Goal: Information Seeking & Learning: Learn about a topic

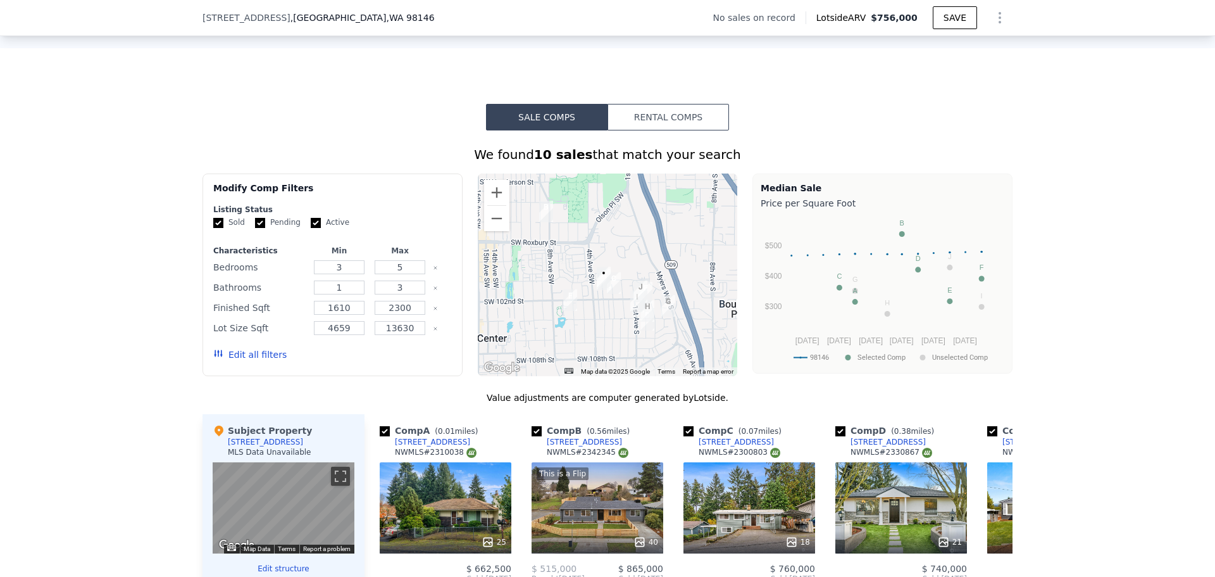
scroll to position [839, 0]
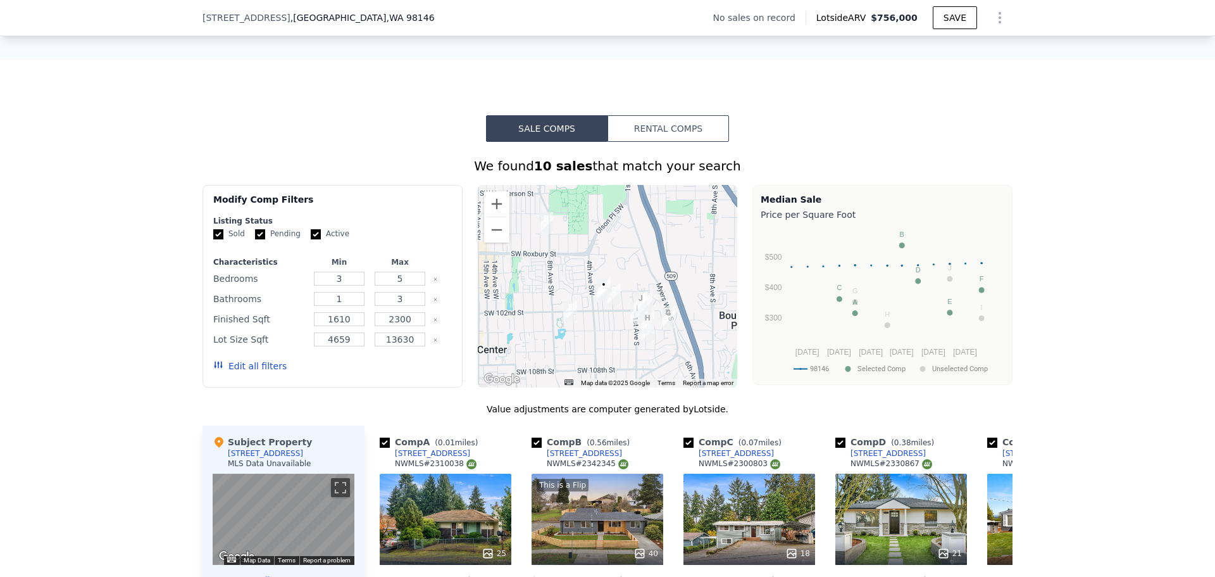
click at [684, 136] on button "Rental Comps" at bounding box center [669, 128] width 122 height 27
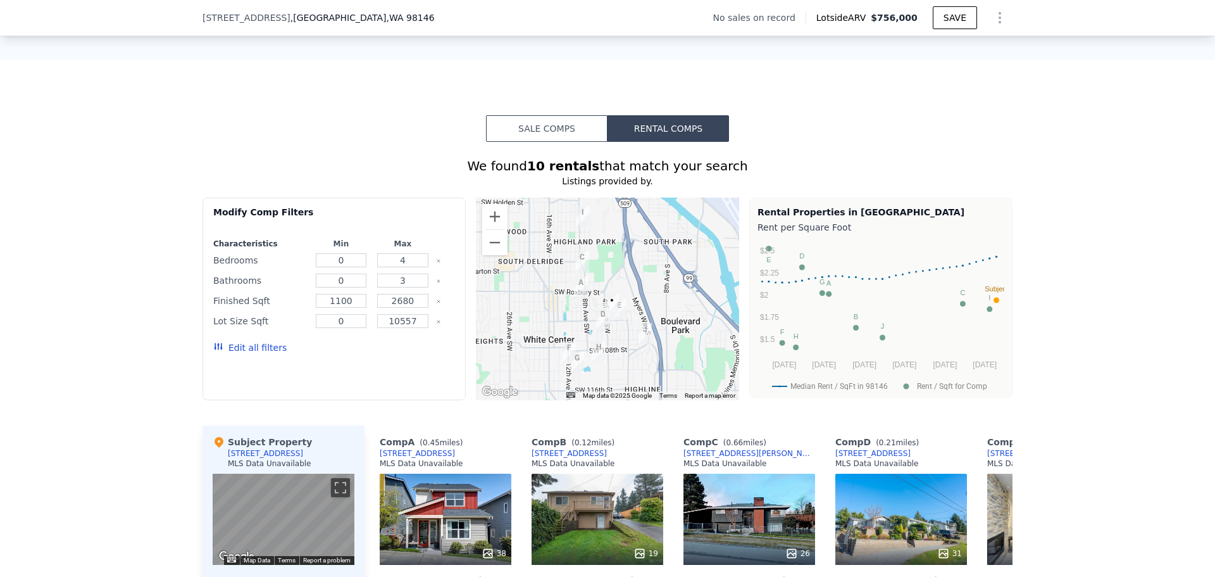
click at [524, 141] on button "Sale Comps" at bounding box center [547, 128] width 122 height 27
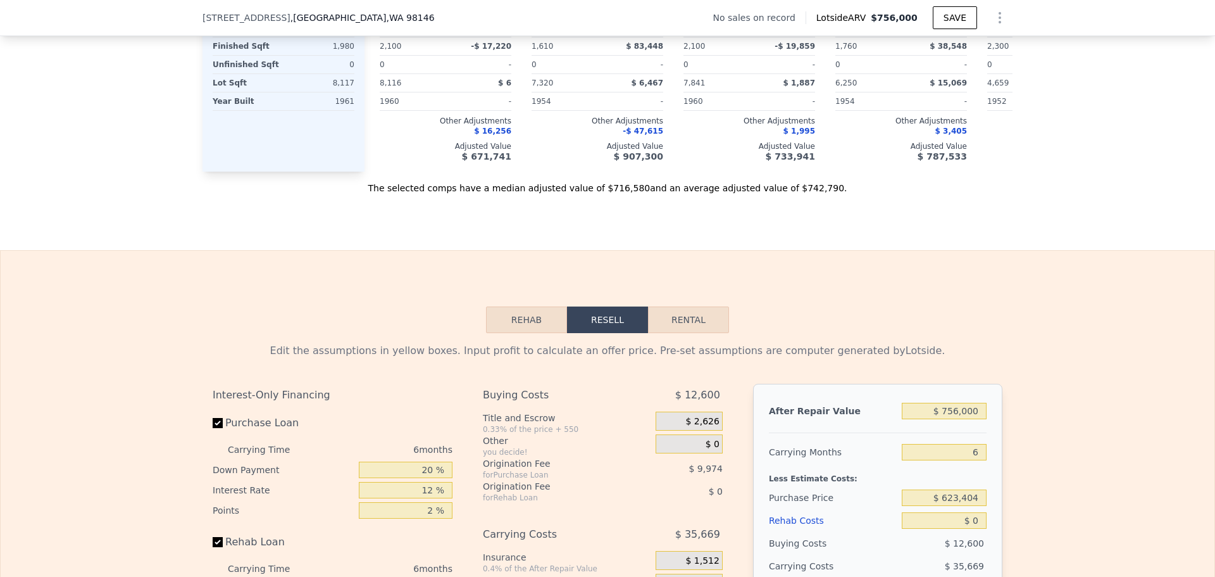
scroll to position [1473, 0]
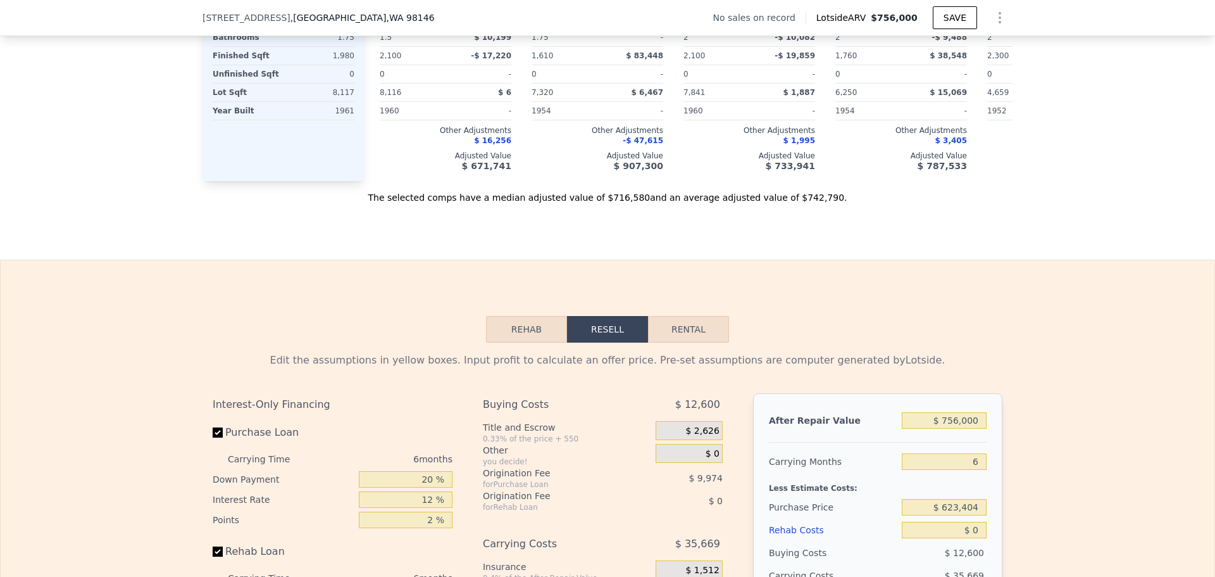
click at [689, 342] on button "Rental" at bounding box center [688, 329] width 81 height 27
select select "30"
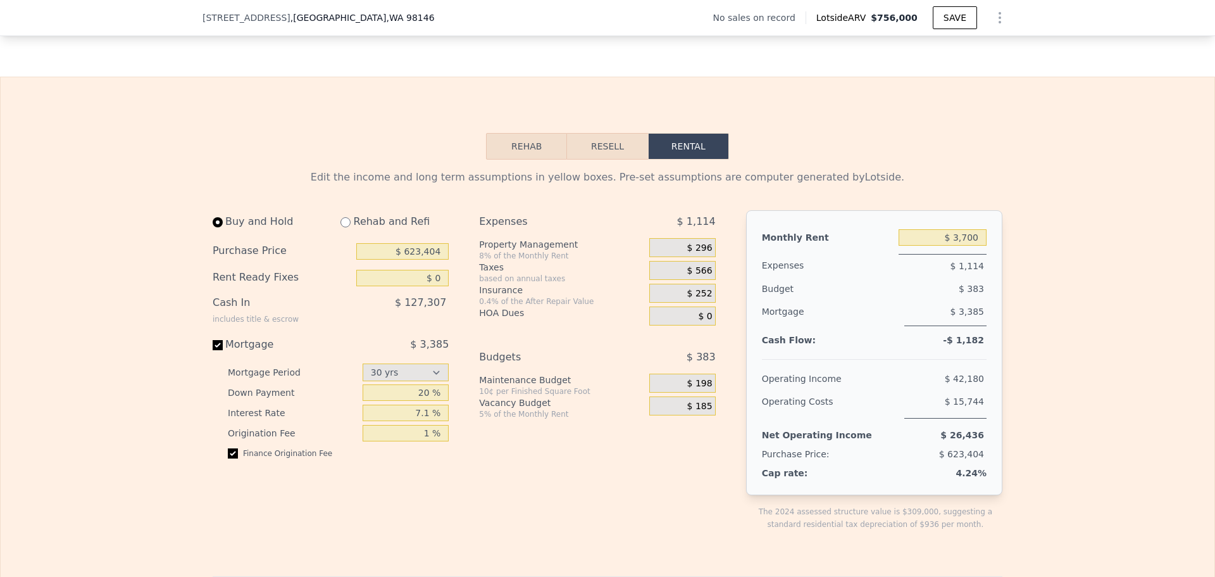
scroll to position [1684, 0]
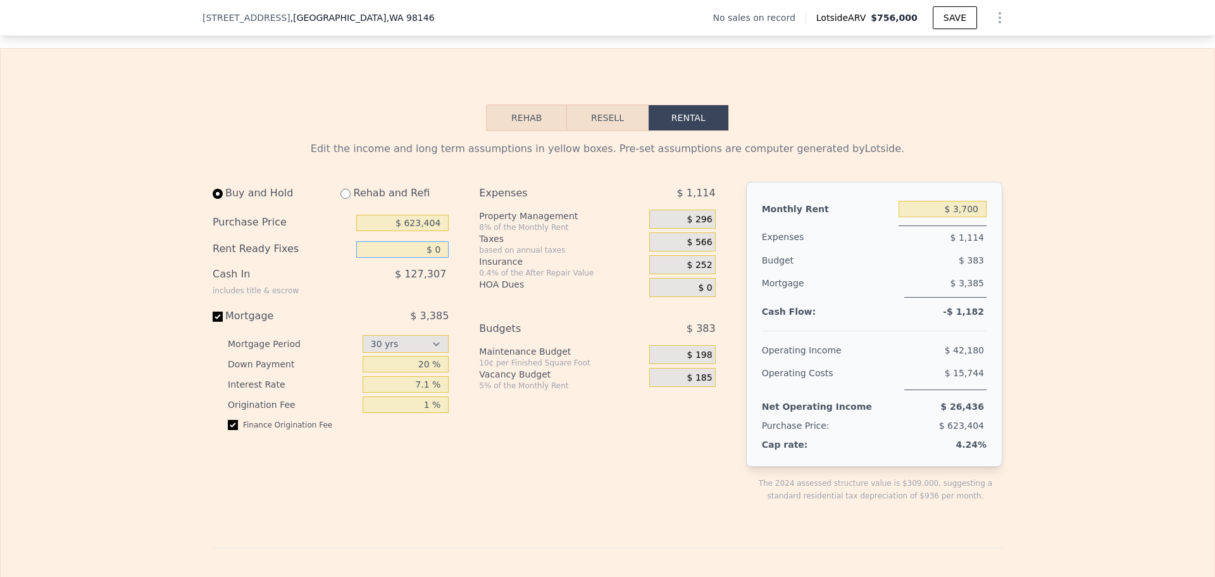
click at [431, 258] on input "$ 0" at bounding box center [402, 249] width 92 height 16
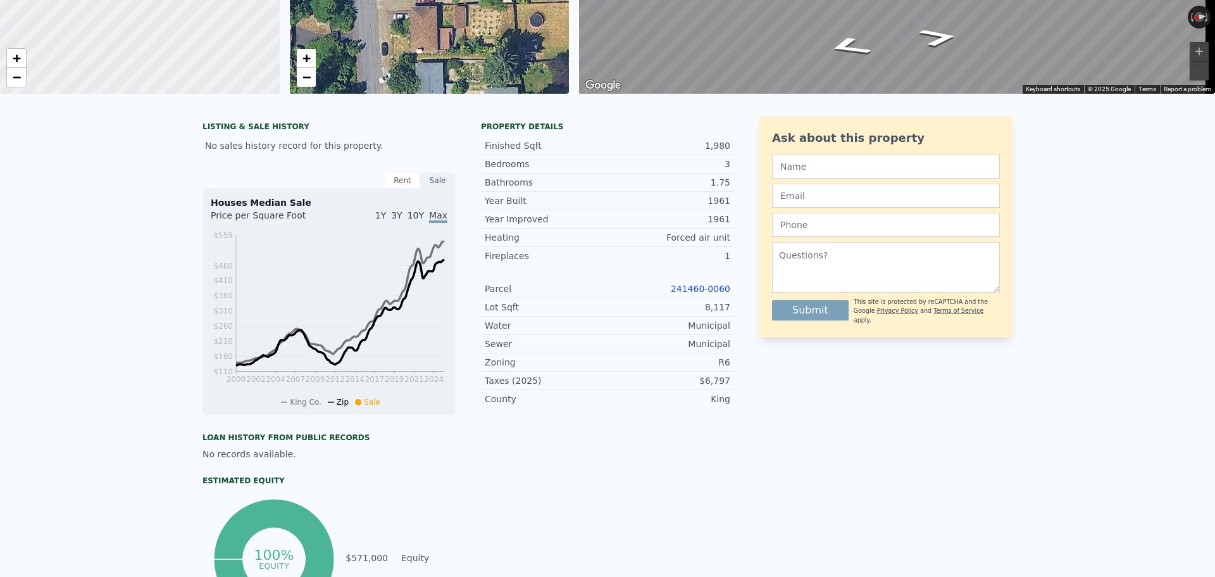
scroll to position [0, 0]
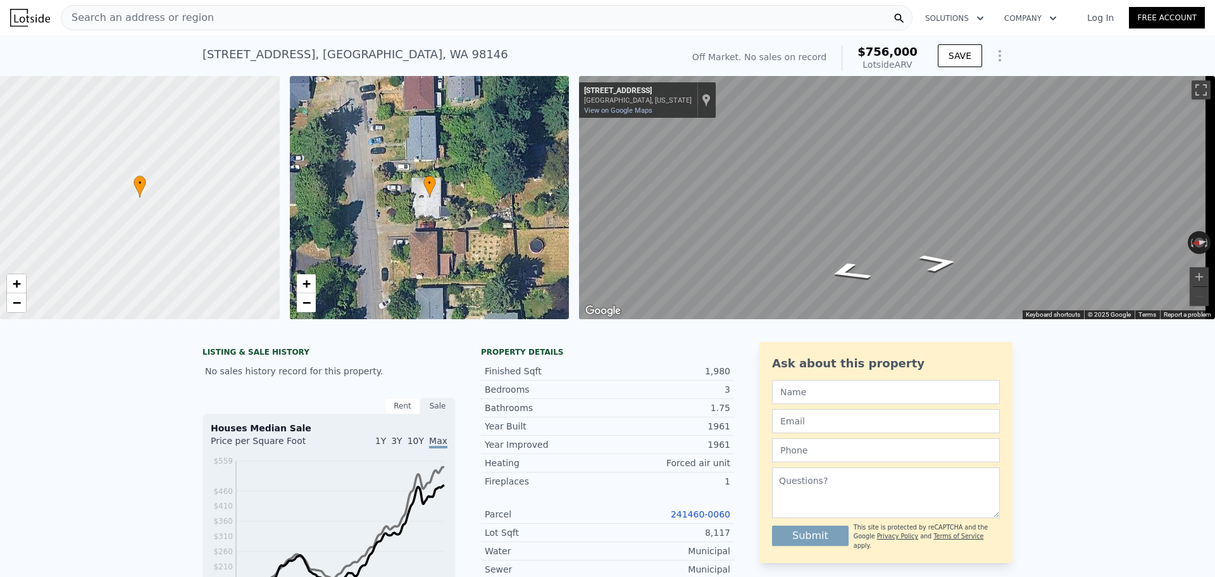
click at [34, 24] on img at bounding box center [30, 18] width 40 height 18
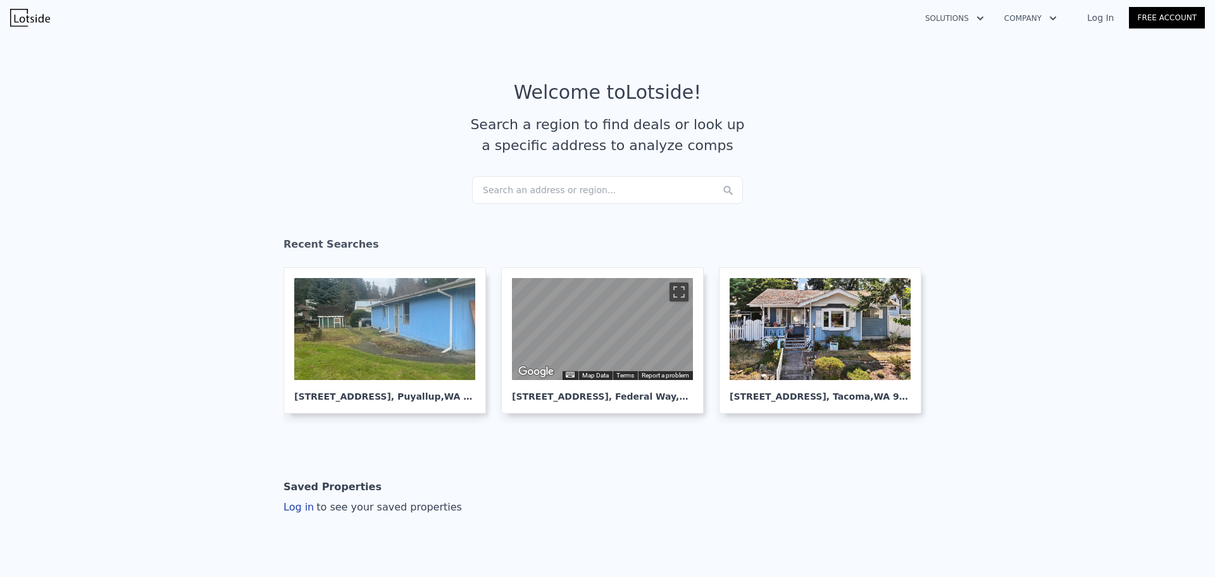
click at [982, 18] on icon "button" at bounding box center [980, 18] width 13 height 15
click at [1060, 20] on icon "button" at bounding box center [1053, 18] width 13 height 15
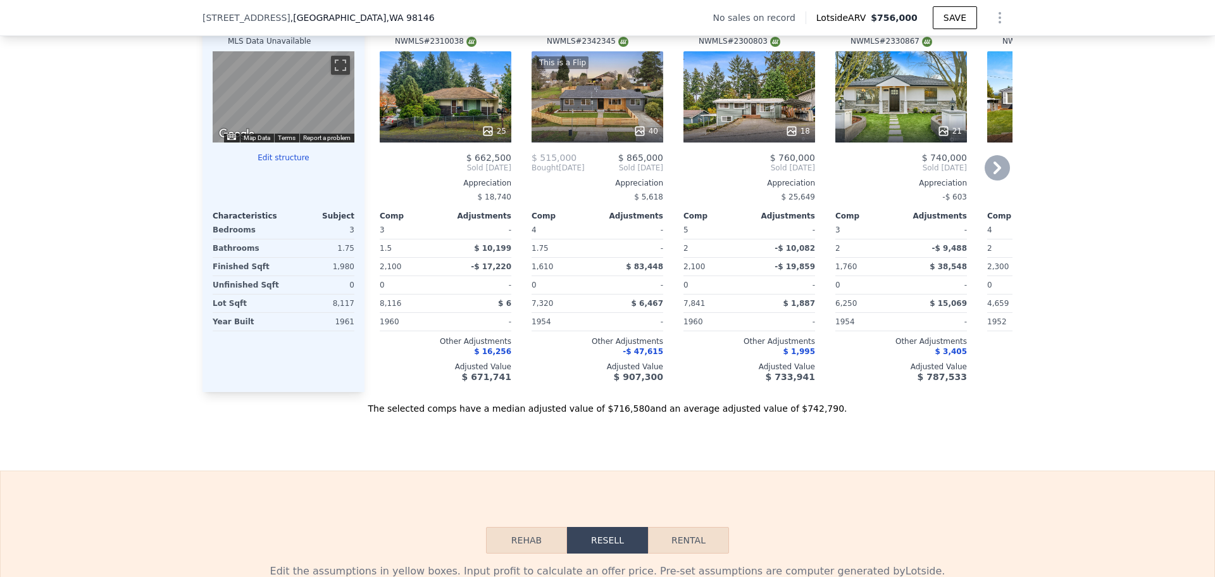
scroll to position [839, 0]
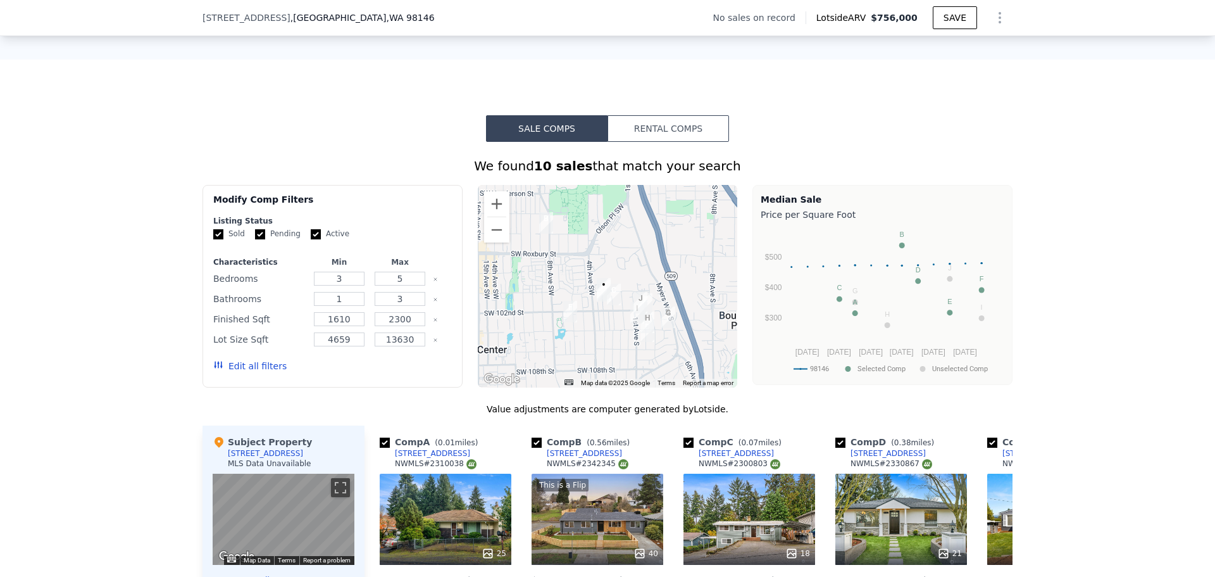
click at [681, 124] on div "Sale Comps Rental Comps We found 10 sales that match your search Filters Map Pr…" at bounding box center [607, 476] width 1215 height 833
click at [678, 142] on button "Rental Comps" at bounding box center [669, 128] width 122 height 27
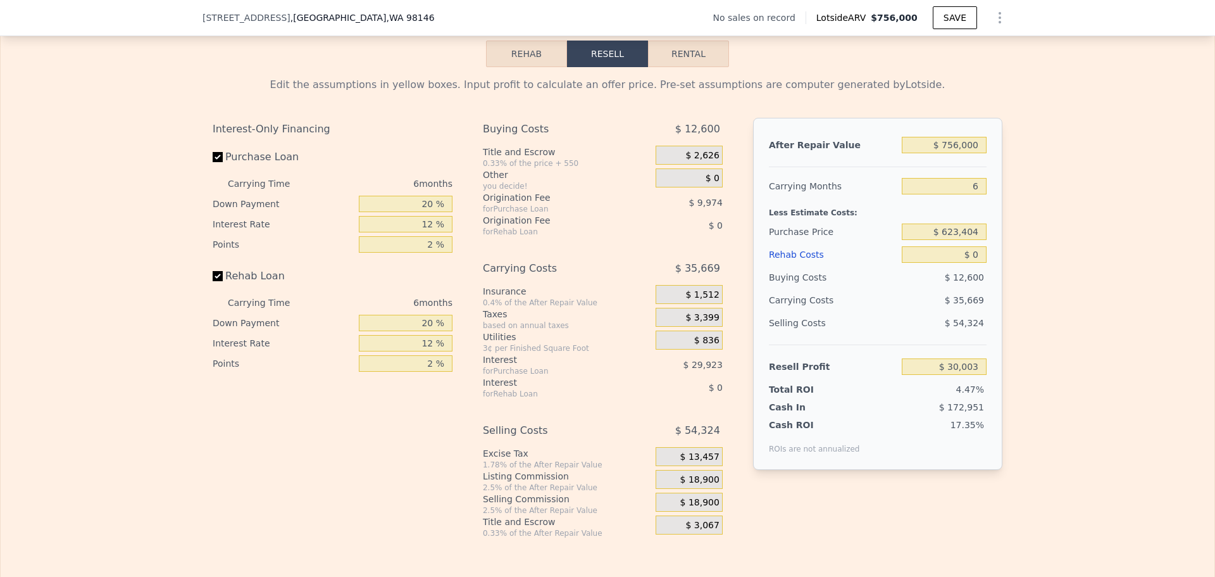
scroll to position [1684, 0]
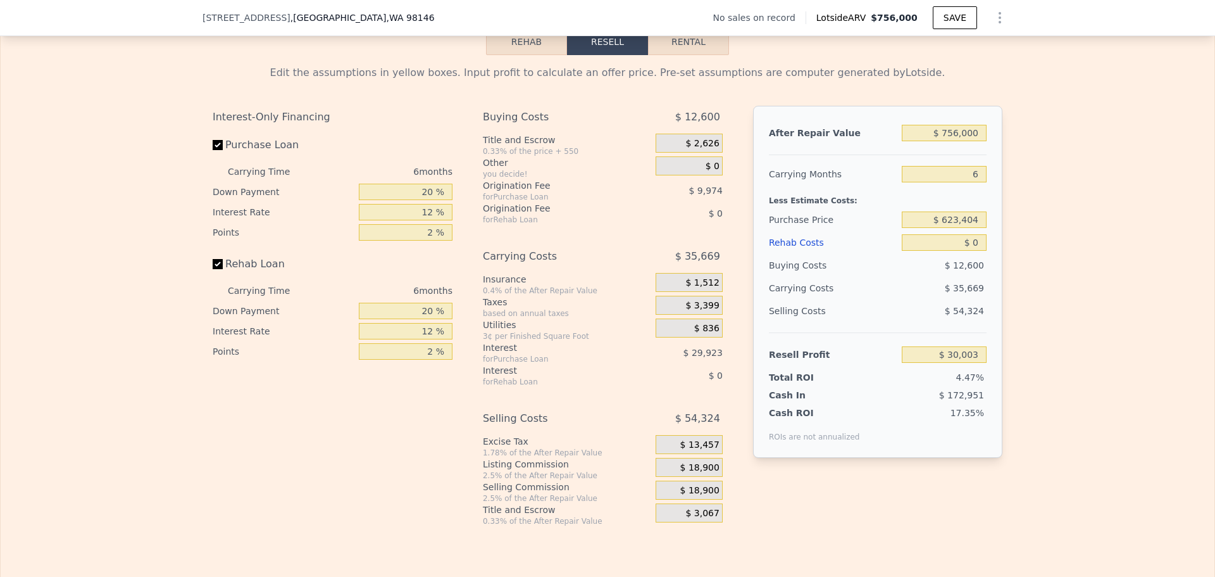
click at [696, 55] on button "Rental" at bounding box center [688, 41] width 81 height 27
select select "30"
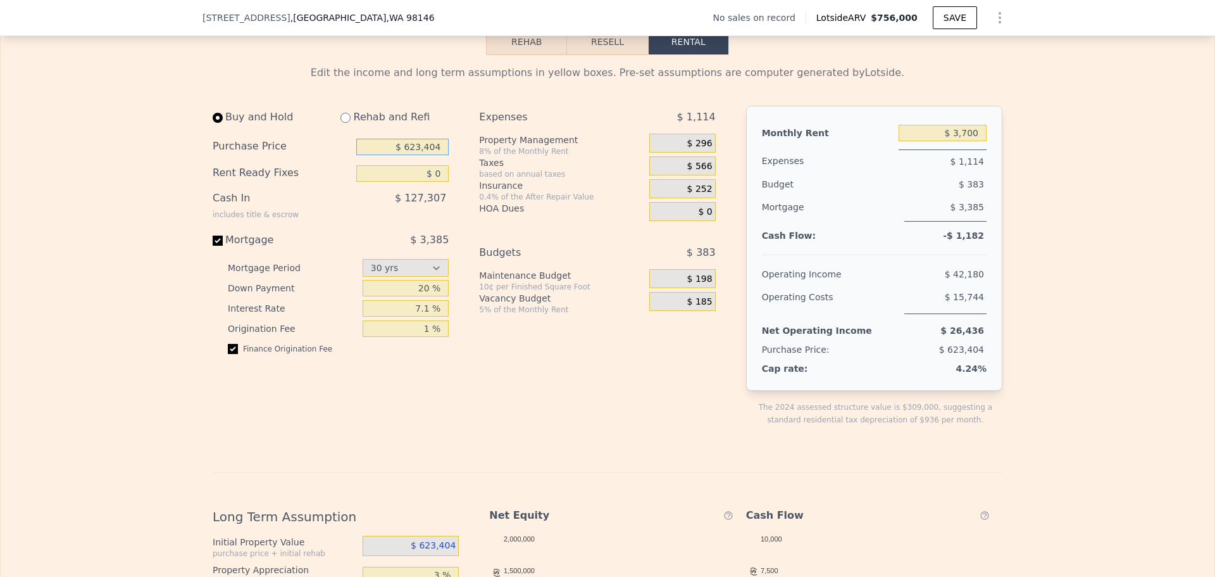
click at [378, 155] on input "$ 623,404" at bounding box center [402, 147] width 92 height 16
click at [396, 155] on input "$ 623,404" at bounding box center [402, 147] width 92 height 16
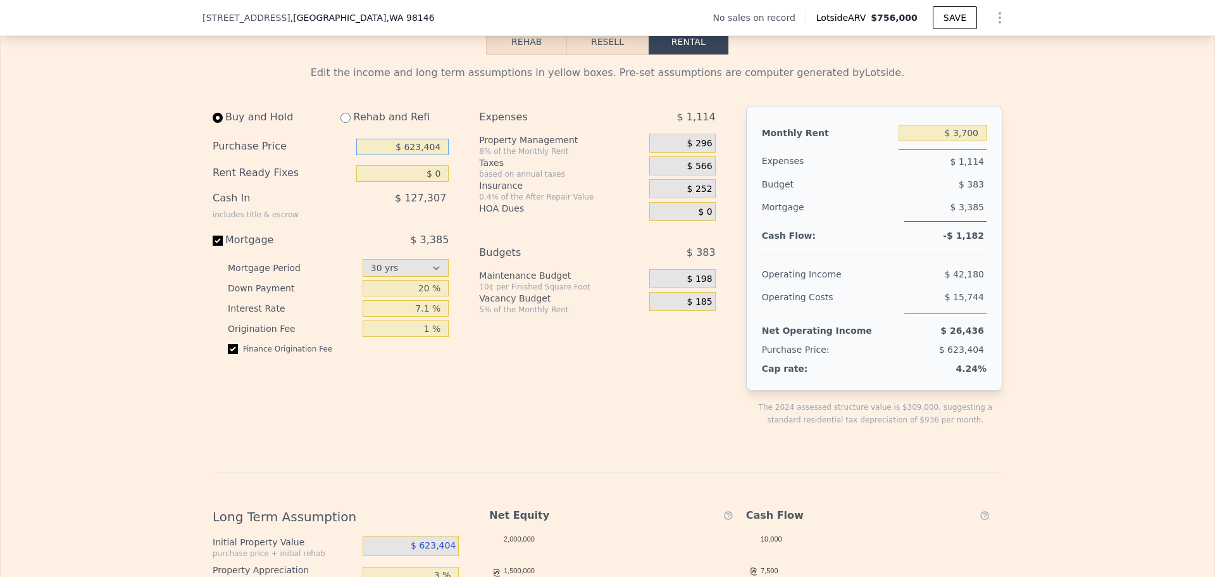
click at [396, 155] on input "$ 623,404" at bounding box center [402, 147] width 92 height 16
click at [421, 155] on input "$ 623,400,004" at bounding box center [402, 147] width 92 height 16
type input "$ 400,000"
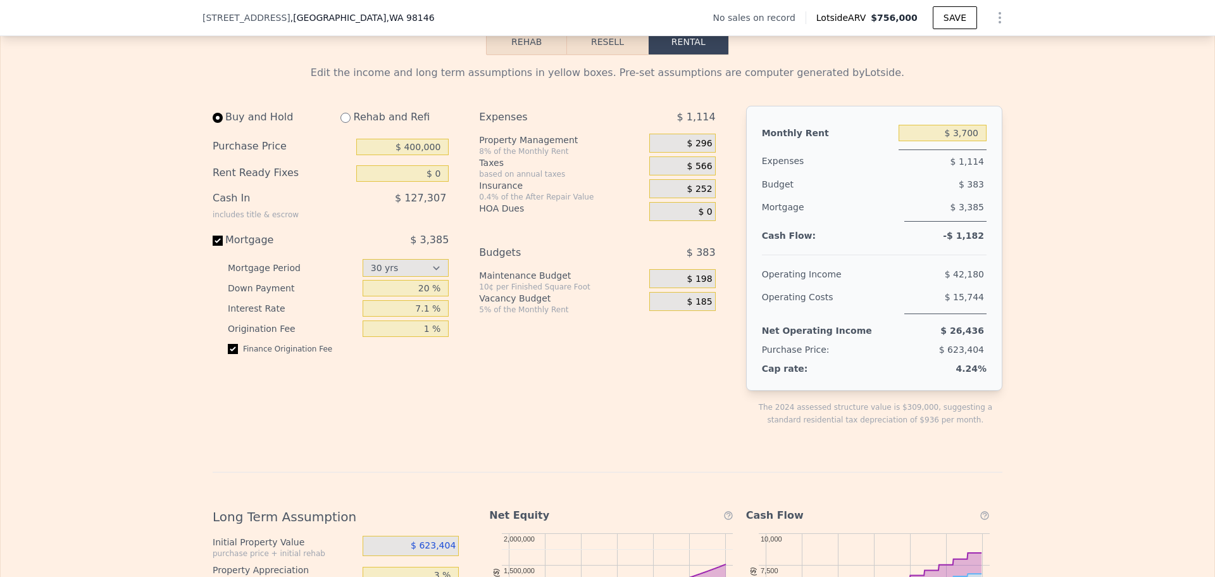
click at [449, 399] on div "Buy and Hold Rehab and Refi Purchase Price $ 400,000 Rent Ready Fixes $ 0 Cash …" at bounding box center [336, 276] width 246 height 341
click at [436, 182] on input "$ 0" at bounding box center [402, 173] width 92 height 16
type input "$ 20,000"
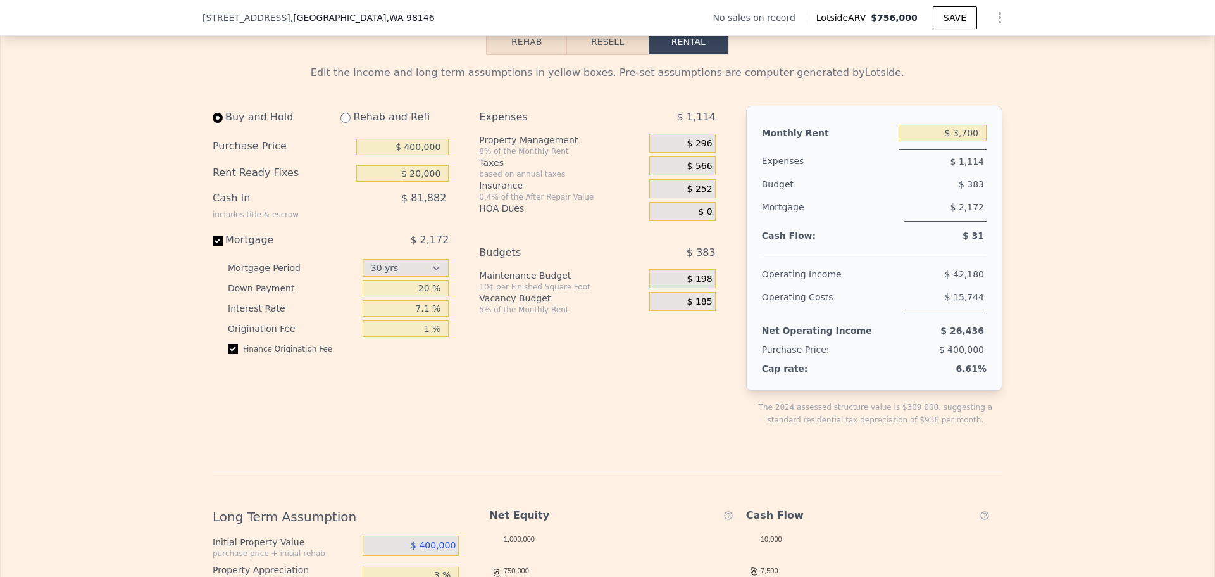
click at [599, 477] on div "Edit the income and long term assumptions in yellow boxes. Pre-set assumptions …" at bounding box center [608, 490] width 790 height 850
click at [430, 182] on input "$ 20,000" at bounding box center [402, 173] width 92 height 16
click at [548, 403] on div "Expenses $ 1,114 Property Management 8% of the Monthly Rent $ 296 Taxes based o…" at bounding box center [602, 276] width 246 height 341
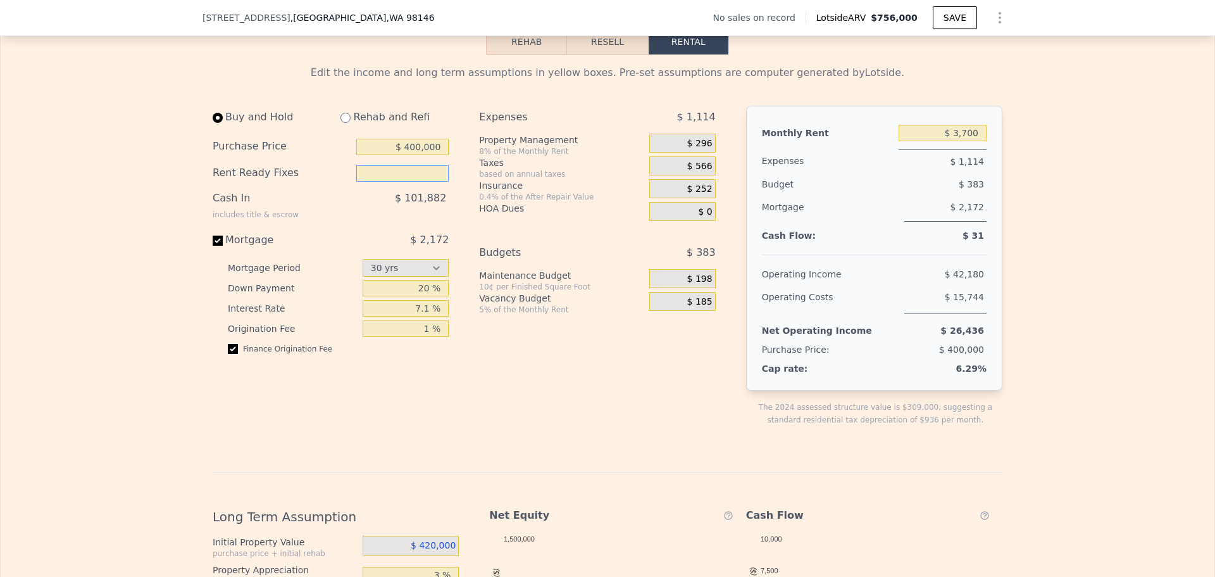
click at [432, 182] on input "text" at bounding box center [402, 173] width 92 height 16
click at [554, 429] on div "Expenses $ 1,114 Property Management 8% of the Monthly Rent $ 296 Taxes based o…" at bounding box center [602, 276] width 246 height 341
click at [554, 427] on div "Expenses $ 1,114 Property Management 8% of the Monthly Rent $ 296 Taxes based o…" at bounding box center [602, 276] width 246 height 341
click at [408, 182] on input "text" at bounding box center [402, 173] width 92 height 16
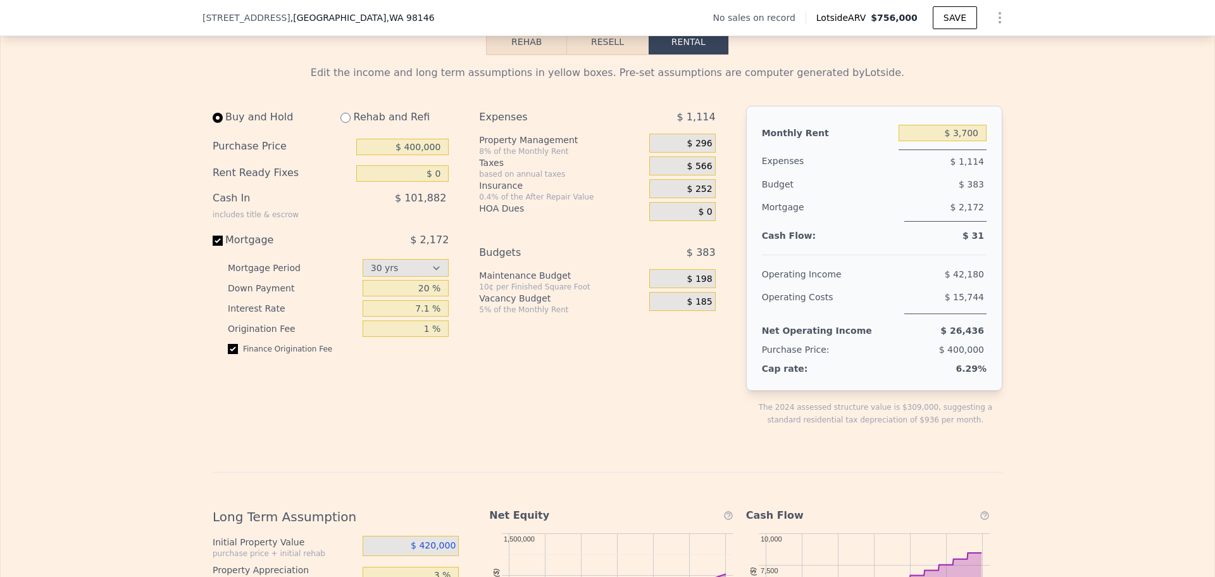
click at [626, 523] on div at bounding box center [682, 515] width 129 height 15
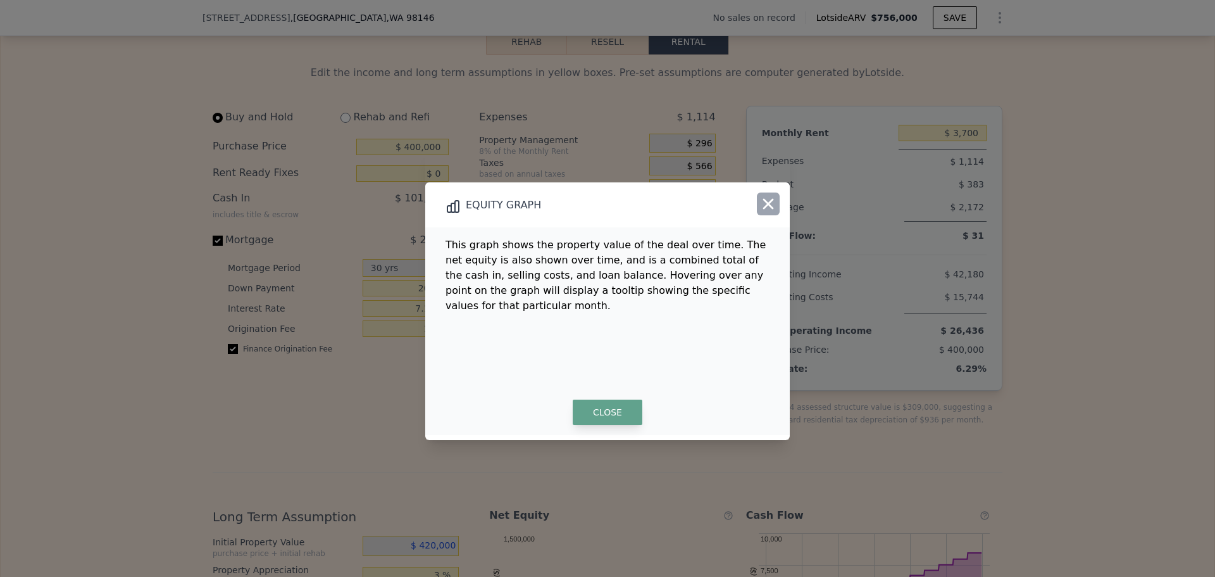
click at [772, 203] on icon "button" at bounding box center [769, 204] width 18 height 18
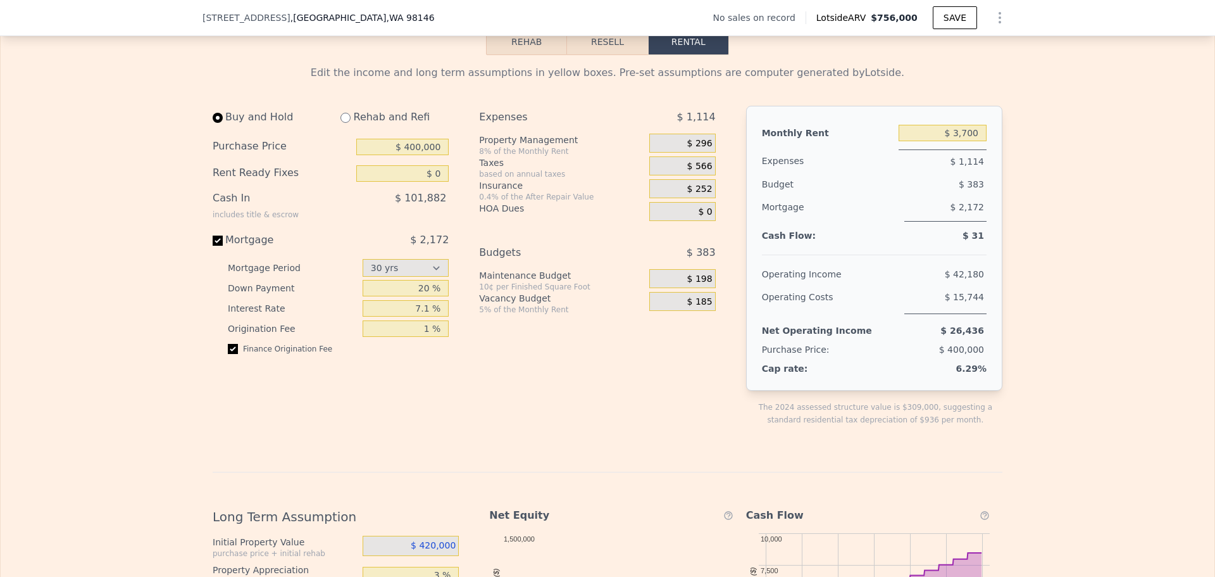
click at [430, 187] on div "Rent Ready Fixes $ 0" at bounding box center [331, 173] width 236 height 27
click at [438, 182] on input "$ 0" at bounding box center [402, 173] width 92 height 16
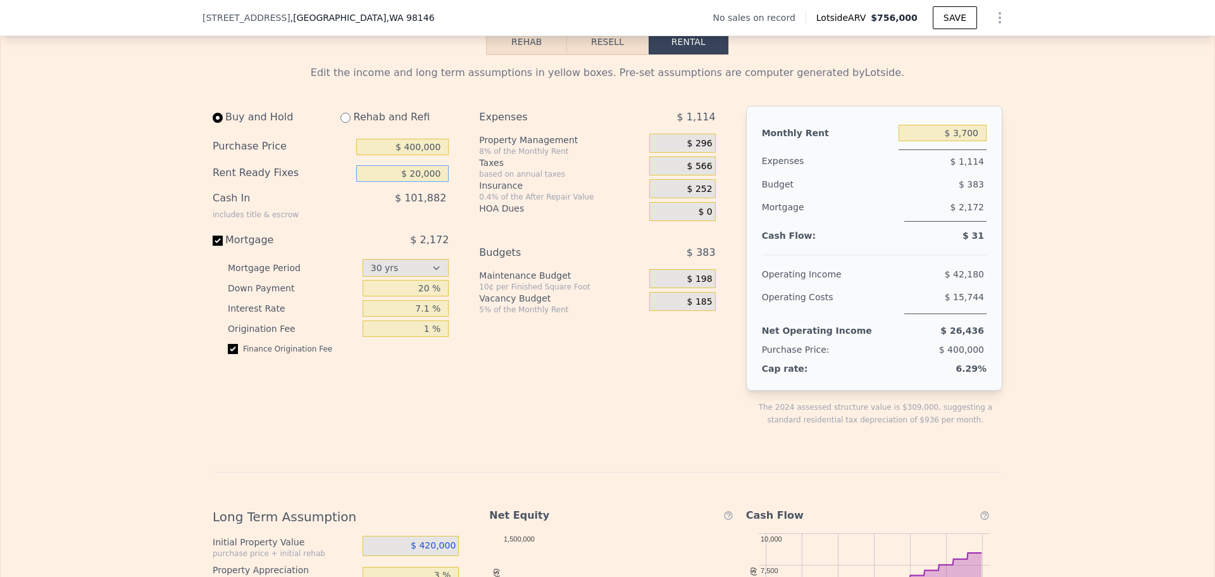
type input "$ 20,000"
click at [539, 419] on div "Expenses $ 1,114 Property Management 8% of the Monthly Rent $ 296 Taxes based o…" at bounding box center [602, 276] width 246 height 341
click at [423, 296] on input "20 %" at bounding box center [406, 288] width 87 height 16
click at [416, 317] on input "7.1 %" at bounding box center [406, 308] width 87 height 16
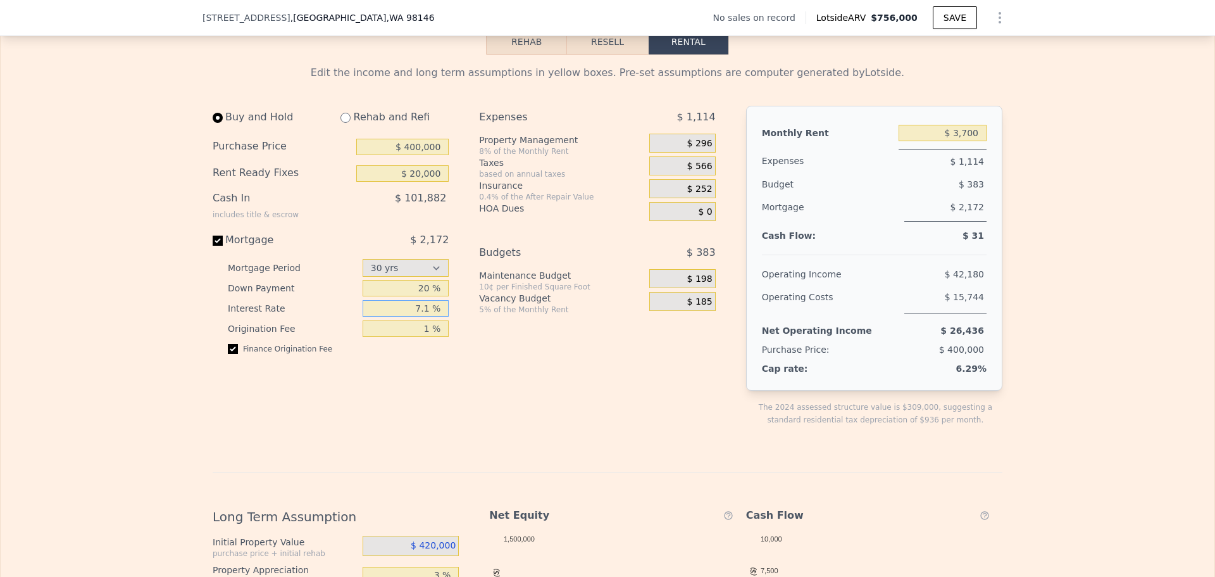
click at [416, 317] on input "7.1 %" at bounding box center [406, 308] width 87 height 16
click at [530, 435] on div "Expenses $ 1,114 Property Management 8% of the Monthly Rent $ 296 Taxes based o…" at bounding box center [602, 276] width 246 height 341
click at [420, 317] on input "6.7 %" at bounding box center [406, 308] width 87 height 16
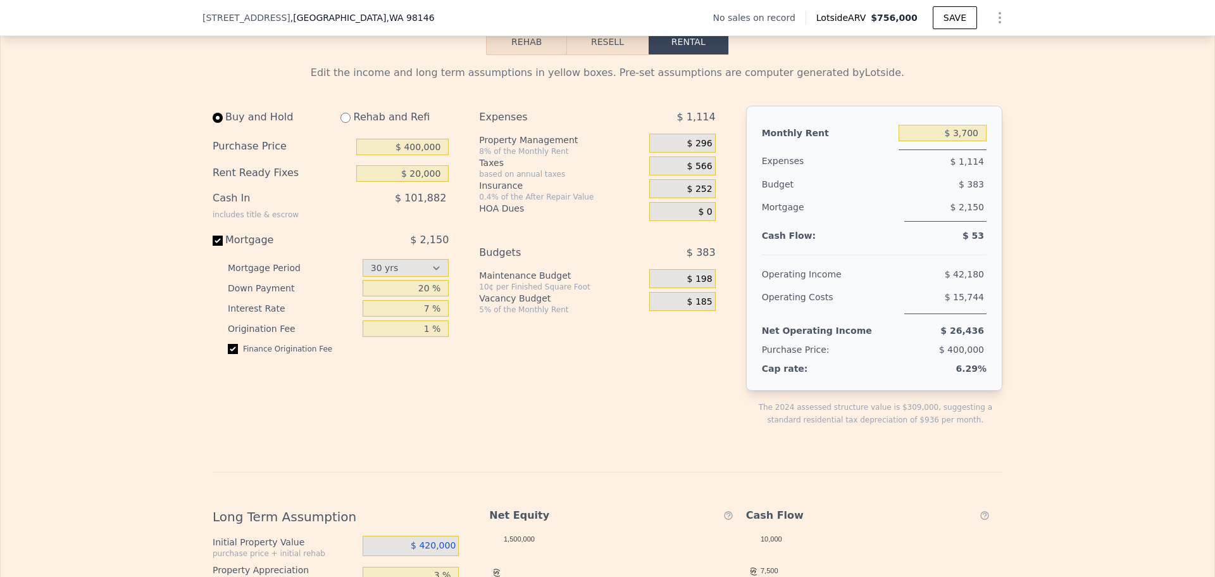
click at [588, 466] on div "Edit the income and long term assumptions in yellow boxes. Pre-set assumptions …" at bounding box center [608, 490] width 790 height 850
click at [420, 317] on input "7 %" at bounding box center [406, 308] width 87 height 16
type input "6.7 %"
click at [605, 398] on div "Expenses $ 1,114 Property Management 8% of the Monthly Rent $ 296 Taxes based o…" at bounding box center [602, 276] width 246 height 341
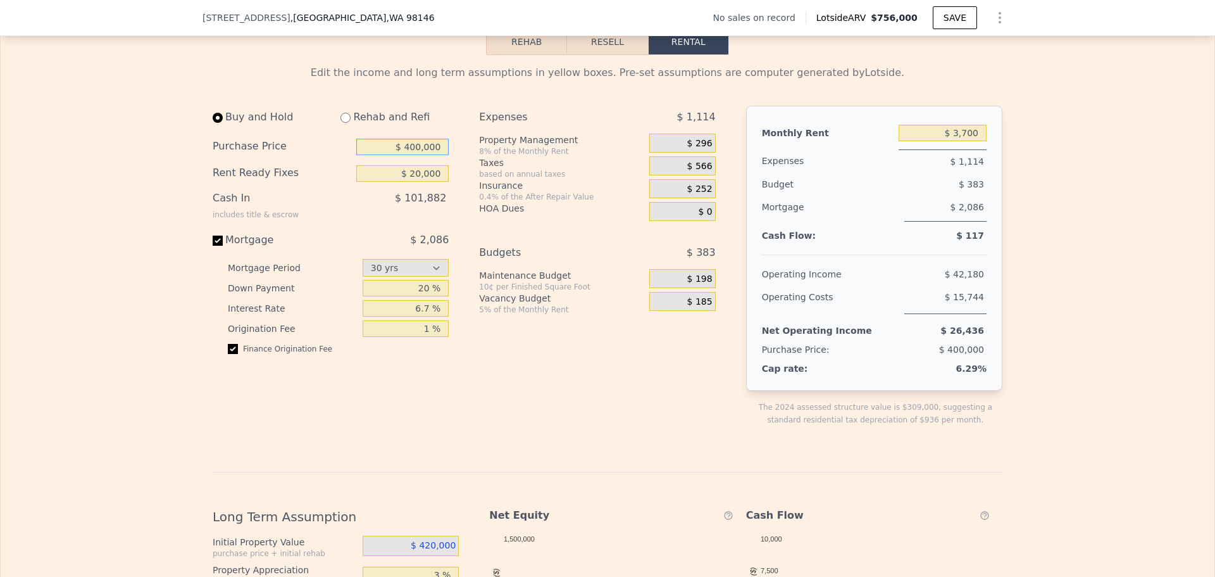
click at [430, 155] on input "$ 400,000" at bounding box center [402, 147] width 92 height 16
type input "$ 300,000"
click at [543, 409] on div "Expenses $ 1,114 Property Management 8% of the Monthly Rent $ 296 Taxes based o…" at bounding box center [602, 276] width 246 height 341
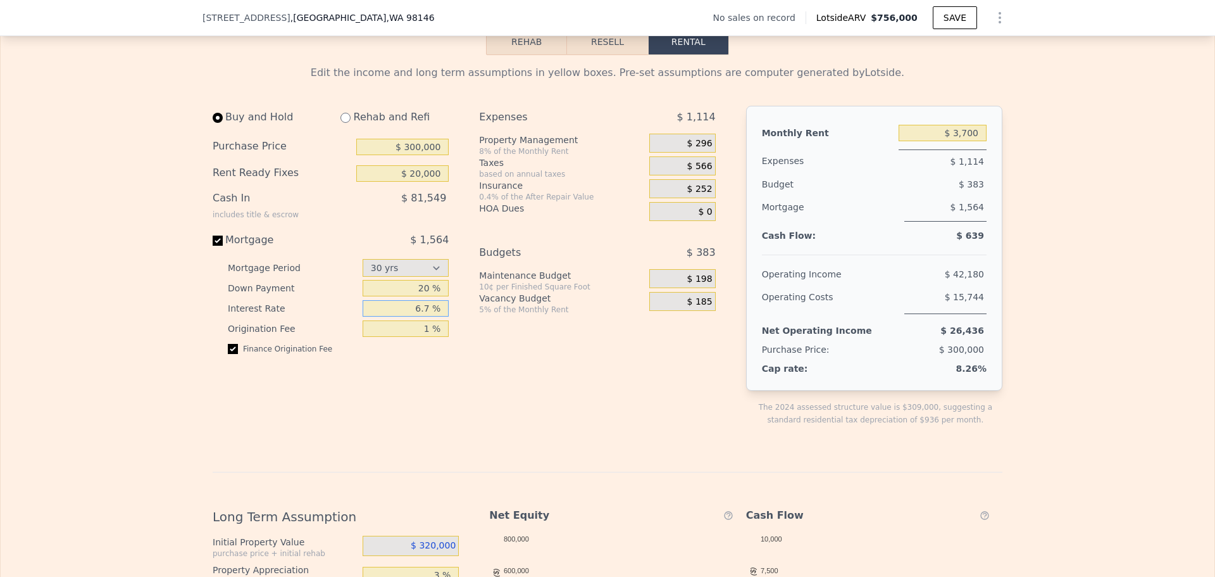
click at [422, 317] on input "6.7 %" at bounding box center [406, 308] width 87 height 16
click at [562, 443] on div "Expenses $ 1,114 Property Management 8% of the Monthly Rent $ 296 Taxes based o…" at bounding box center [602, 276] width 246 height 341
click at [422, 317] on input "4 %" at bounding box center [406, 308] width 87 height 16
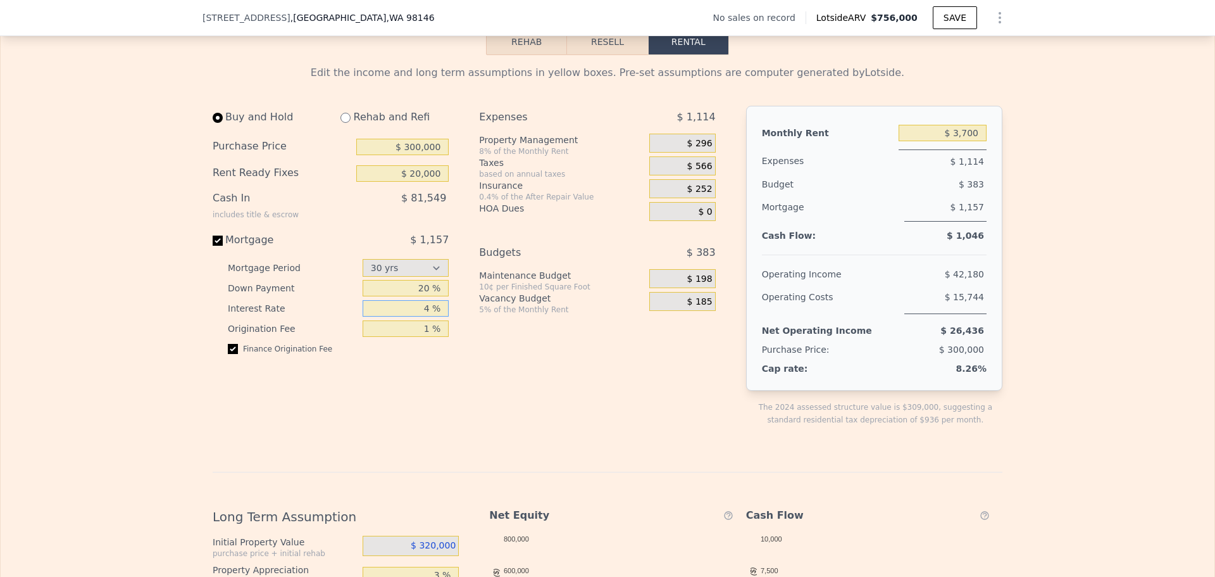
click at [422, 317] on input "4 %" at bounding box center [406, 308] width 87 height 16
click at [409, 317] on input "5 %" at bounding box center [406, 308] width 87 height 16
click at [425, 317] on input "64 %" at bounding box center [406, 308] width 87 height 16
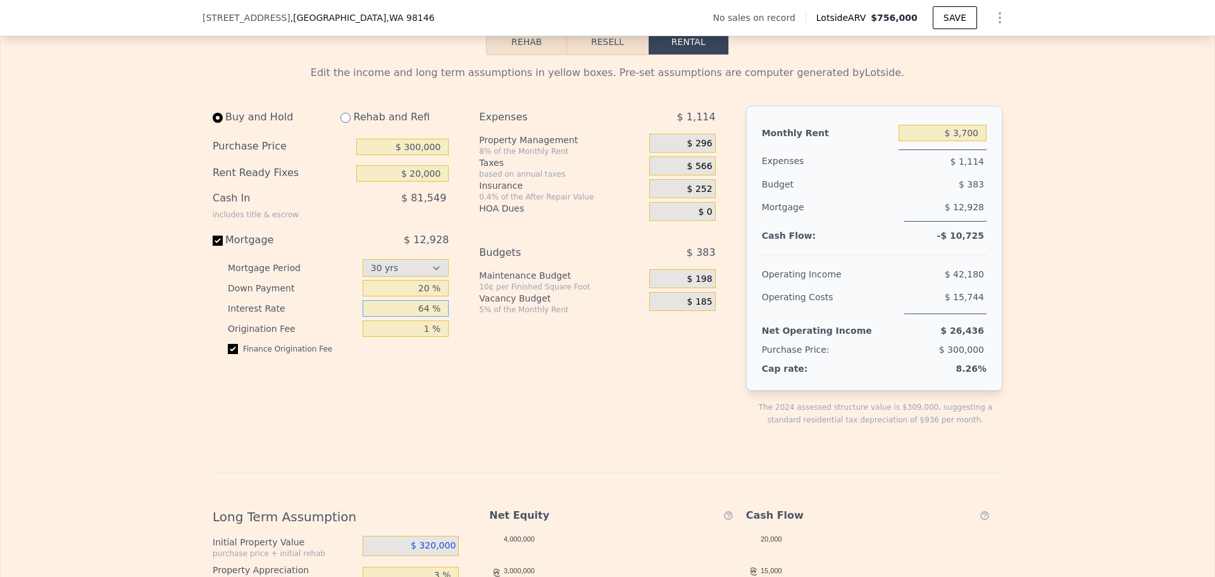
click at [425, 317] on input "64 %" at bounding box center [406, 308] width 87 height 16
click at [567, 368] on div "Expenses $ 1,114 Property Management 8% of the Monthly Rent $ 296 Taxes based o…" at bounding box center [602, 276] width 246 height 341
click at [957, 141] on input "$ 3,700" at bounding box center [943, 133] width 88 height 16
click at [677, 406] on div "Expenses $ 1,114 Property Management 8% of the Monthly Rent $ 296 Taxes based o…" at bounding box center [602, 276] width 246 height 341
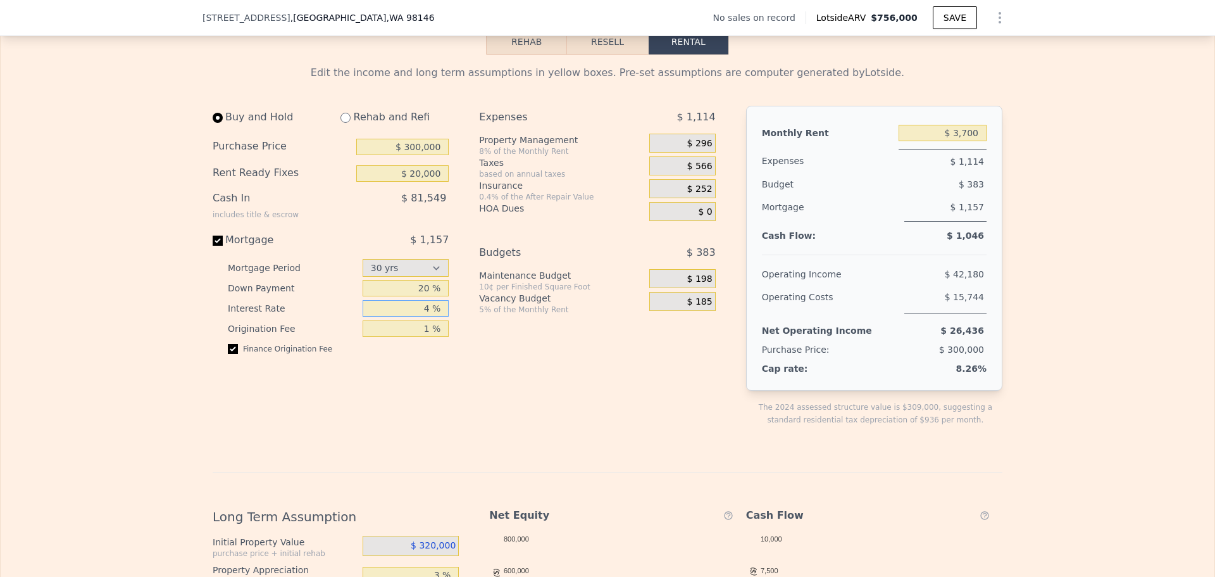
click at [422, 317] on input "4 %" at bounding box center [406, 308] width 87 height 16
type input "5 %"
click at [624, 401] on div "Expenses $ 1,114 Property Management 8% of the Monthly Rent $ 296 Taxes based o…" at bounding box center [602, 276] width 246 height 341
click at [413, 155] on input "$ 300,000" at bounding box center [402, 147] width 92 height 16
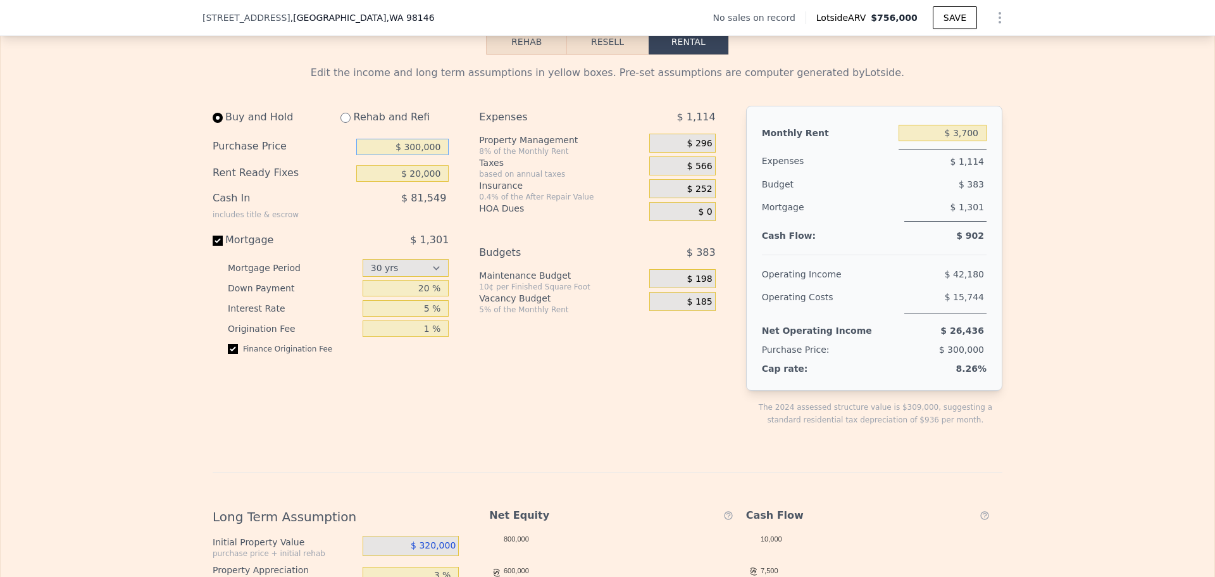
click at [413, 155] on input "$ 300,000" at bounding box center [402, 147] width 92 height 16
click at [732, 400] on div "Buy and Hold Rehab and Refi Purchase Price $ 200,000 Rent Ready Fixes $ 20,000 …" at bounding box center [608, 276] width 790 height 341
click at [428, 155] on input "$ 200,000" at bounding box center [402, 147] width 92 height 16
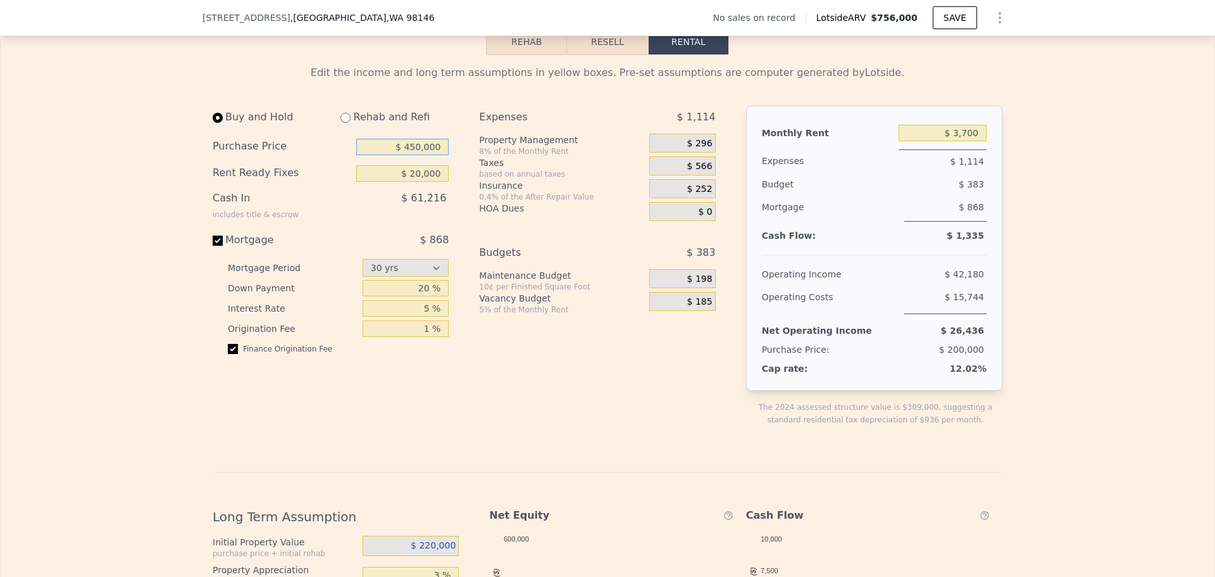
type input "$ 450,000"
click at [589, 398] on div "Expenses $ 1,114 Property Management 8% of the Monthly Rent $ 296 Taxes based o…" at bounding box center [602, 276] width 246 height 341
click at [413, 317] on input "5 %" at bounding box center [406, 308] width 87 height 16
type input "2 %"
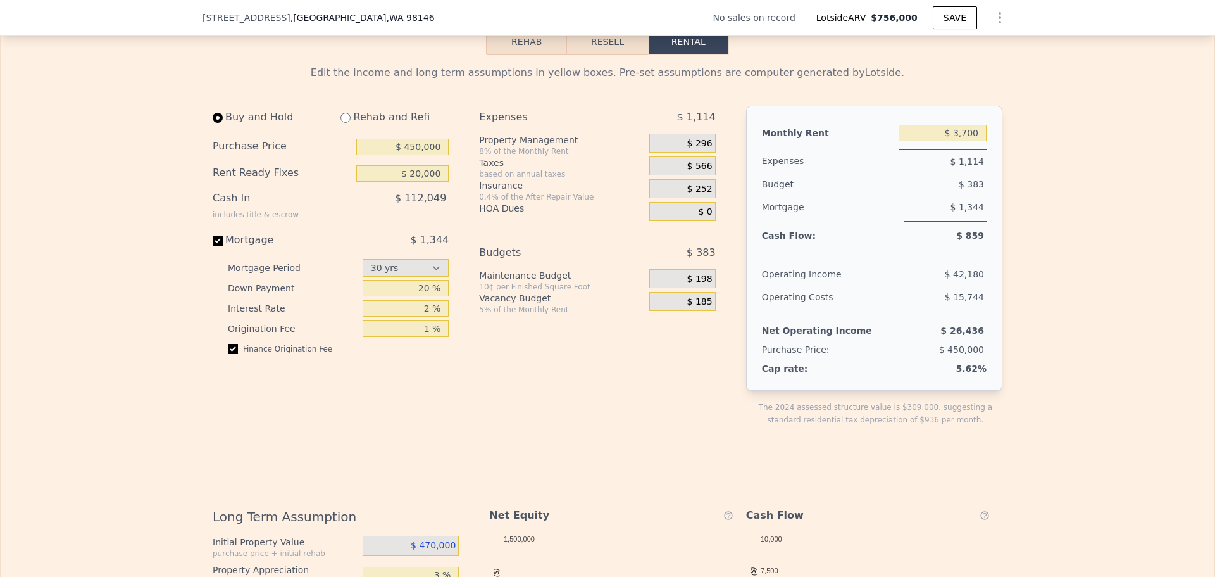
click at [610, 446] on div "Expenses $ 1,114 Property Management 8% of the Monthly Rent $ 296 Taxes based o…" at bounding box center [602, 276] width 246 height 341
click at [937, 141] on input "$ 3,700" at bounding box center [943, 133] width 88 height 16
type input "$ 5,000"
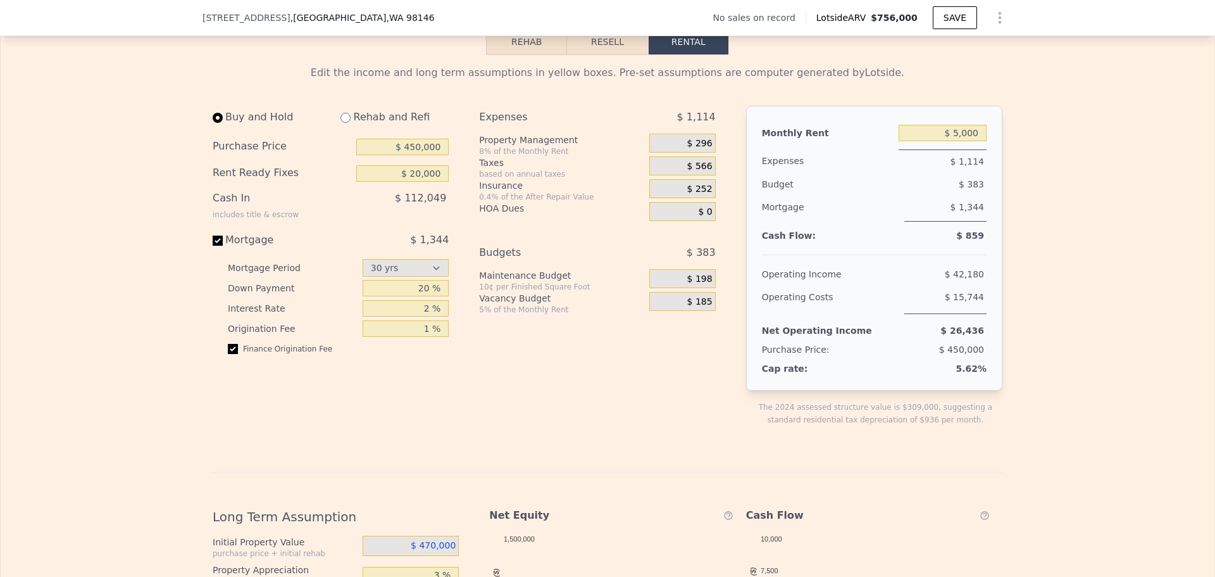
click at [1046, 275] on div "Edit the income and long term assumptions in yellow boxes. Pre-set assumptions …" at bounding box center [608, 485] width 1214 height 860
drag, startPoint x: 978, startPoint y: 180, endPoint x: 921, endPoint y: 175, distance: 57.1
click at [921, 173] on div "$ 1,218" at bounding box center [943, 160] width 88 height 23
click at [732, 213] on div "Buy and Hold Rehab and Refi Purchase Price $ 450,000 Rent Ready Fixes $ 20,000 …" at bounding box center [608, 276] width 790 height 341
click at [562, 392] on div "Expenses $ 1,218 Property Management 8% of the Monthly Rent $ 400 Taxes based o…" at bounding box center [602, 276] width 246 height 341
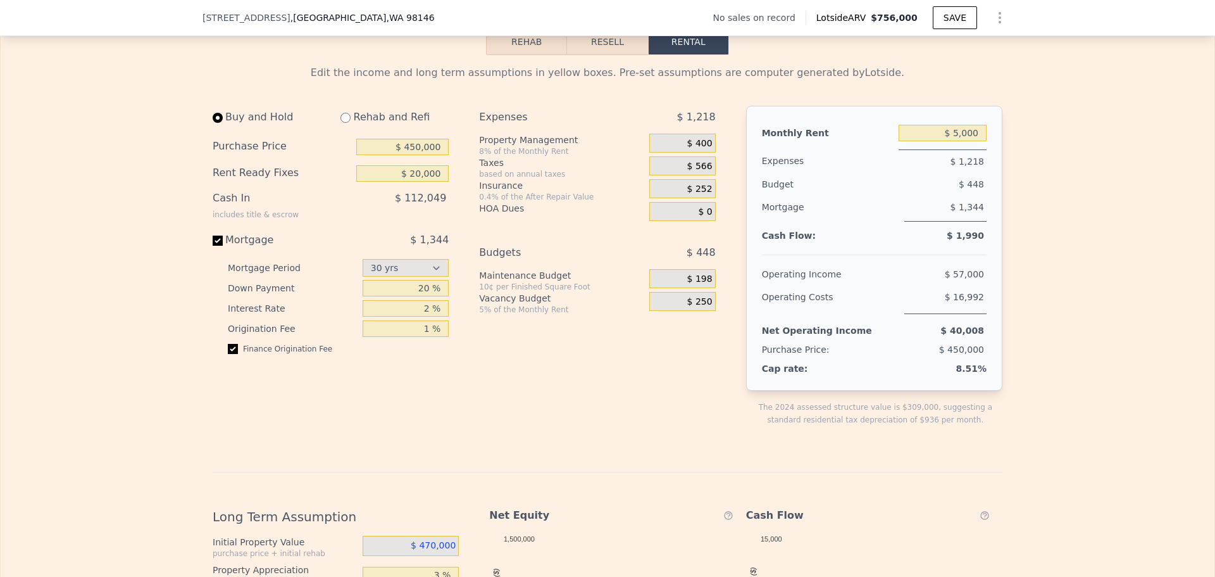
drag, startPoint x: 521, startPoint y: 393, endPoint x: 491, endPoint y: 393, distance: 29.8
click at [491, 393] on div "Expenses $ 1,218 Property Management 8% of the Monthly Rent $ 400 Taxes based o…" at bounding box center [602, 276] width 246 height 341
click at [691, 308] on span "$ 250" at bounding box center [700, 301] width 25 height 11
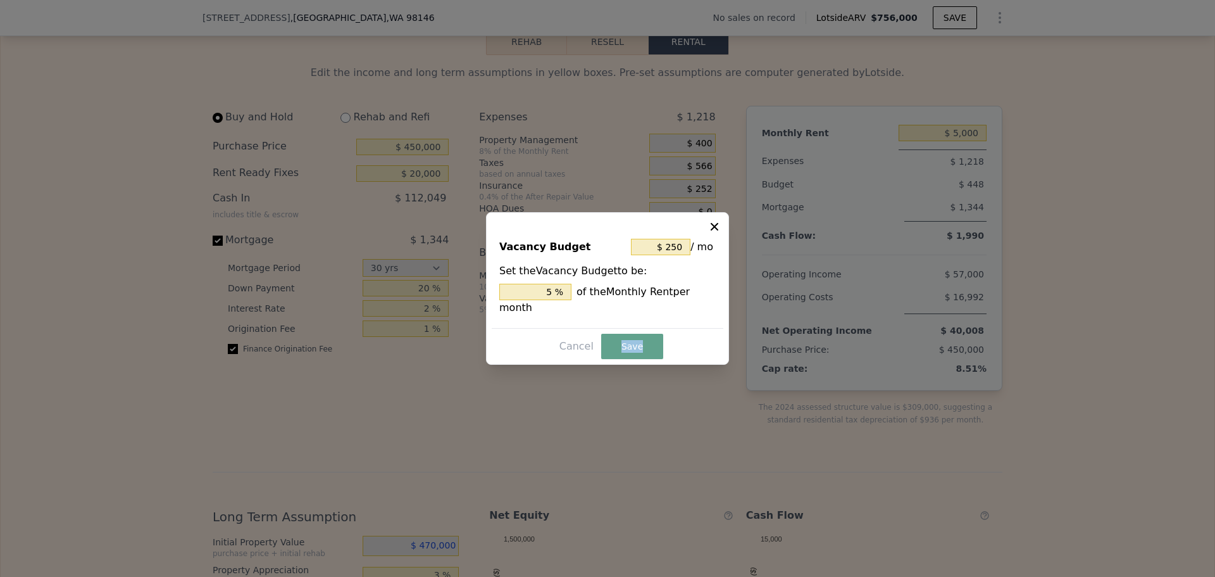
click at [691, 323] on div "Vacancy Budget $ 250 / mo Set the Vacancy Budget to be: 5 % of the Monthly Rent…" at bounding box center [607, 288] width 243 height 153
click at [548, 296] on input "5 %" at bounding box center [535, 292] width 72 height 16
type input "$ 150"
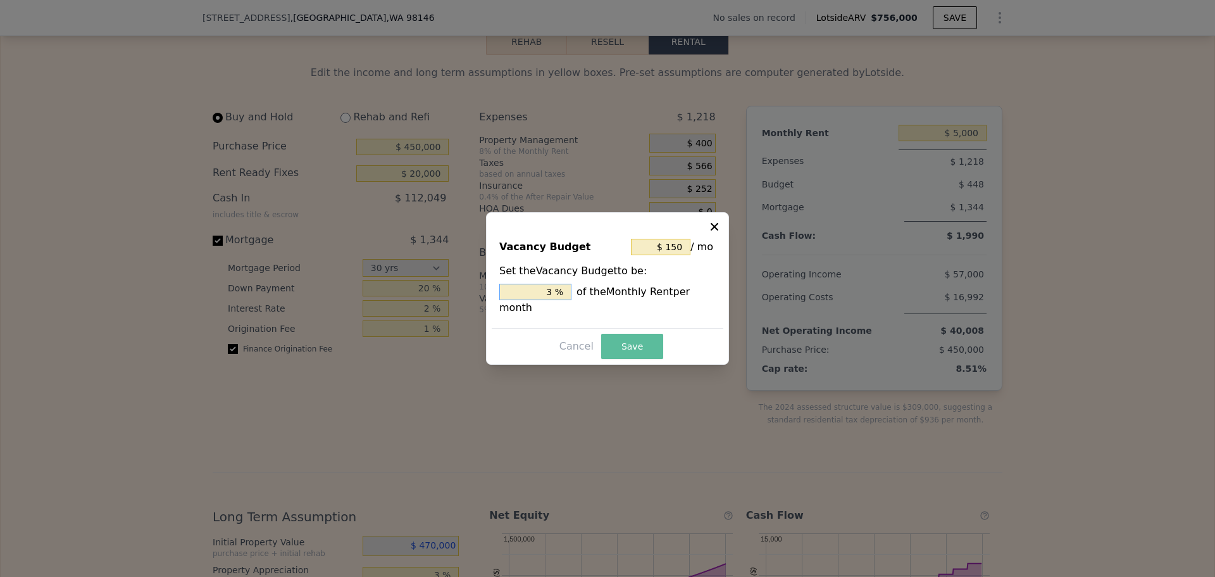
type input "3 %"
click at [629, 335] on button "Save" at bounding box center [632, 346] width 62 height 25
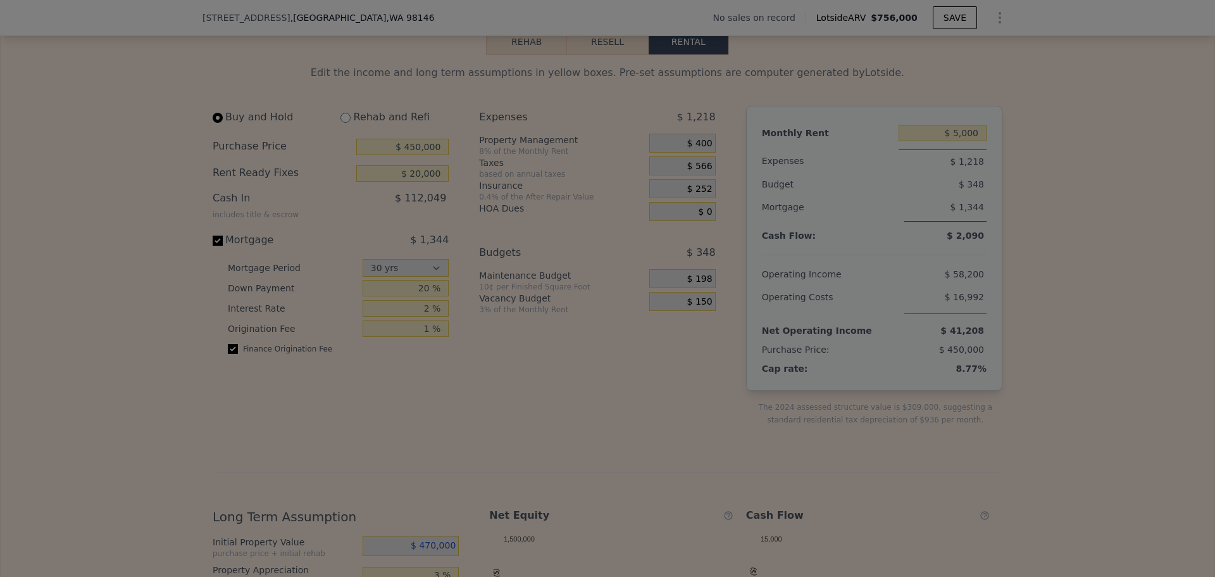
click at [702, 375] on div "Expenses $ 1,218 Property Management 8% of the Monthly Rent $ 400 Taxes based o…" at bounding box center [602, 276] width 246 height 341
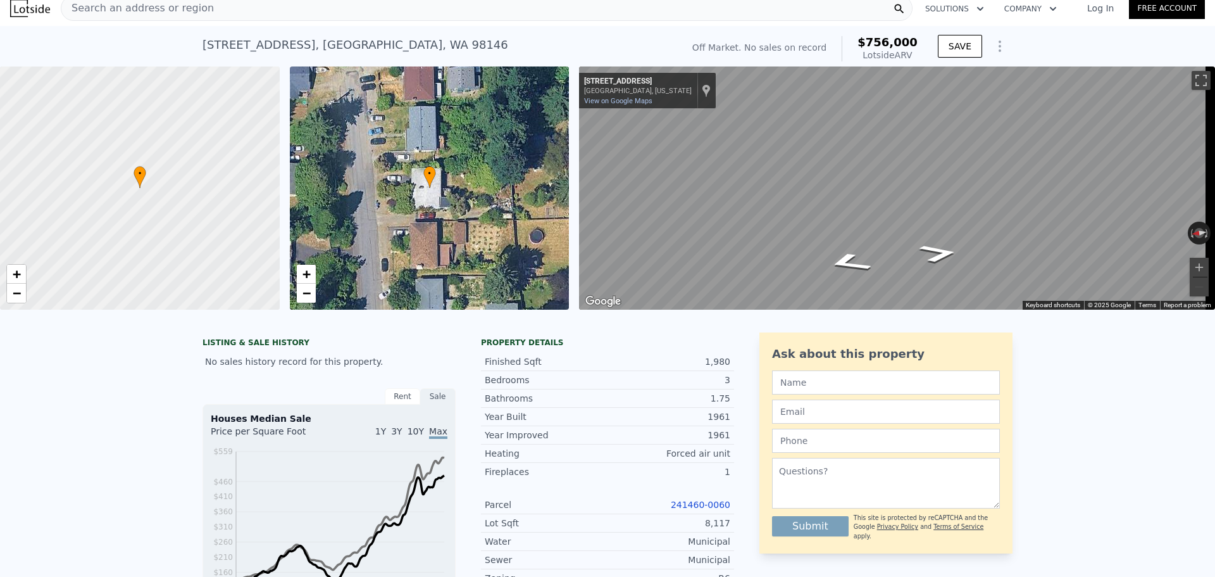
scroll to position [0, 0]
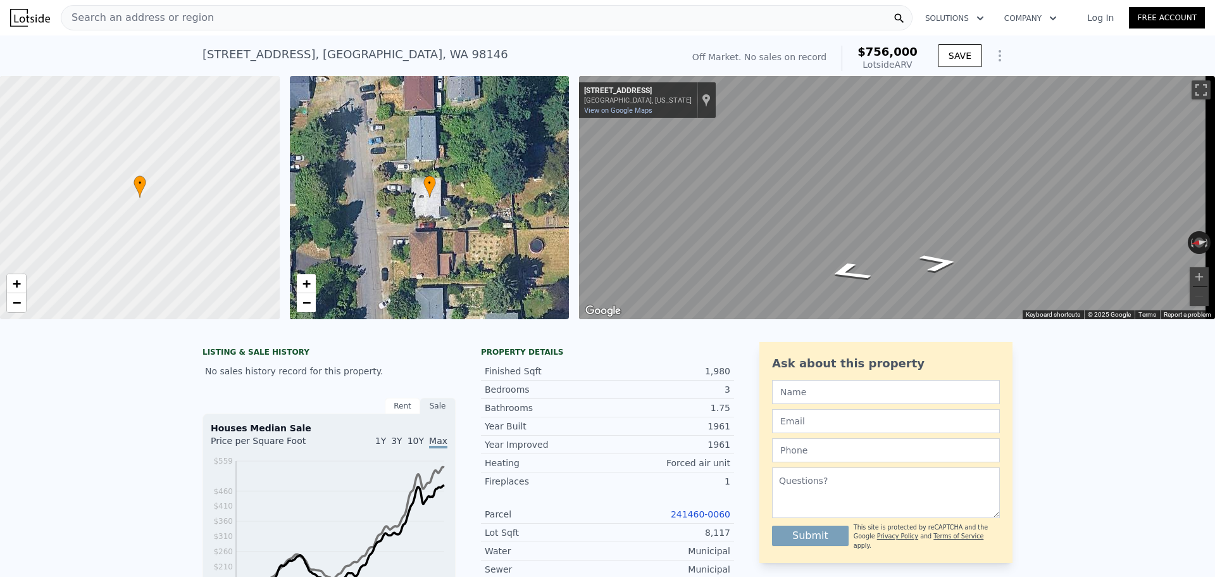
click at [241, 20] on div "Search an address or region" at bounding box center [487, 17] width 852 height 25
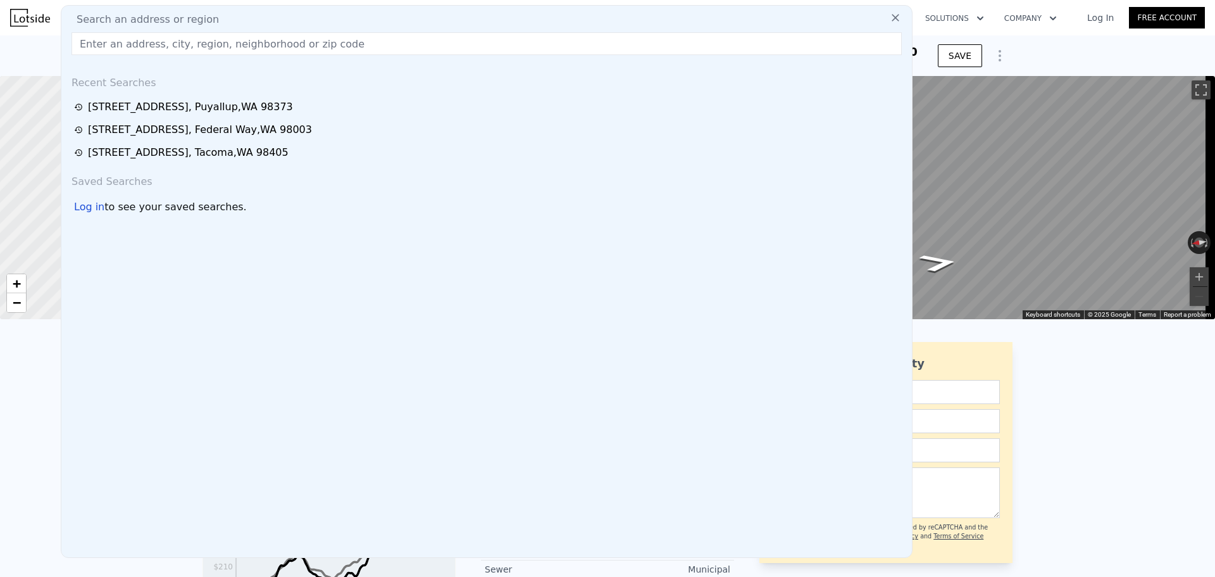
click at [415, 48] on input "text" at bounding box center [487, 43] width 831 height 23
type input "$ 3,700"
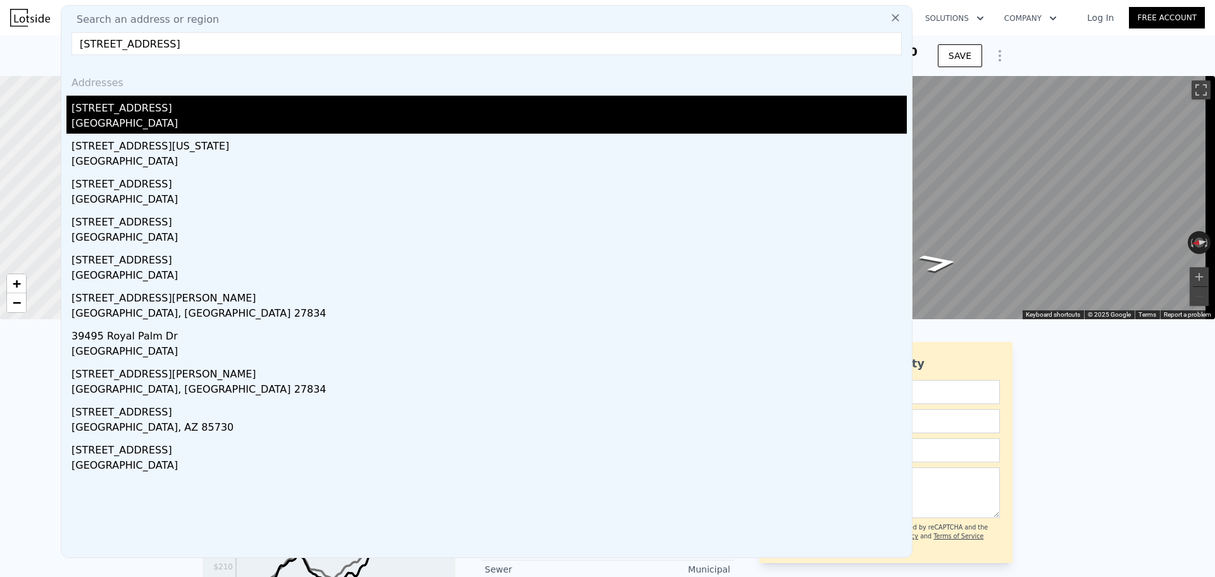
type input "[STREET_ADDRESS]"
click at [337, 118] on div "[GEOGRAPHIC_DATA]" at bounding box center [490, 125] width 836 height 18
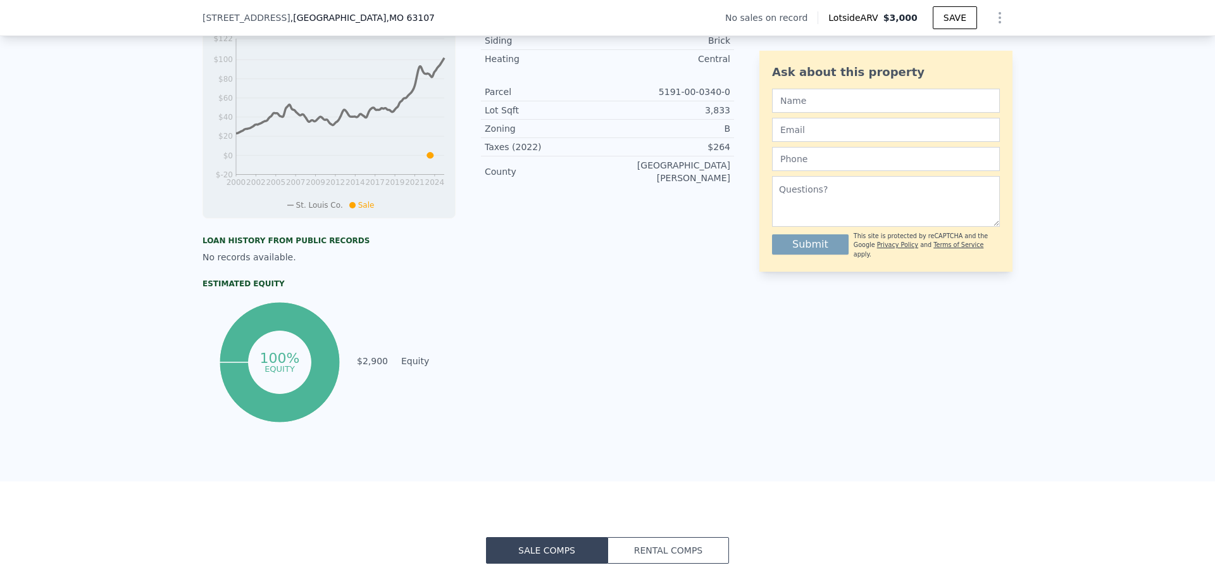
scroll to position [4, 0]
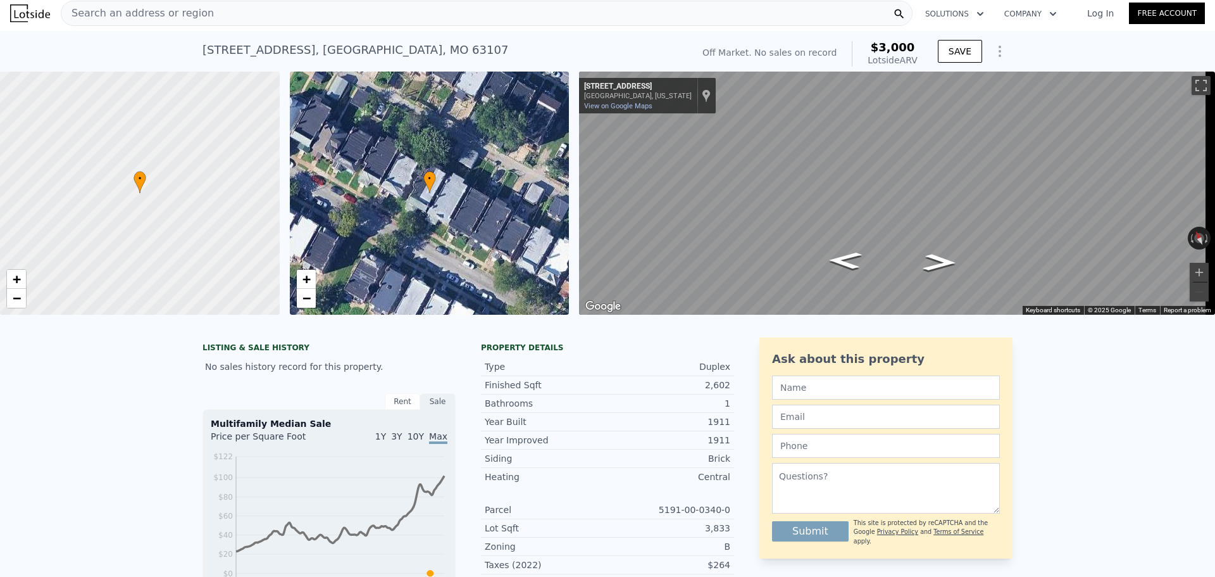
click at [349, 11] on div "Search an address or region" at bounding box center [487, 13] width 852 height 25
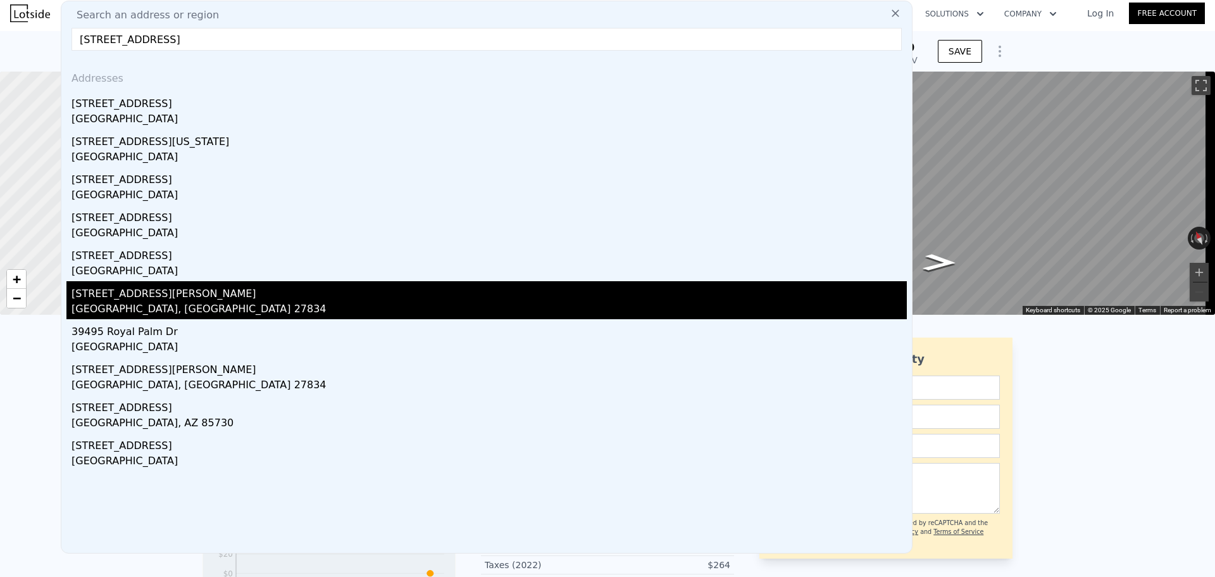
type input "[STREET_ADDRESS]"
click at [291, 300] on div "[STREET_ADDRESS][PERSON_NAME]" at bounding box center [490, 291] width 836 height 20
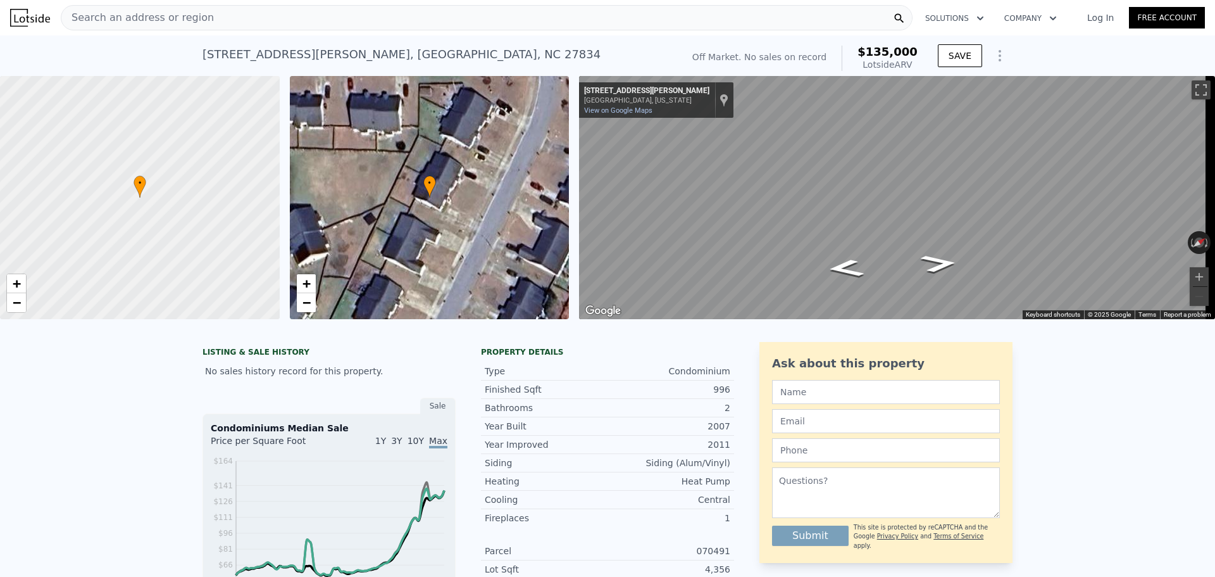
click at [217, 18] on div "Search an address or region" at bounding box center [487, 17] width 852 height 25
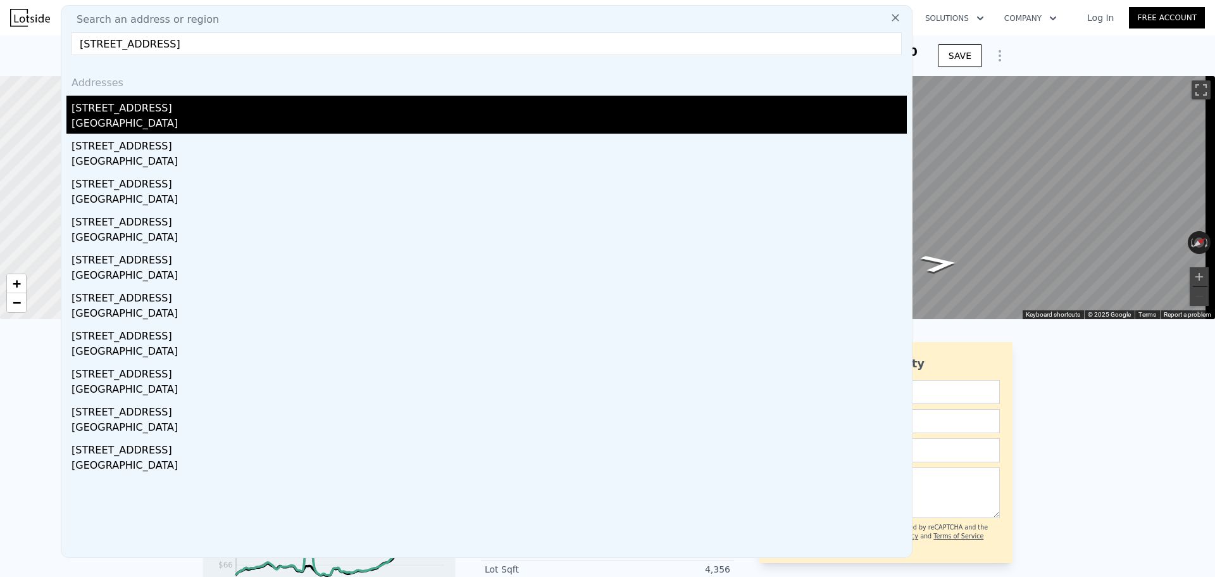
type input "[STREET_ADDRESS]"
click at [197, 108] on div "[STREET_ADDRESS]" at bounding box center [490, 106] width 836 height 20
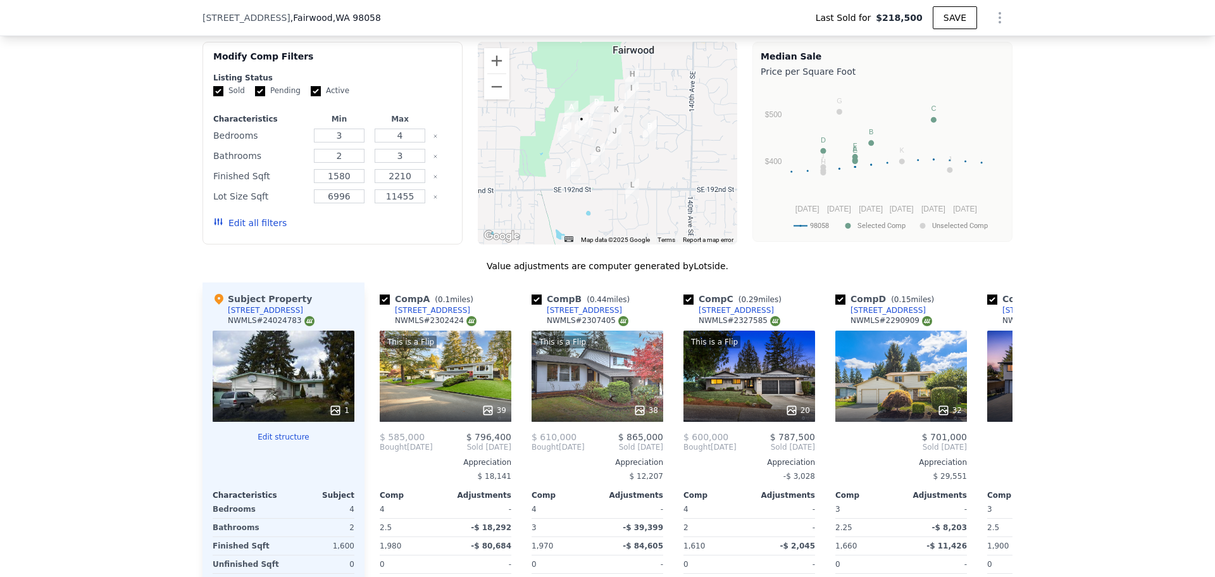
scroll to position [1684, 0]
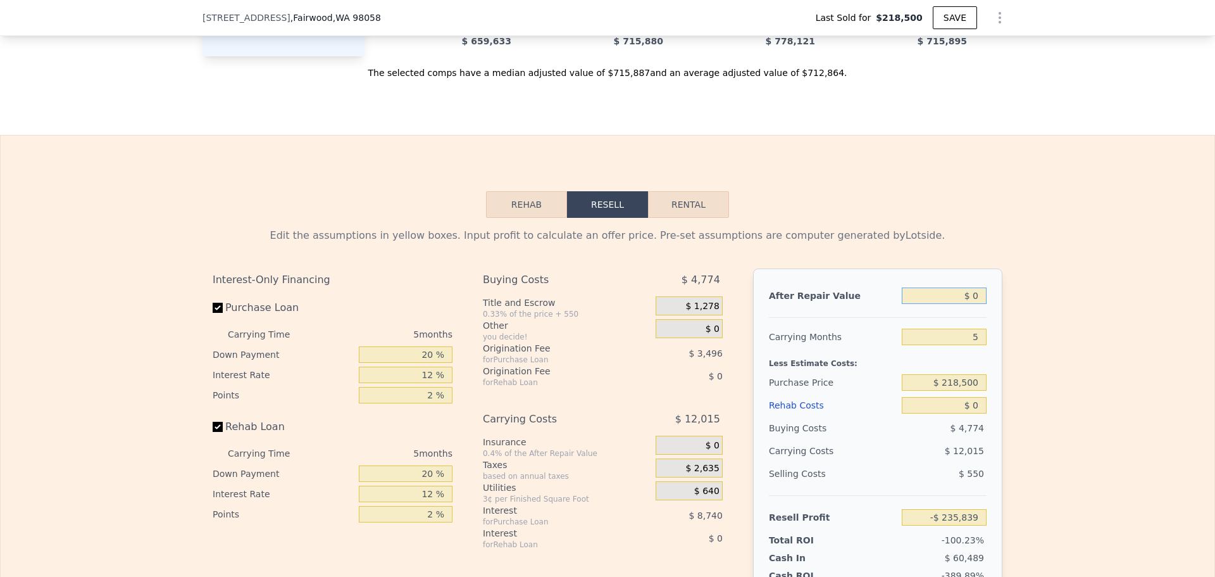
click at [964, 304] on input "$ 0" at bounding box center [944, 295] width 85 height 16
type input "$ 5"
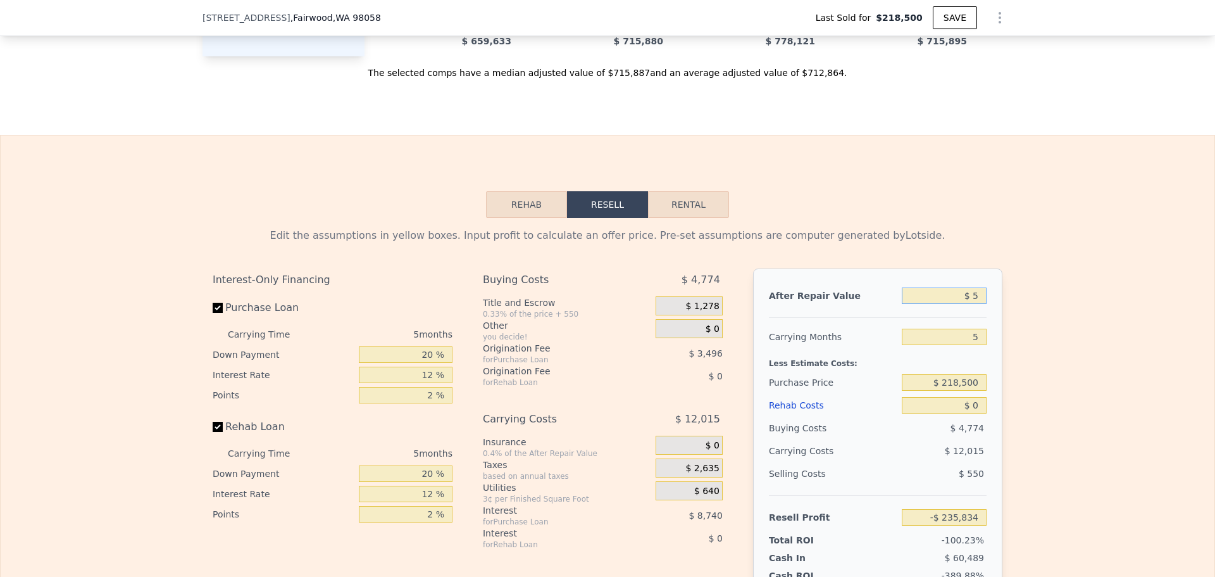
type input "-$ 235,834"
type input "$ 599"
type input "-$ 235,284"
type input "$ 59,999"
type input "-$ 180,208"
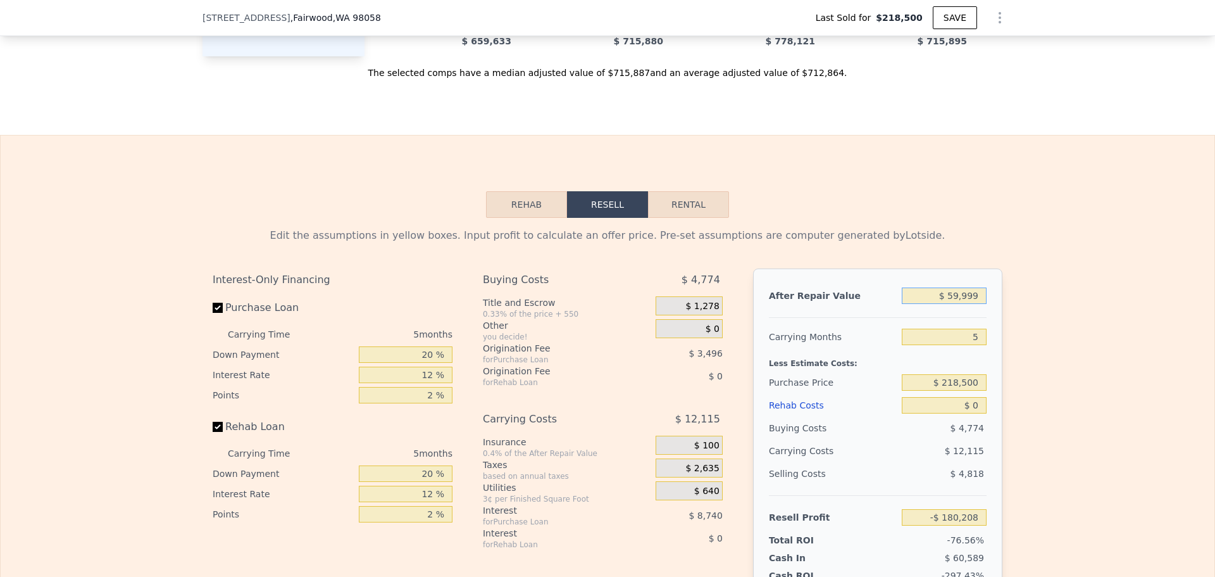
type input "$ 599,999"
type input "$ 320,482"
type input "$ 599,999"
click at [975, 345] on input "5" at bounding box center [944, 337] width 85 height 16
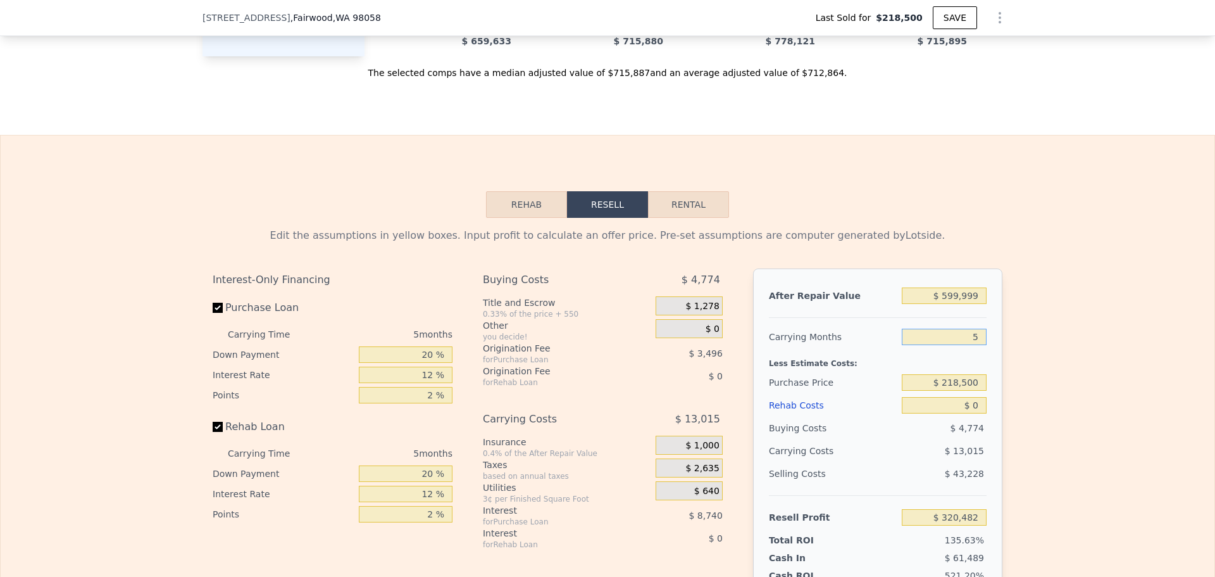
type input "3"
type input "$ 325,688"
type input "3"
click at [967, 391] on input "$ 218,500" at bounding box center [944, 382] width 85 height 16
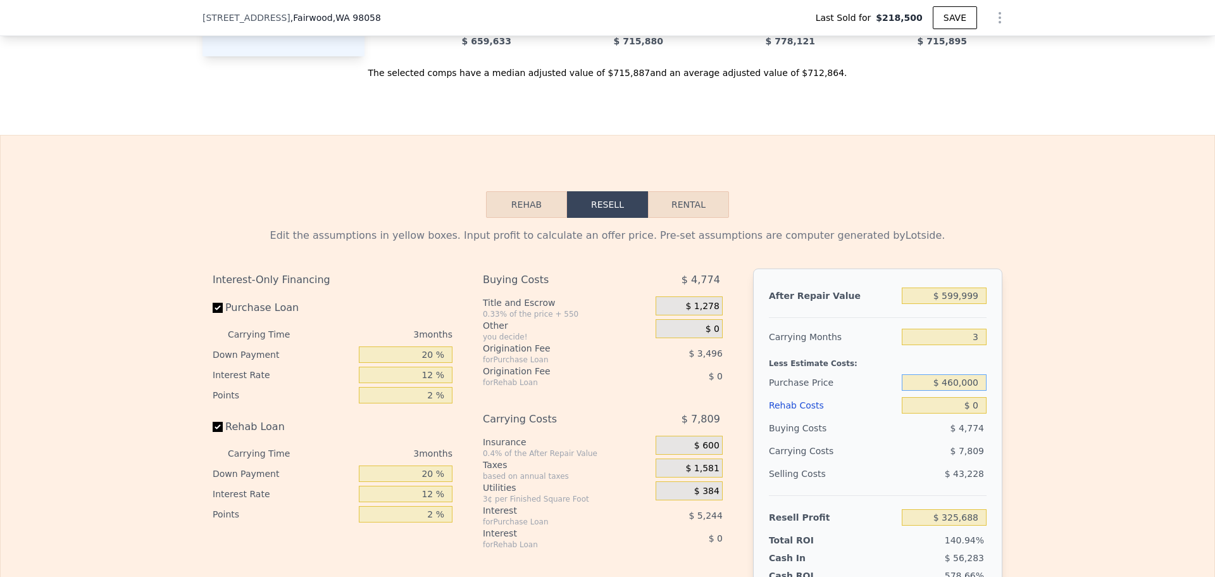
type input "$ 460,000"
click at [916, 413] on input "$ 0" at bounding box center [944, 405] width 85 height 16
type input "$ 73,724"
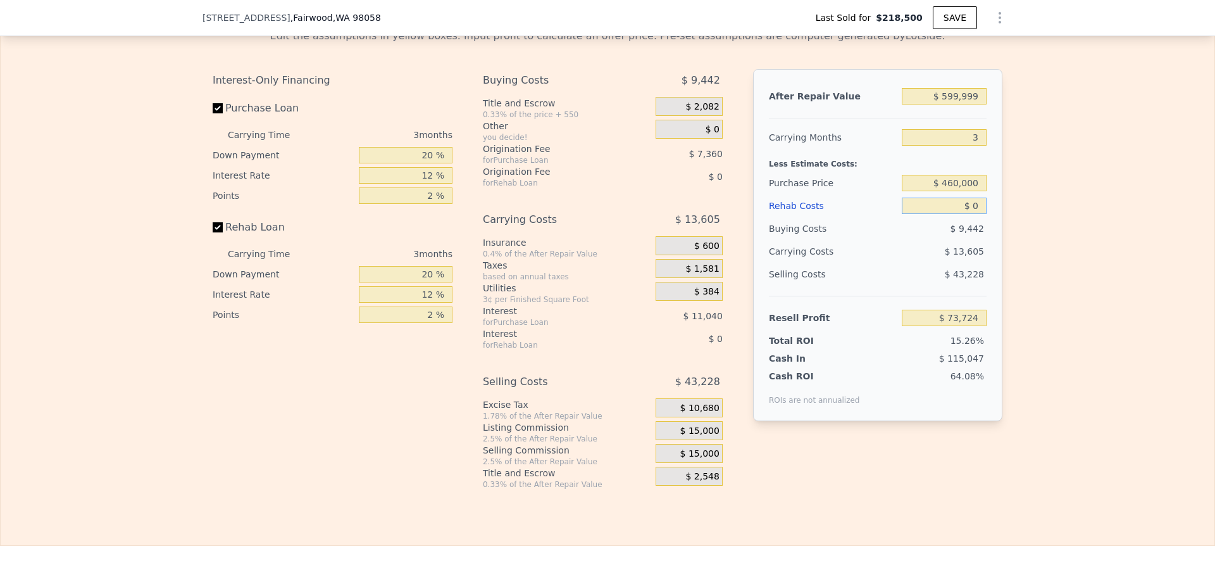
scroll to position [1895, 0]
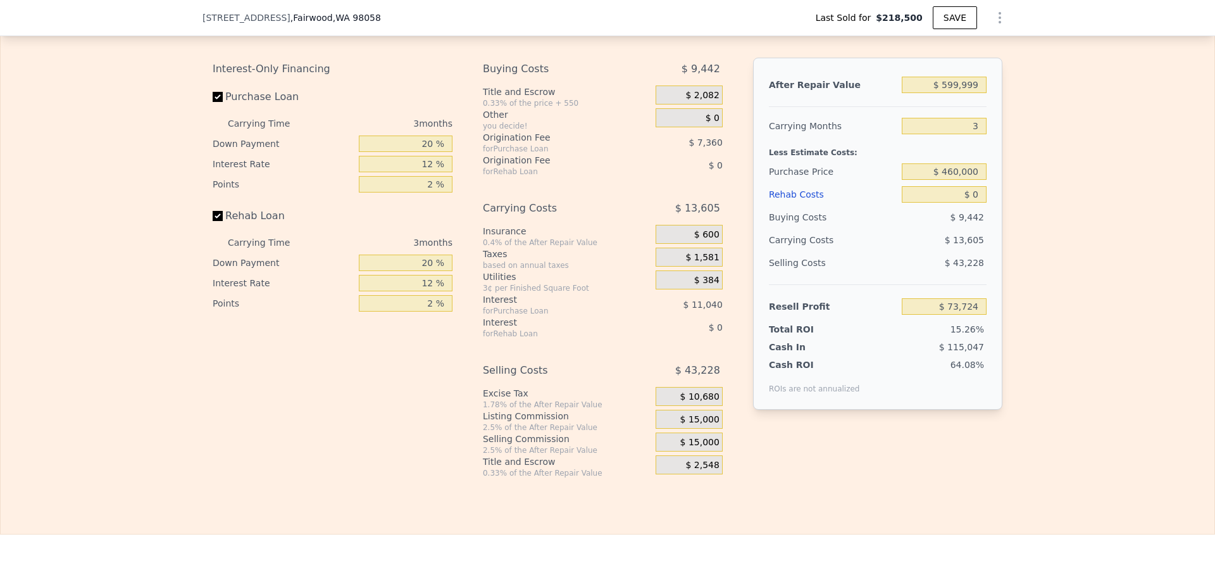
click at [695, 425] on span "$ 15,000" at bounding box center [700, 419] width 39 height 11
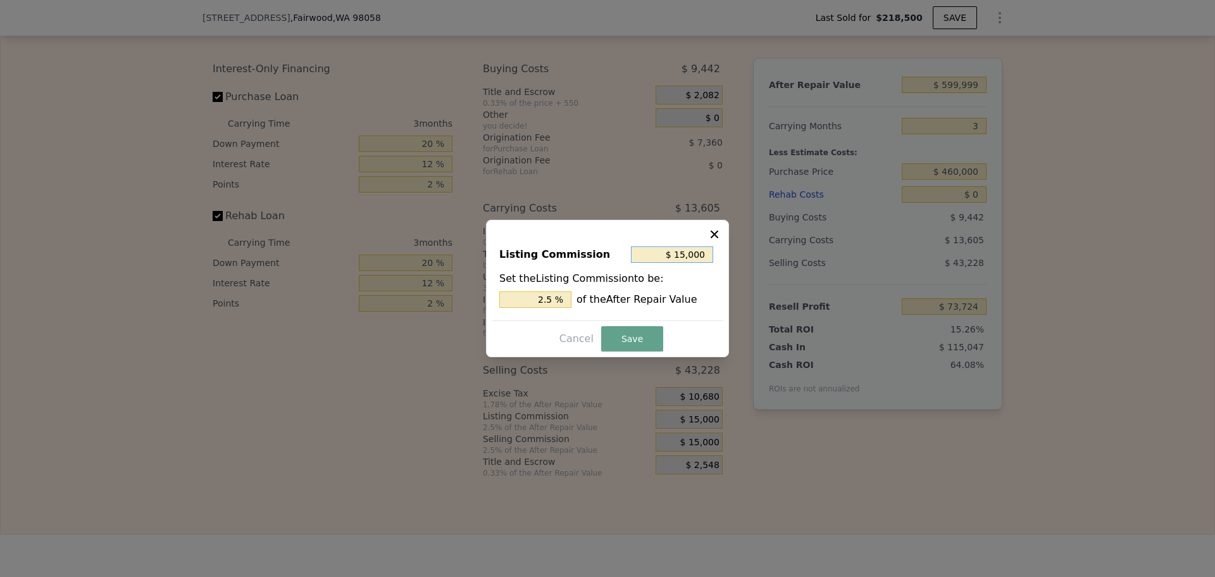
click at [693, 256] on input "$ 15,000" at bounding box center [672, 254] width 82 height 16
type input "$ 1"
type input "0.000 %"
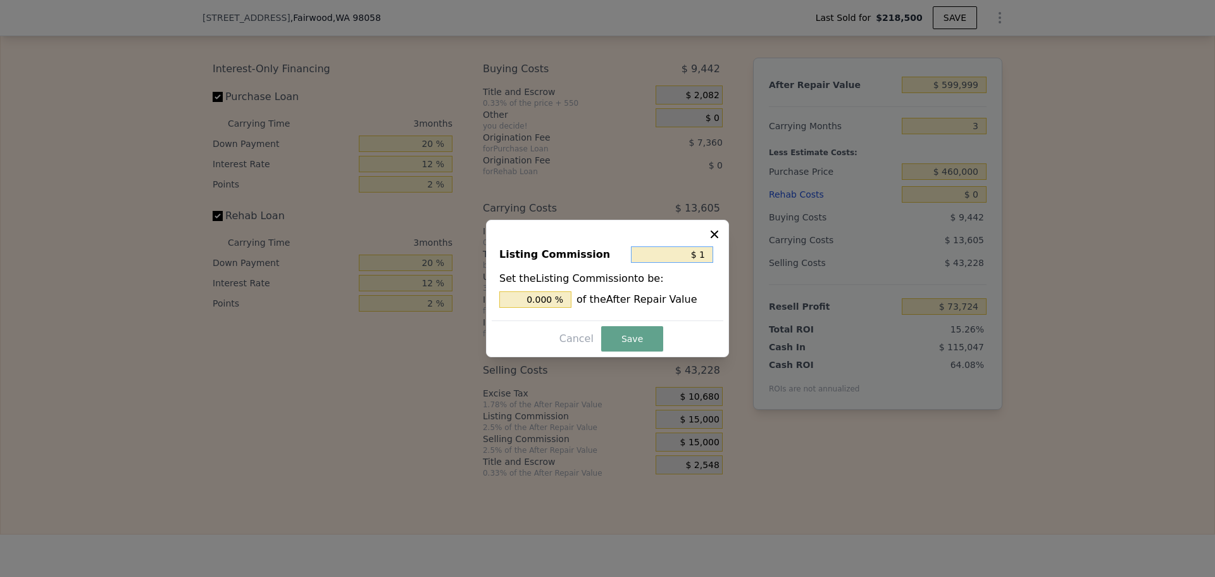
type input "$ 10"
type input "0.002 %"
type input "$ 100"
type input "0.017 %"
type input "$ 1,000"
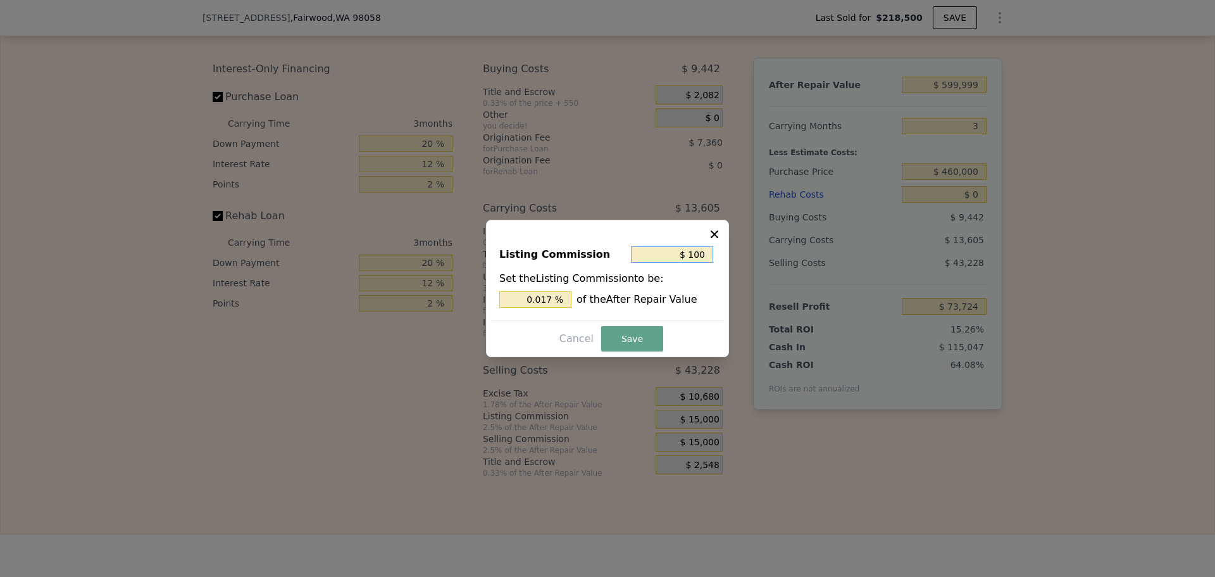
type input "0.167 %"
type input "$ 1,000"
click at [619, 329] on button "Save" at bounding box center [632, 338] width 62 height 25
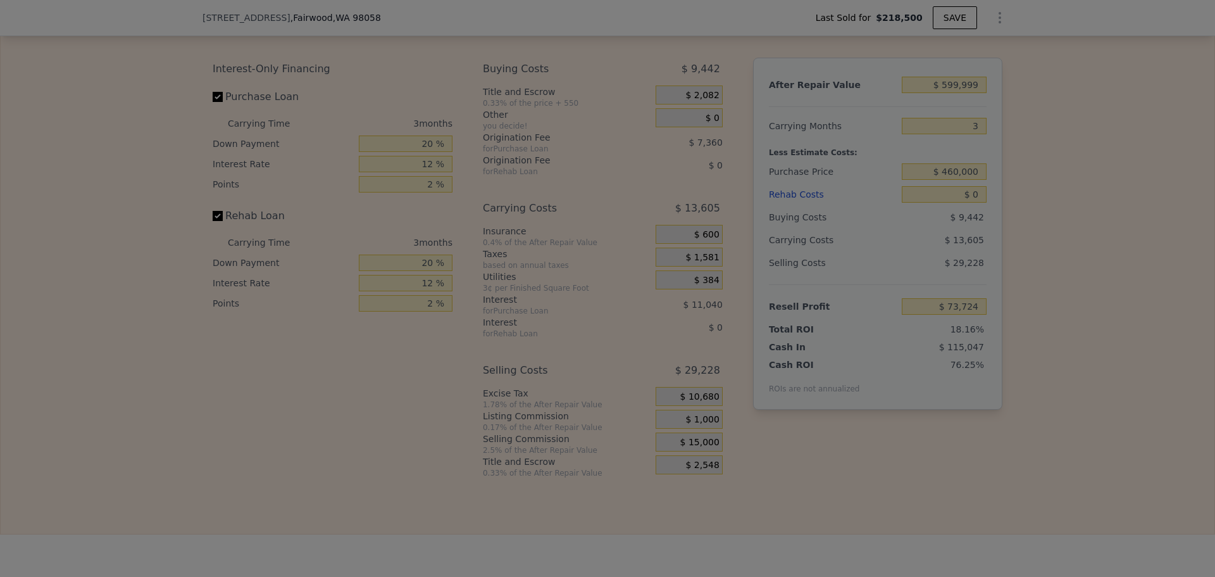
type input "$ 87,724"
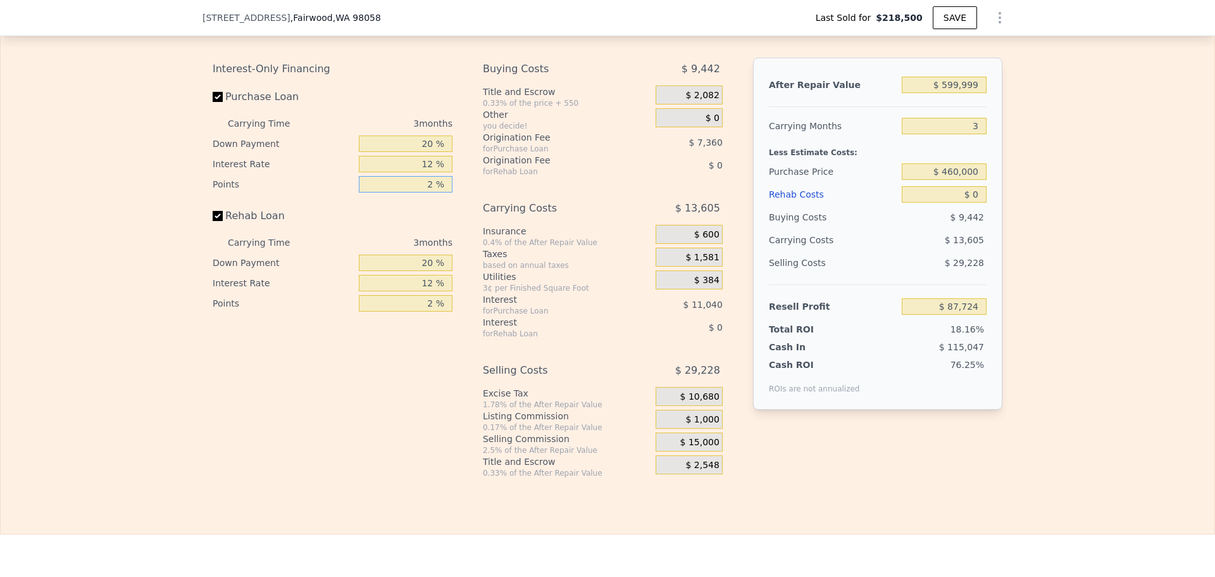
click at [411, 192] on input "2 %" at bounding box center [406, 184] width 94 height 16
type input "1 %"
type input "$ 91,404"
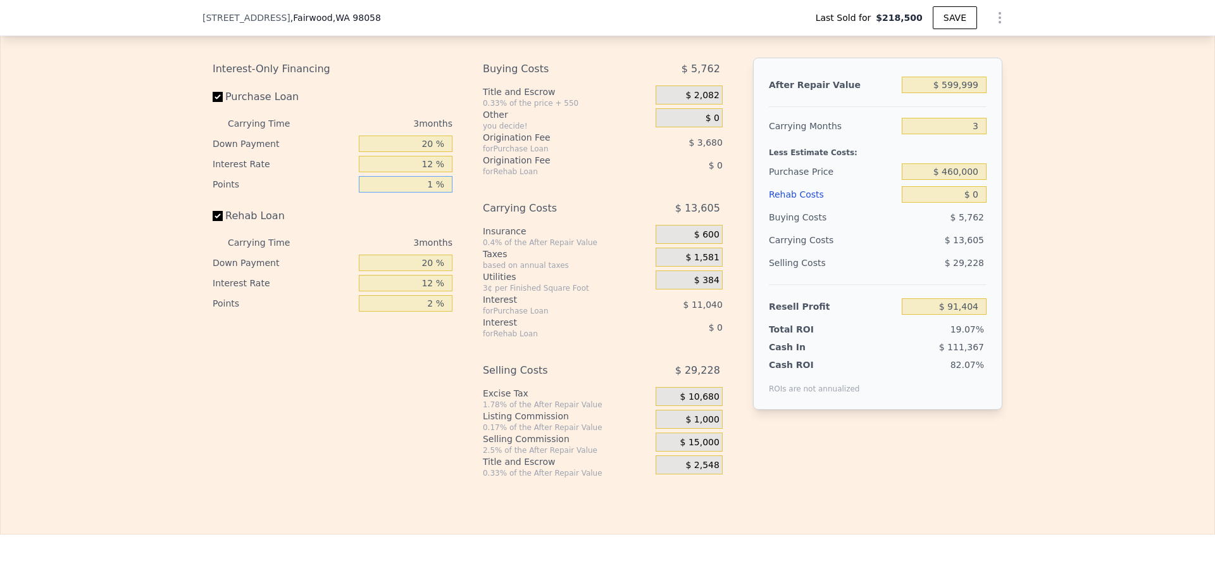
type input "1 %"
click at [413, 172] on input "12 %" at bounding box center [406, 164] width 94 height 16
type input "1 %"
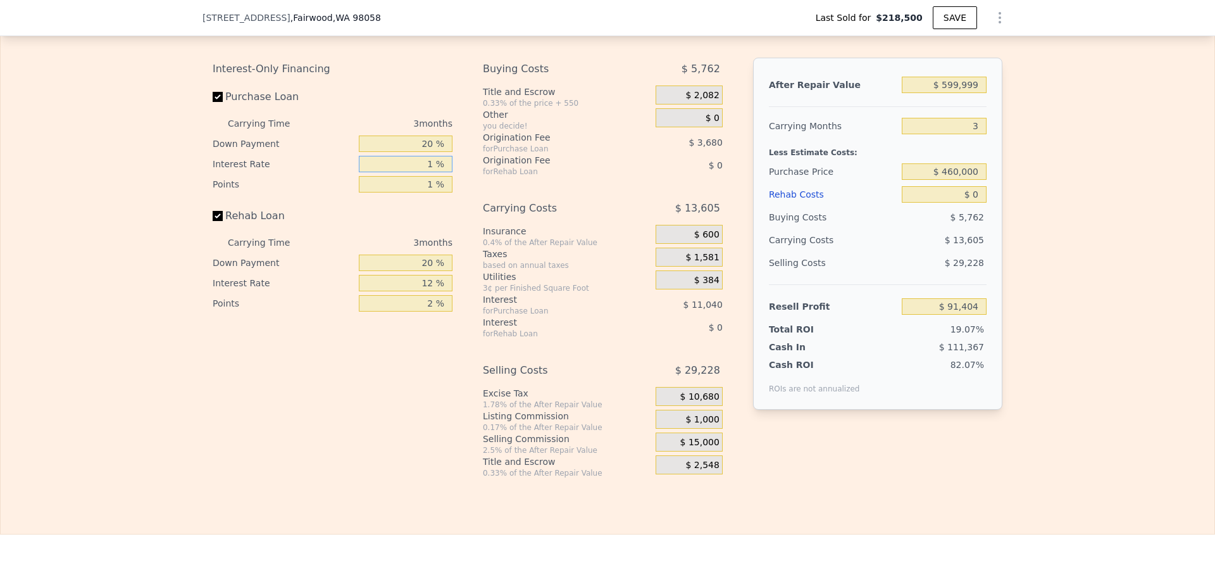
type input "$ 101,523"
type input "10 %"
type input "$ 93,243"
type input "10 %"
click at [418, 152] on input "20 %" at bounding box center [406, 143] width 94 height 16
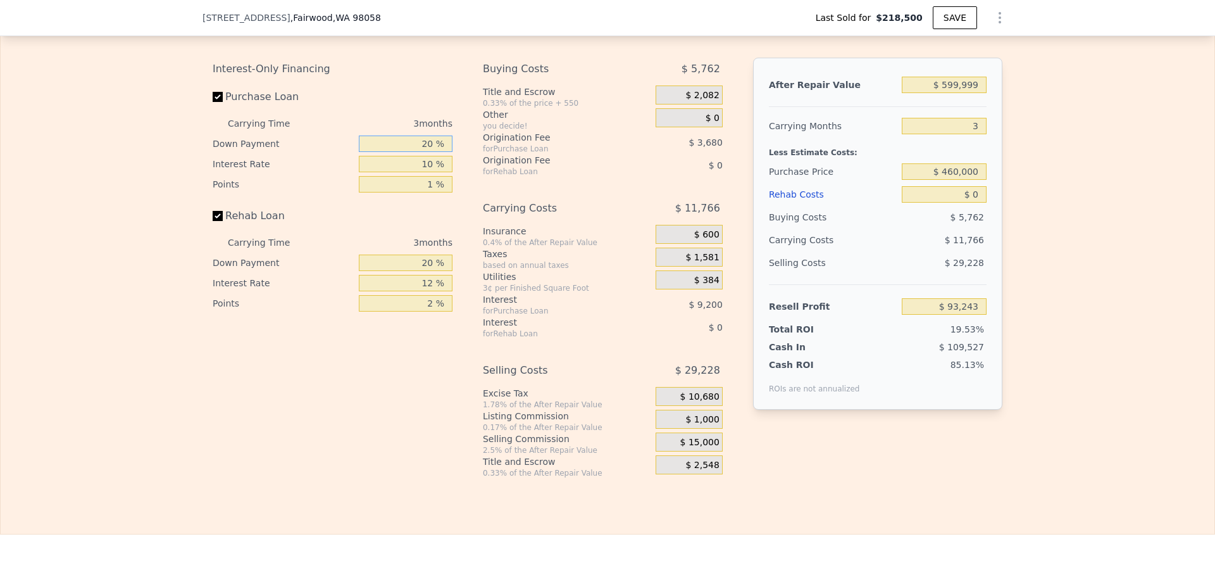
click at [418, 152] on input "20 %" at bounding box center [406, 143] width 94 height 16
type input "7 %"
type input "$ 91,151"
type input "7 %"
click at [418, 291] on input "12 %" at bounding box center [406, 283] width 94 height 16
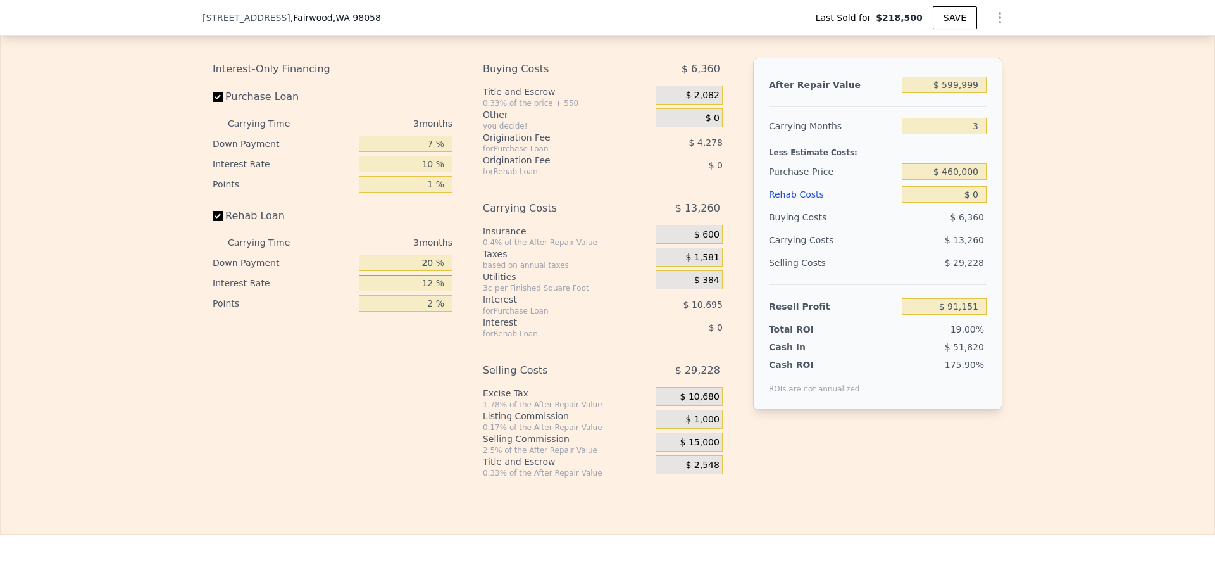
click at [418, 291] on input "12 %" at bounding box center [406, 283] width 94 height 16
type input "10 %"
click at [422, 311] on input "2 %" at bounding box center [406, 303] width 94 height 16
type input "1 %"
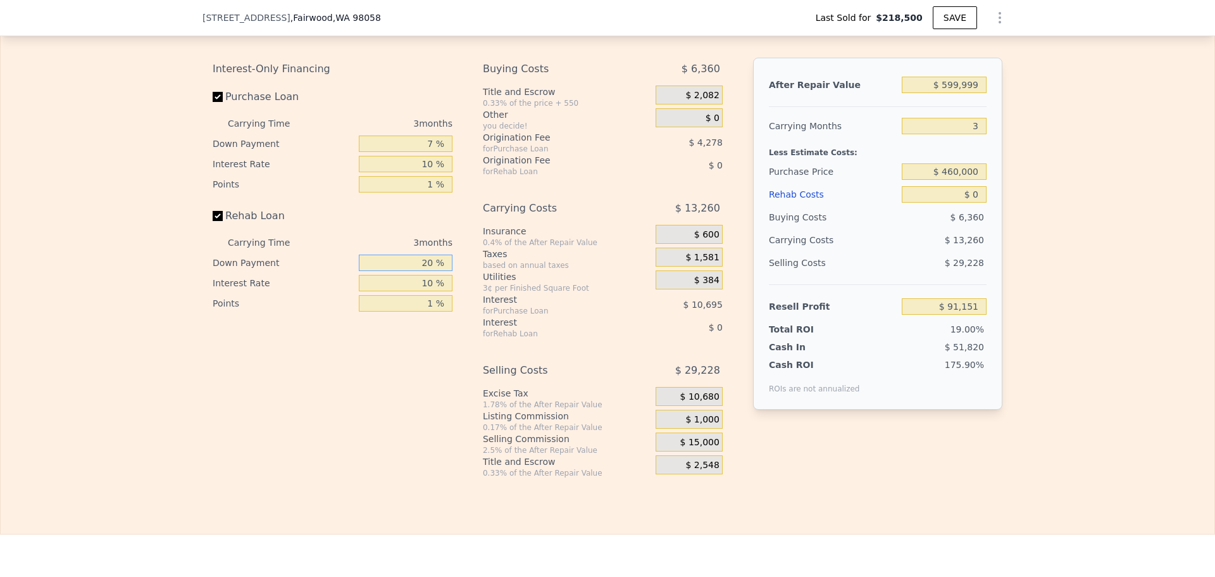
click at [420, 271] on input "20 %" at bounding box center [406, 262] width 94 height 16
type input "7 %"
click at [948, 203] on input "$ 0" at bounding box center [944, 194] width 85 height 16
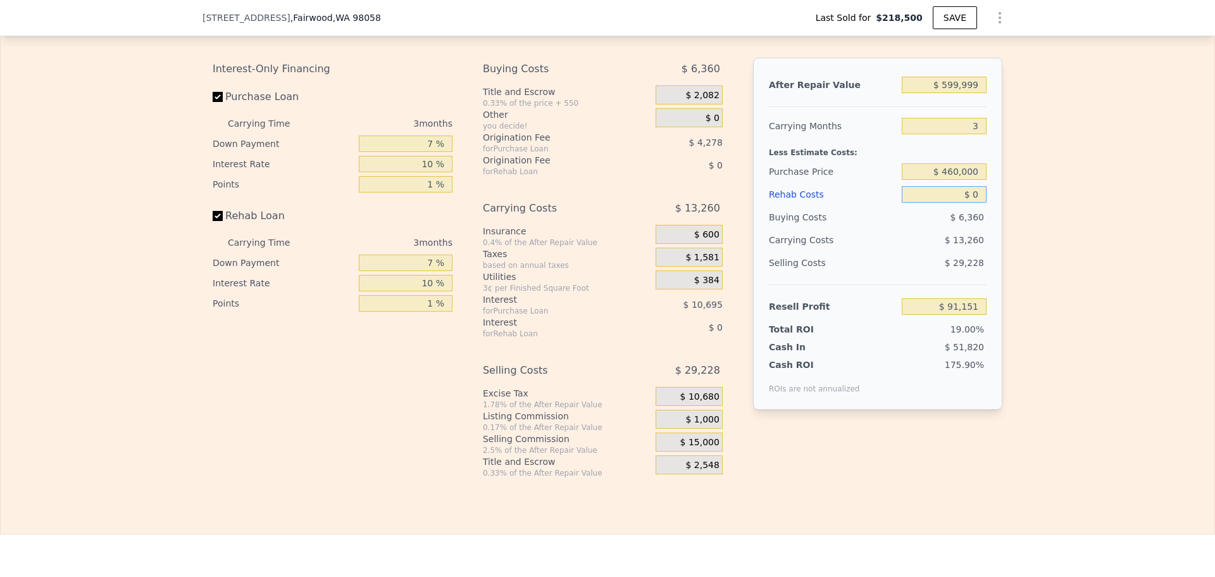
click at [948, 203] on input "$ 0" at bounding box center [944, 194] width 85 height 16
type input "$ 4"
type input "$ 91,147"
type input "$ 40"
type input "$ 91,111"
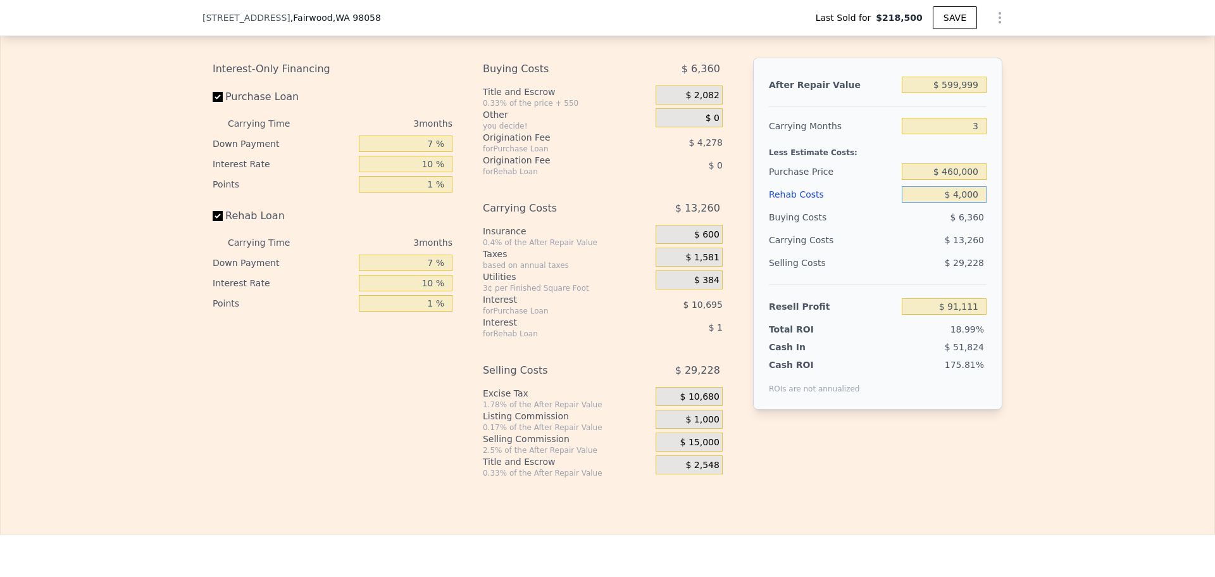
type input "$ 40,000"
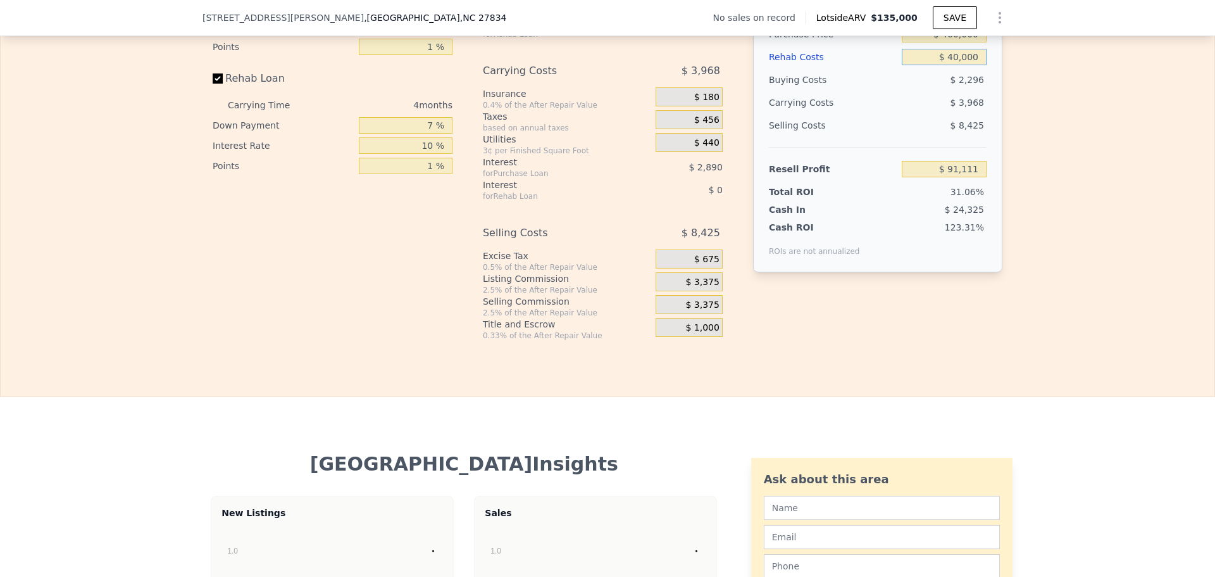
type input "$ 135,000"
type input "4"
type input "$ 0"
type input "2"
type input "3"
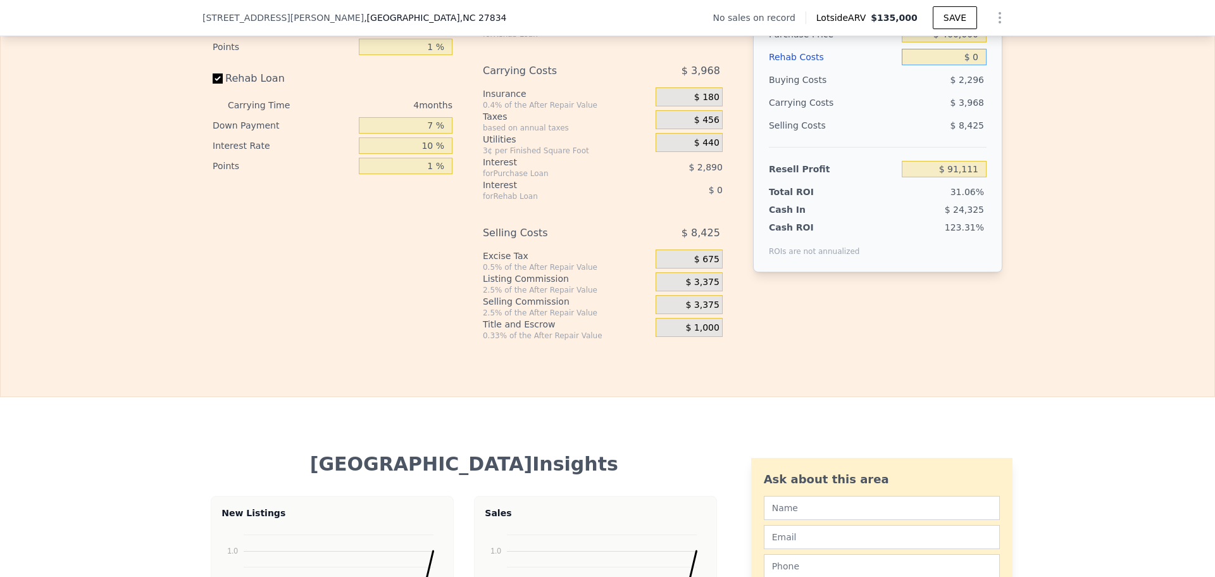
type input "1.5"
type input "2"
type input "959"
type input "1389"
type input "871.2"
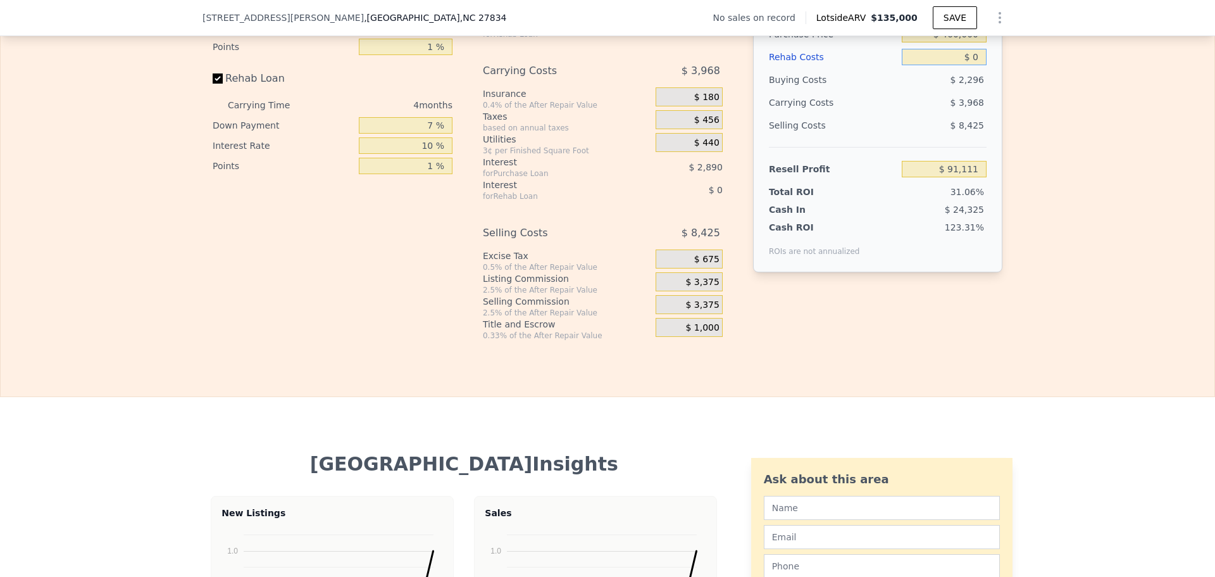
type input "26136"
type input "$ 29,997"
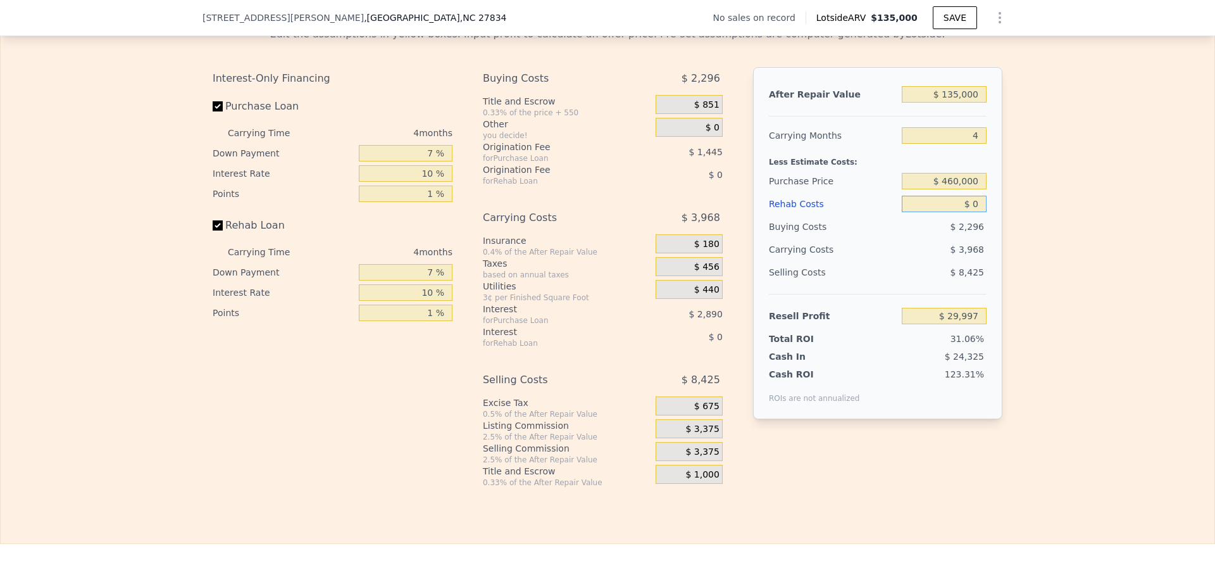
type input "$ 04"
type input "$ 29,993"
click at [972, 212] on input "$ 04" at bounding box center [944, 204] width 85 height 16
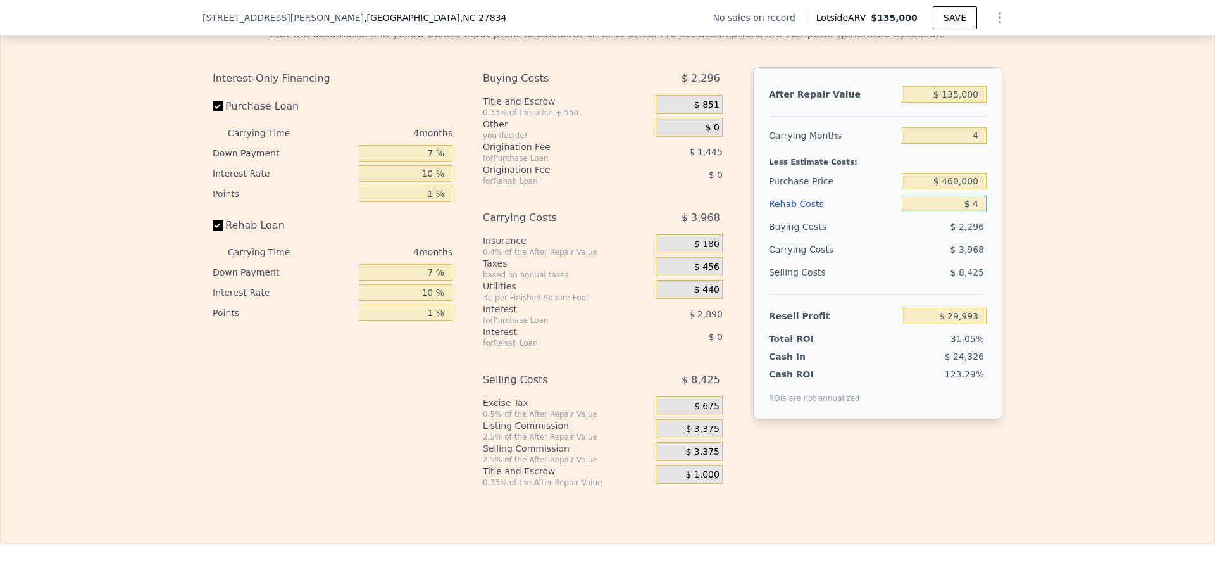
type input "$ 40"
type input "$ 29,956"
type input "$ 400"
type input "$ 29,579"
type input "$ 4,000"
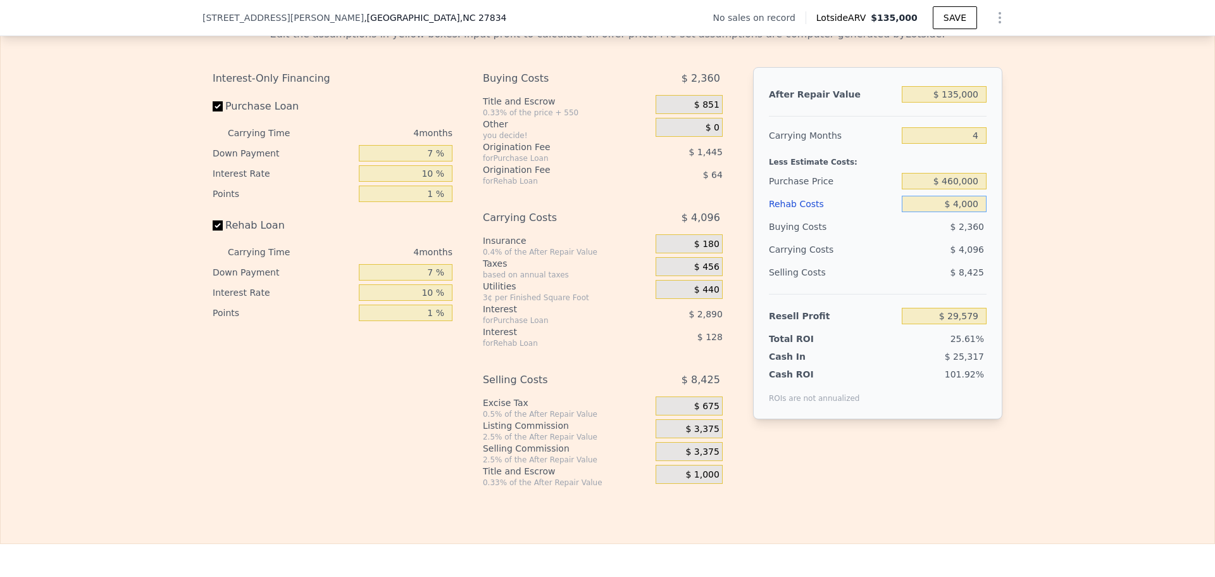
type input "$ 25,805"
type input "$ 40,000"
type input "-$ 11,923"
type input "$ 40,000"
click at [957, 103] on input "$ 135,000" at bounding box center [944, 94] width 85 height 16
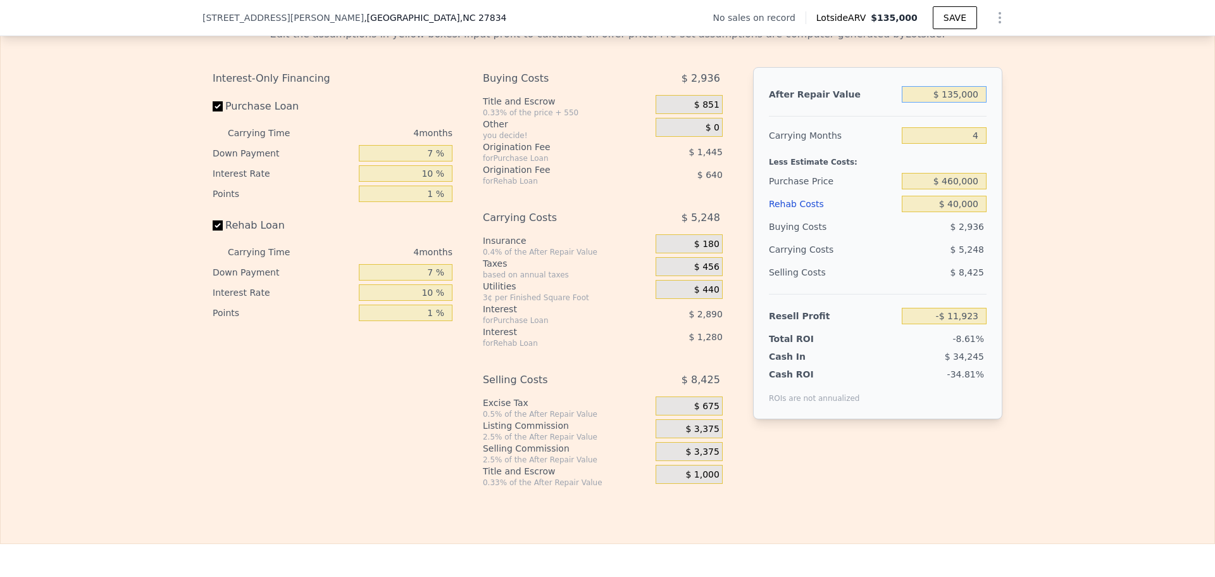
click at [957, 103] on input "$ 135,000" at bounding box center [944, 94] width 85 height 16
type input "$ 5"
type input "-$ 138,863"
type input "$ 59"
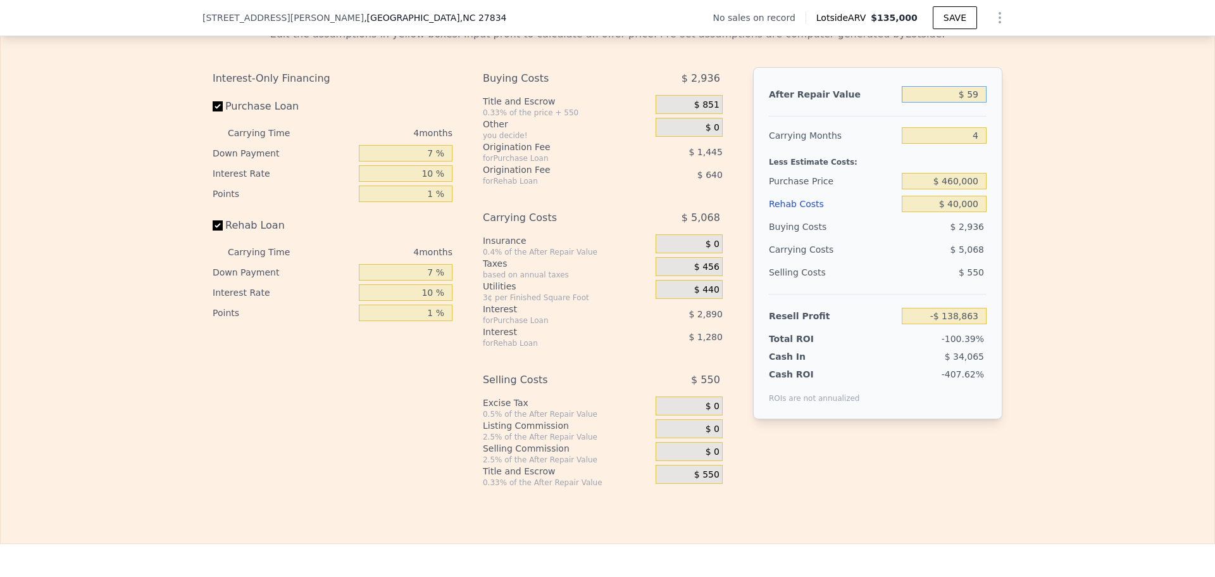
type input "-$ 138,811"
type input "$ 599"
type input "-$ 138,305"
type input "$ 5,999"
type input "-$ 133,227"
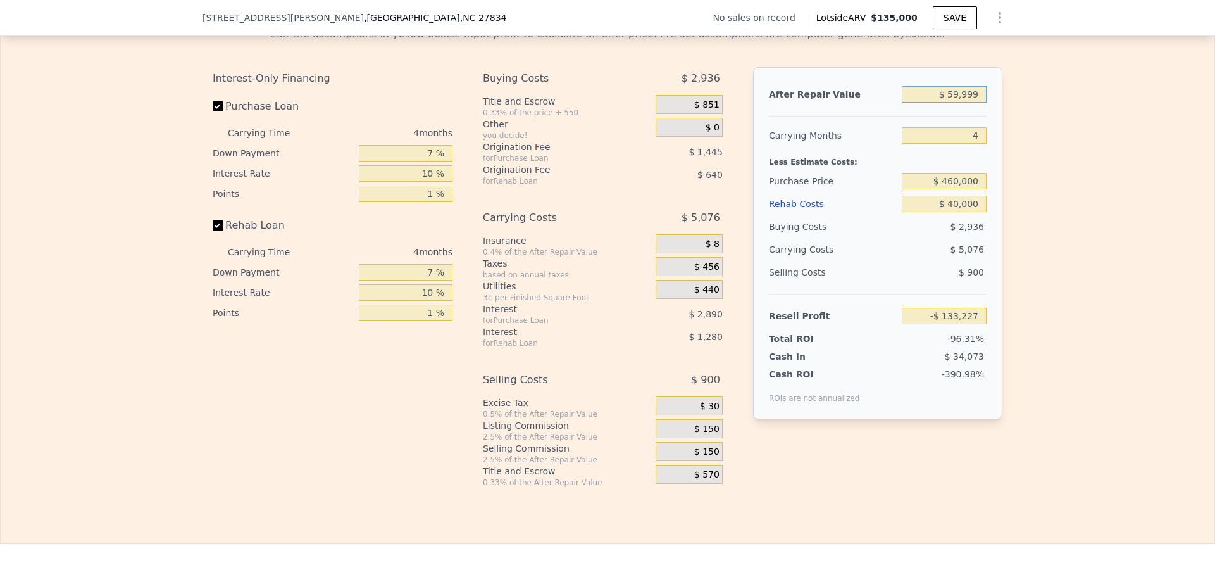
type input "$ 599,999"
type input "$ 425,333"
type input "$ 599,999"
click at [979, 324] on input "$ 425,333" at bounding box center [944, 316] width 85 height 16
click at [970, 212] on input "$ 40,000" at bounding box center [944, 204] width 85 height 16
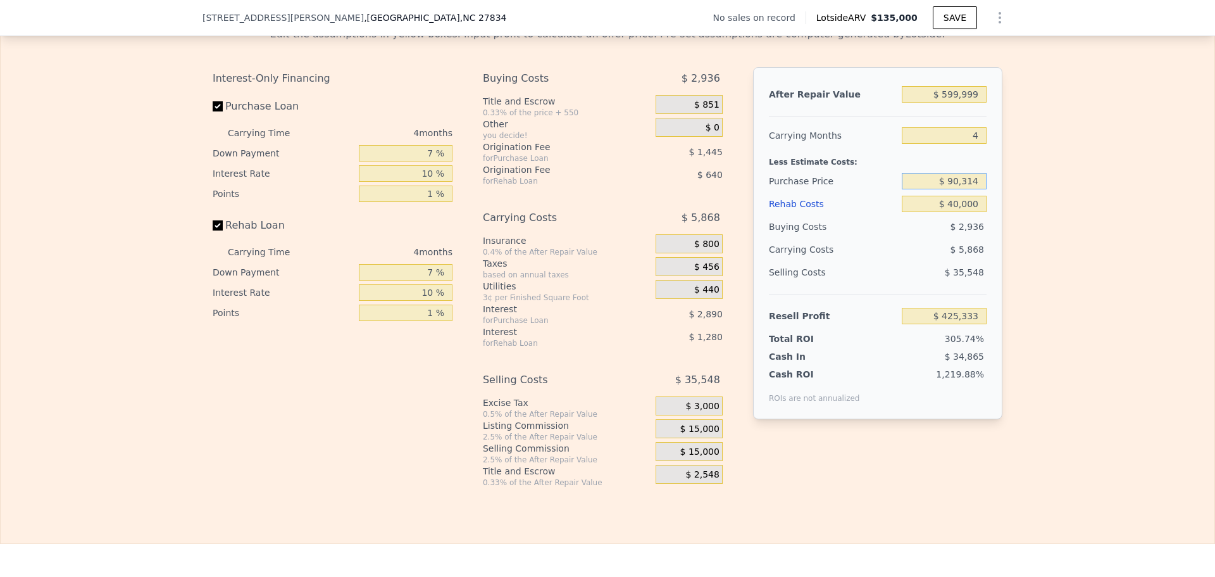
click at [970, 189] on input "$ 90,314" at bounding box center [944, 181] width 85 height 16
type input "$ 4,690,000"
click at [950, 294] on div "Selling Costs $ 35,548" at bounding box center [878, 277] width 218 height 33
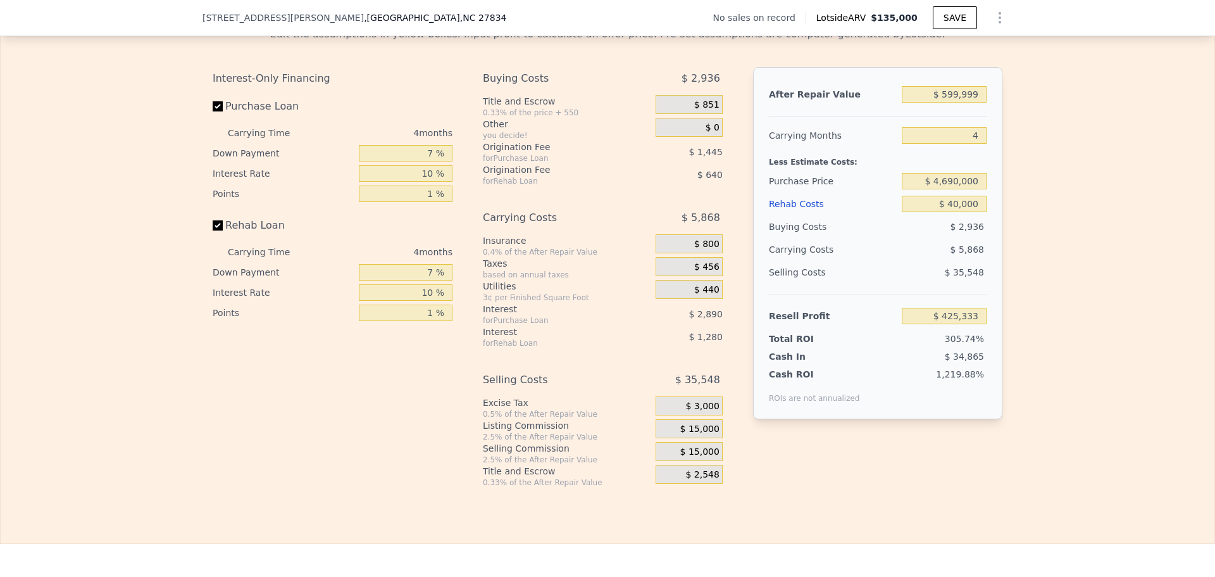
type input "-$ 4,410,453"
click at [942, 181] on div "$ 4,690,000" at bounding box center [944, 181] width 85 height 23
click at [967, 189] on input "$ 4,690,000" at bounding box center [944, 181] width 85 height 16
type input "$ 469,000"
click at [970, 277] on span "$ 35,548" at bounding box center [964, 272] width 39 height 10
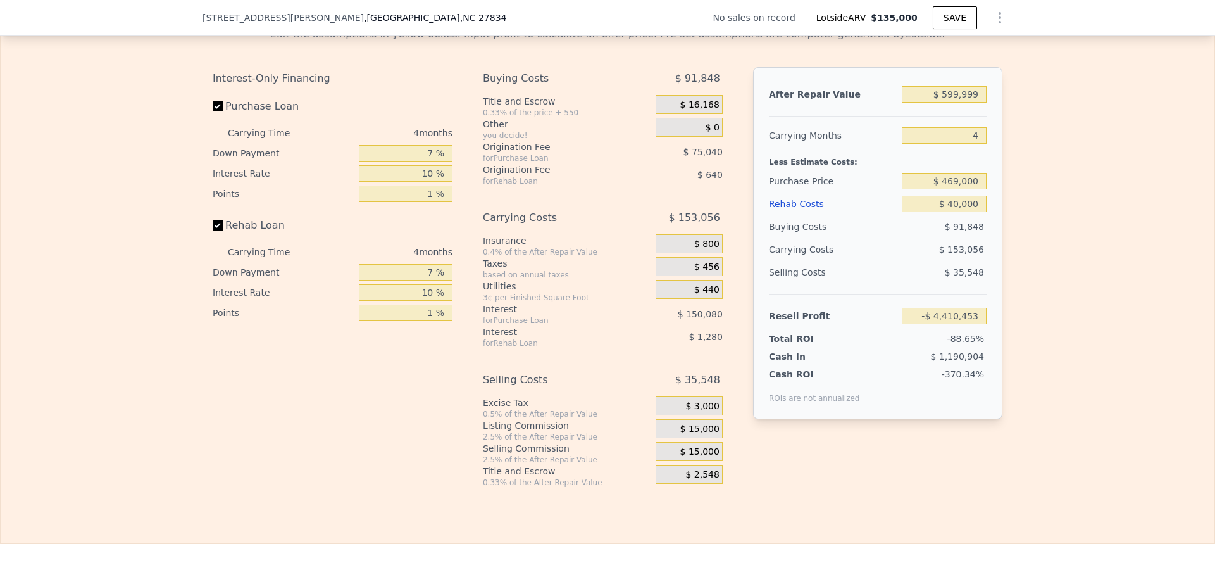
type input "$ 27,211"
click at [971, 189] on input "$ 469,000" at bounding box center [944, 181] width 85 height 16
type input "$ 460,000"
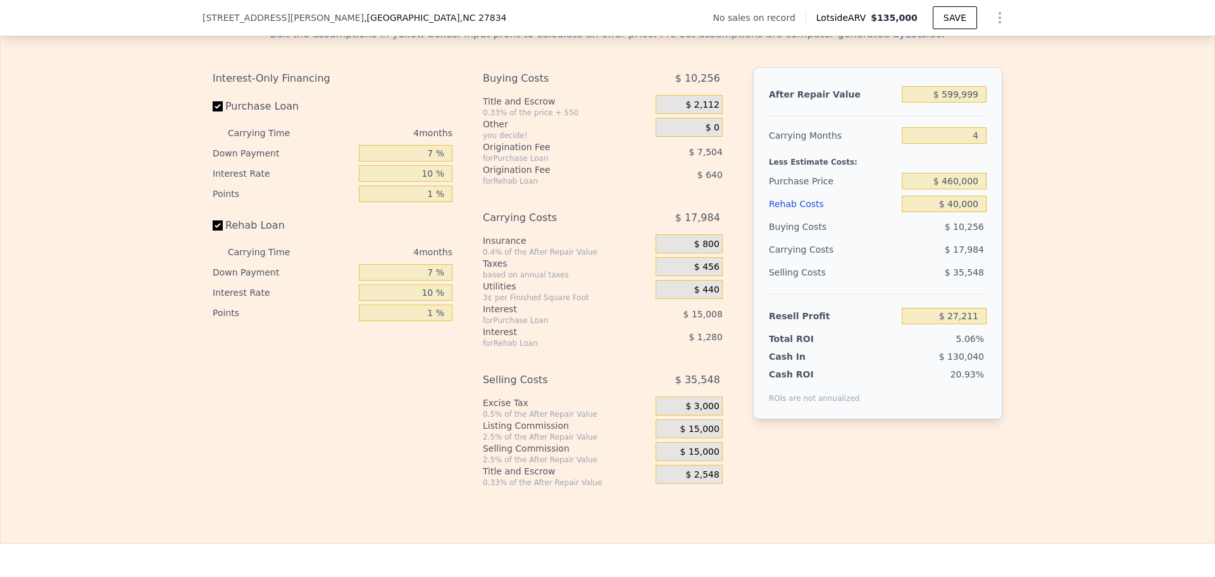
click at [914, 284] on div "$ 35,548" at bounding box center [944, 272] width 85 height 23
type input "$ 36,673"
click at [698, 435] on span "$ 15,000" at bounding box center [700, 429] width 39 height 11
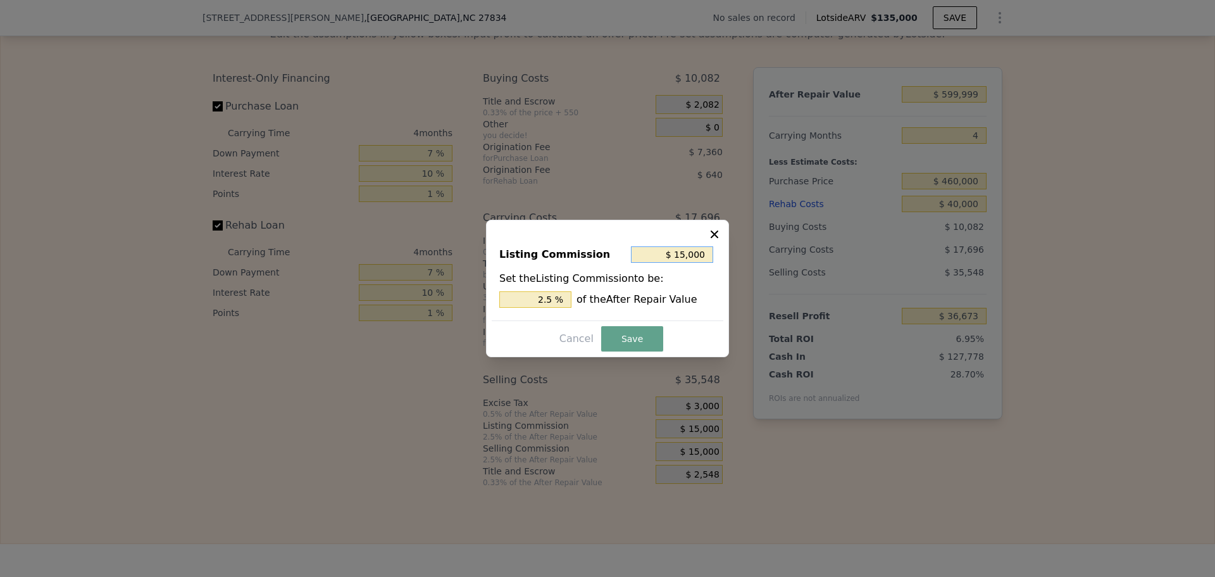
click at [703, 258] on input "$ 15,000" at bounding box center [672, 254] width 82 height 16
type input "$ 1"
type input "0.000 %"
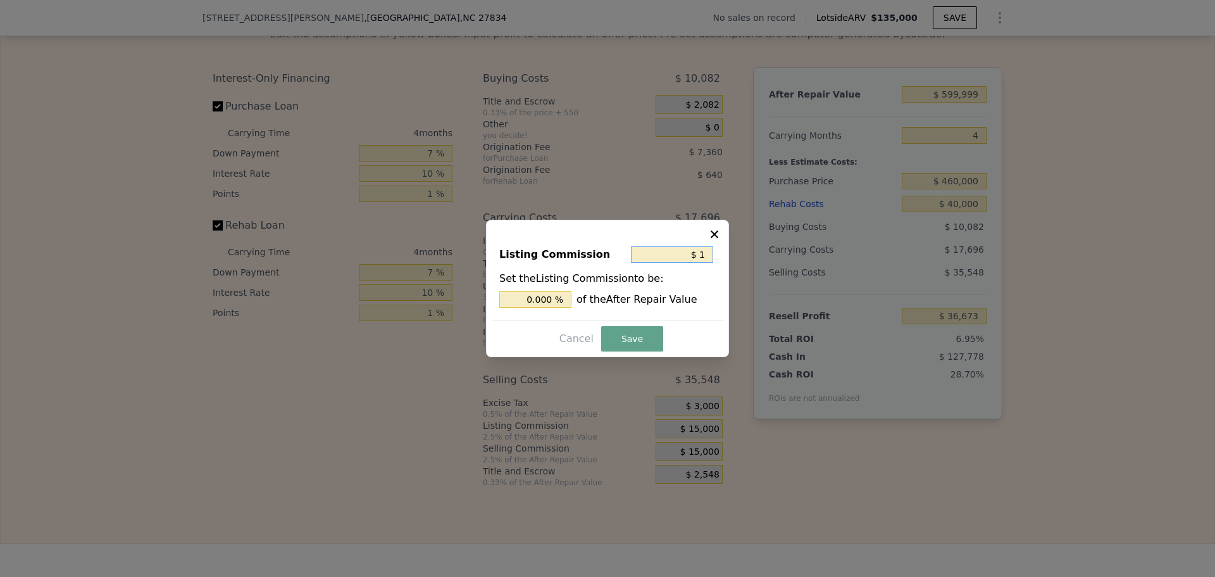
type input "$ 10"
type input "0.002 %"
type input "$ 100"
type input "0.017 %"
type input "$ 1,000"
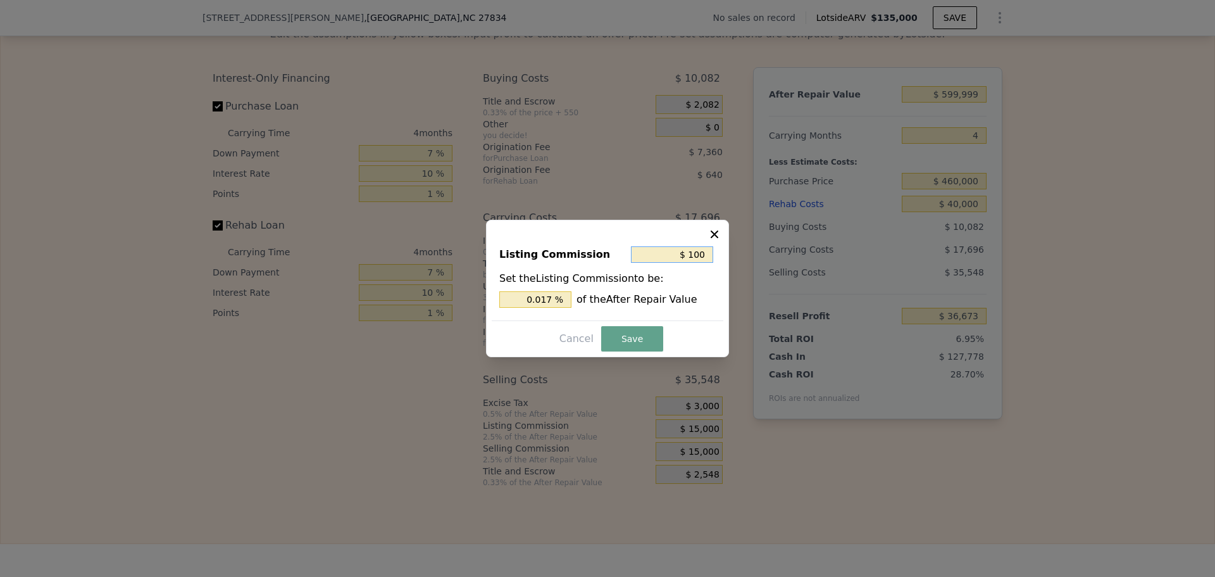
type input "0.167 %"
type input "$ 1,000"
click at [622, 348] on button "Save" at bounding box center [632, 338] width 62 height 25
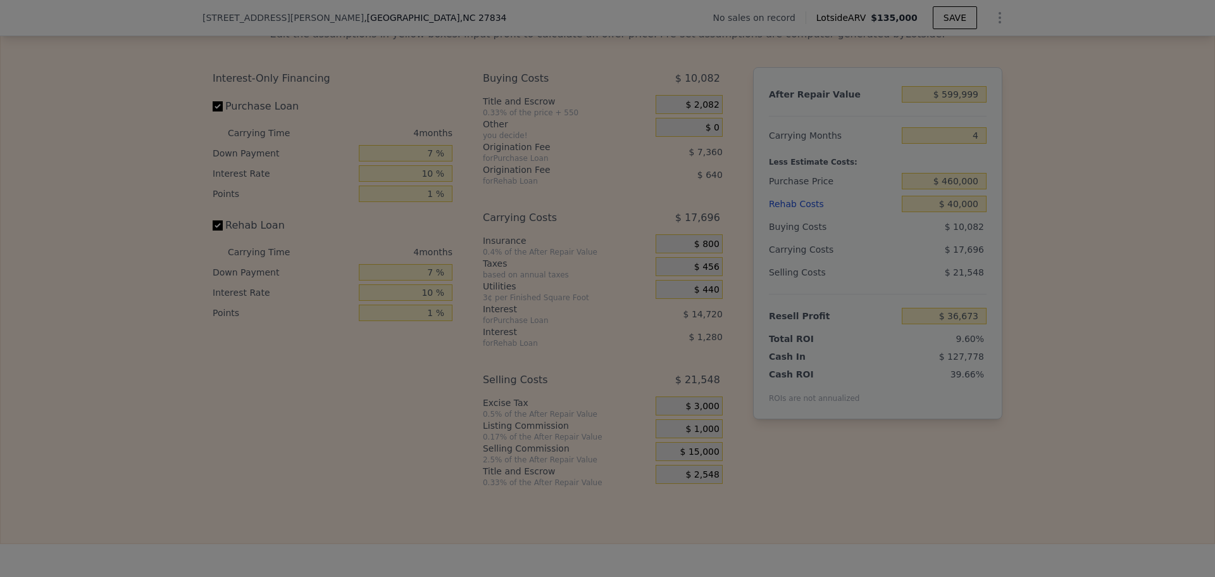
type input "$ 50,673"
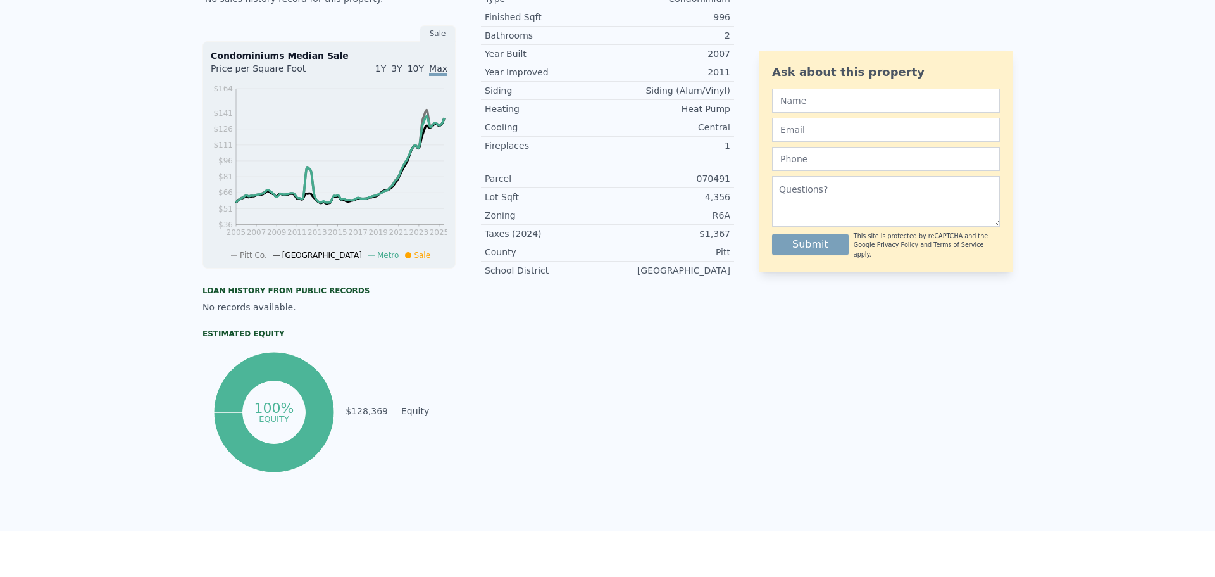
scroll to position [0, 0]
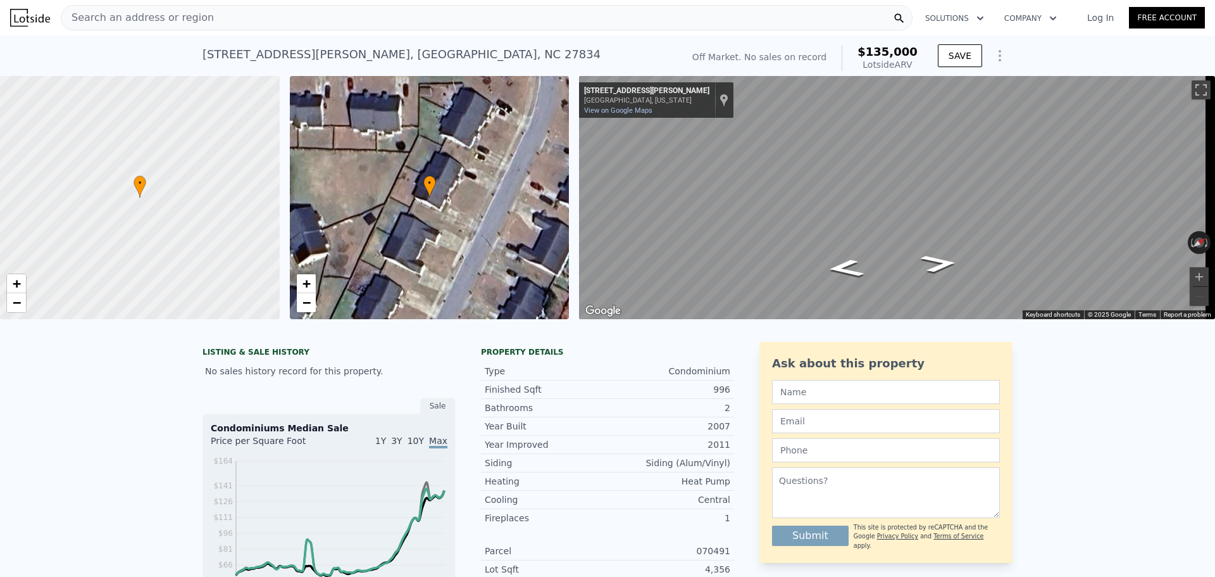
click at [399, 27] on div "Search an address or region" at bounding box center [487, 17] width 852 height 25
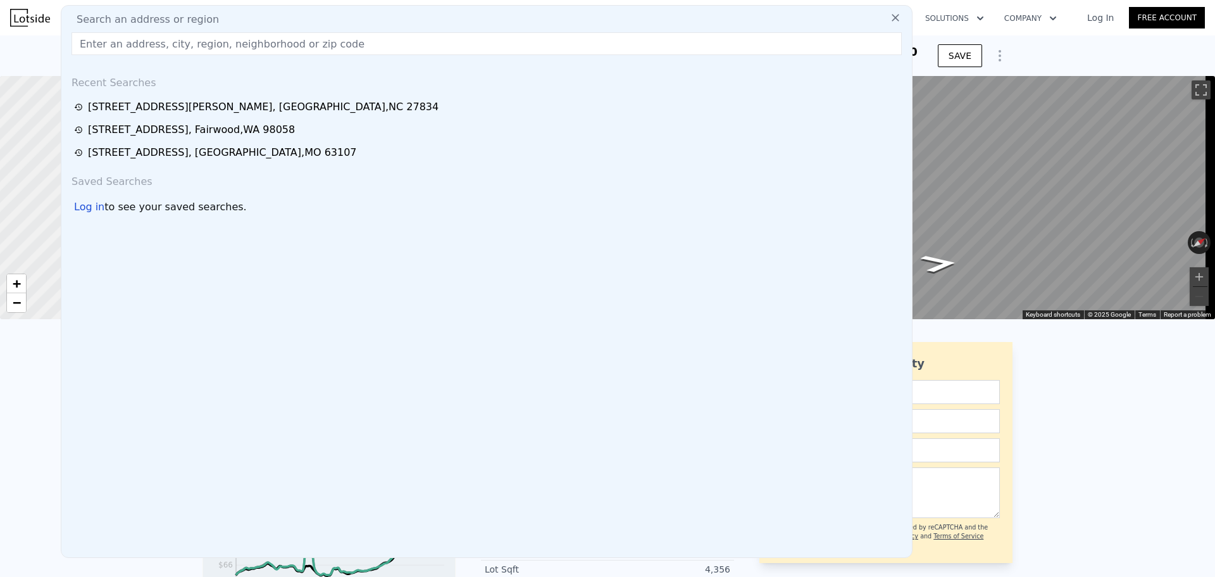
type input "[STREET_ADDRESS]"
type input "$ 135,000"
type input "$ 0"
type input "$ 29,997"
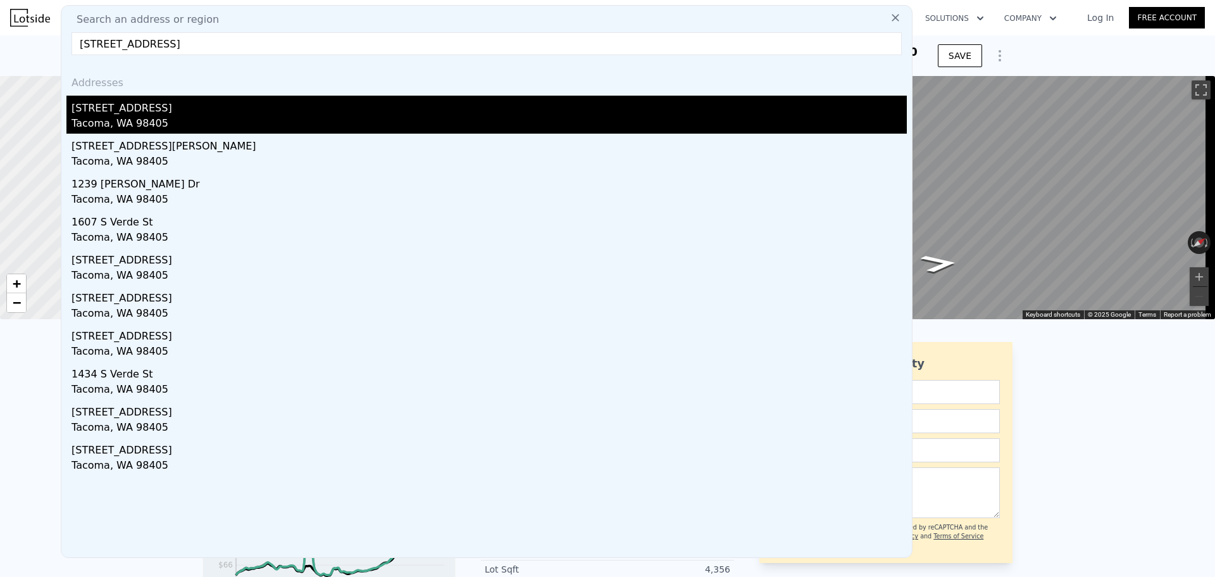
type input "[STREET_ADDRESS]"
click at [192, 121] on div "Tacoma, WA 98405" at bounding box center [490, 125] width 836 height 18
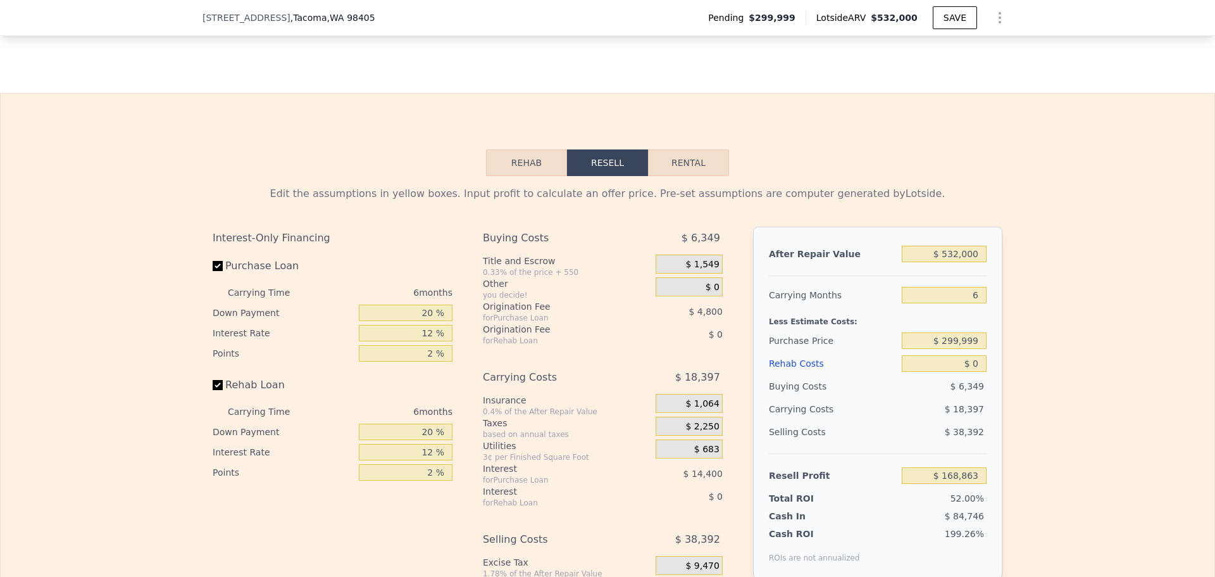
scroll to position [2106, 0]
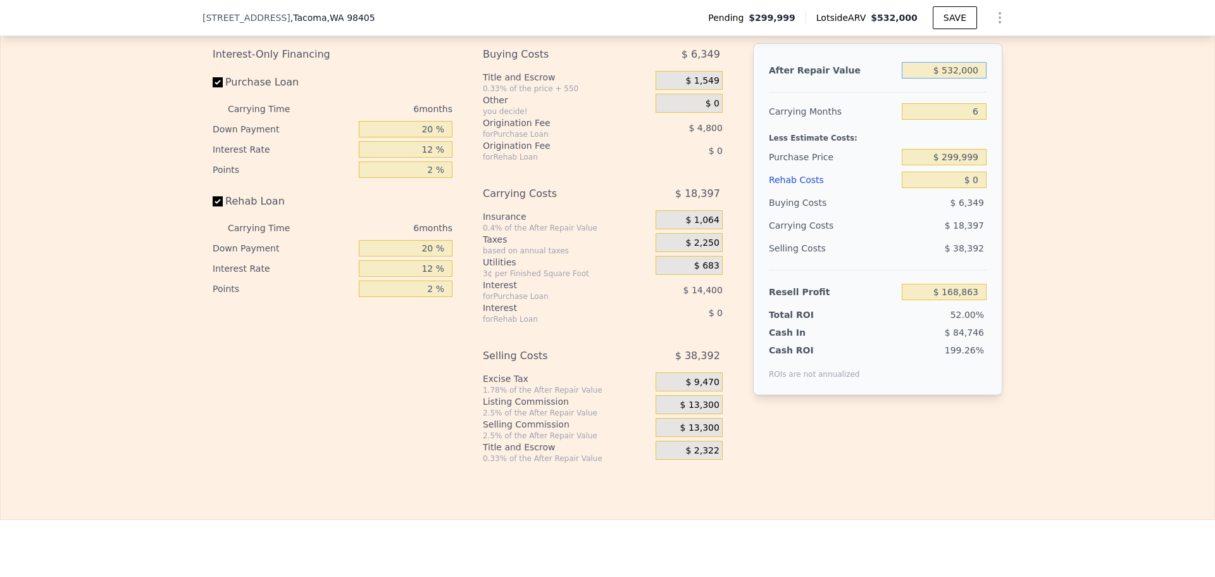
click at [966, 78] on input "$ 532,000" at bounding box center [944, 70] width 85 height 16
type input "$ 45"
type input "-$ 324,189"
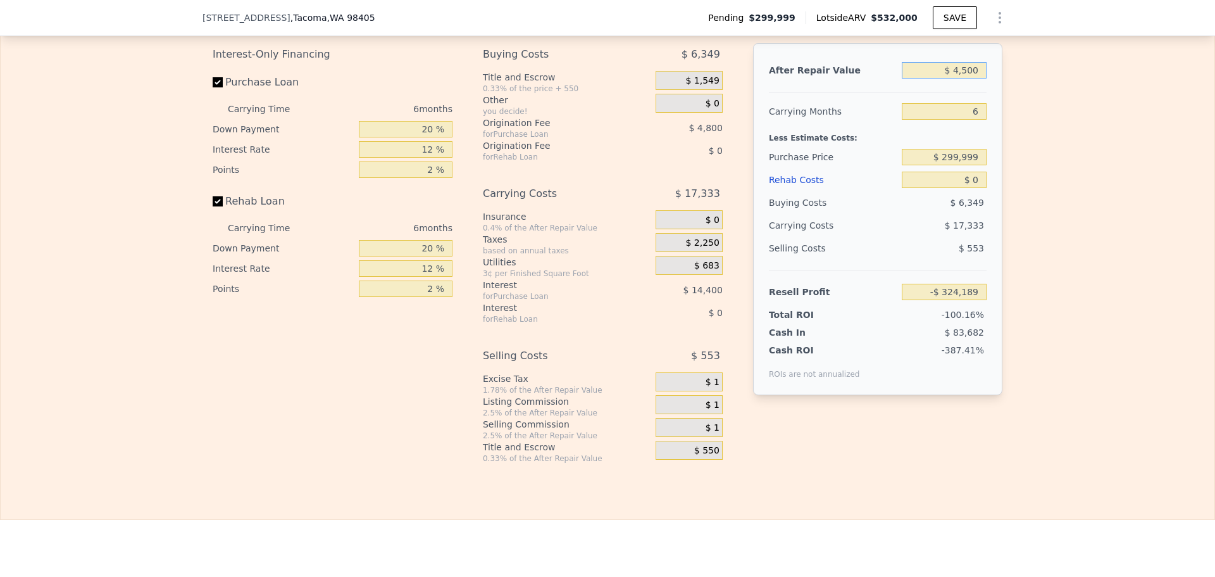
type input "$ 45,000"
type input "-$ 282,522"
type input "$ 45,000"
click at [977, 120] on input "6" at bounding box center [944, 111] width 85 height 16
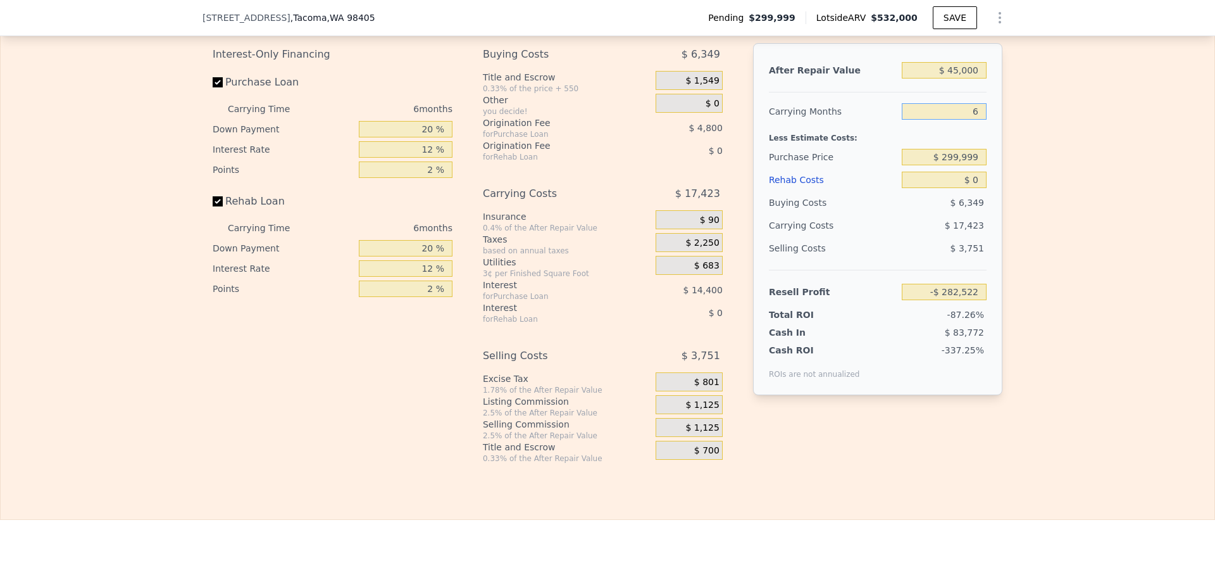
type input "0"
type input "-$ 265,099"
type input "0"
click at [970, 78] on input "$ 45,000" at bounding box center [944, 70] width 85 height 16
type input "$ 450,000"
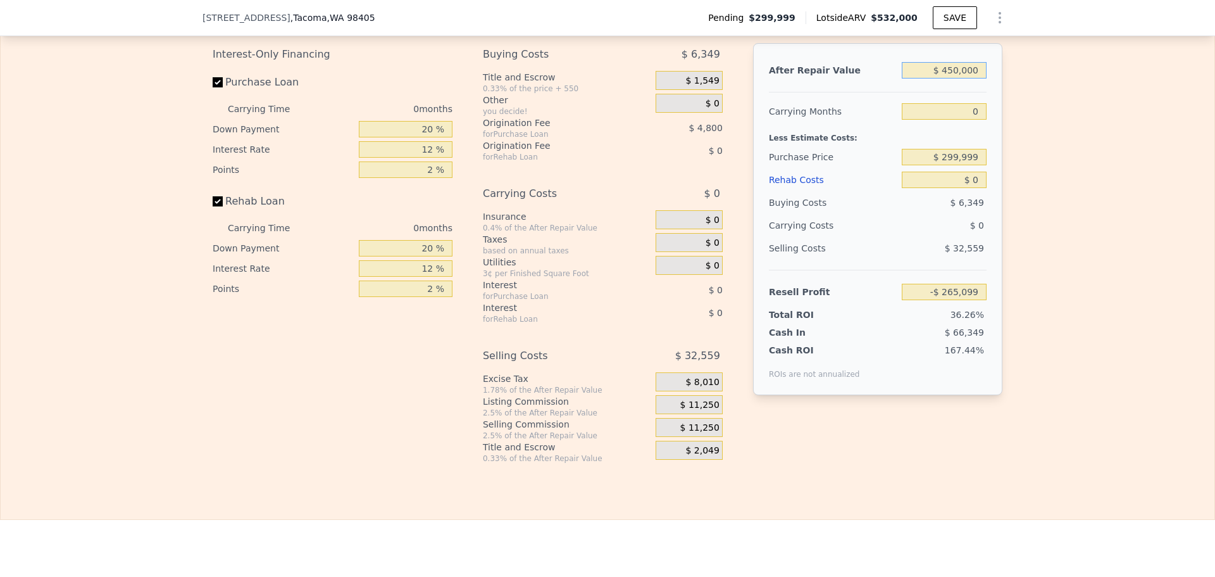
type input "$ 111,093"
type input "$ 450,000"
click at [974, 120] on input "0" at bounding box center [944, 111] width 85 height 16
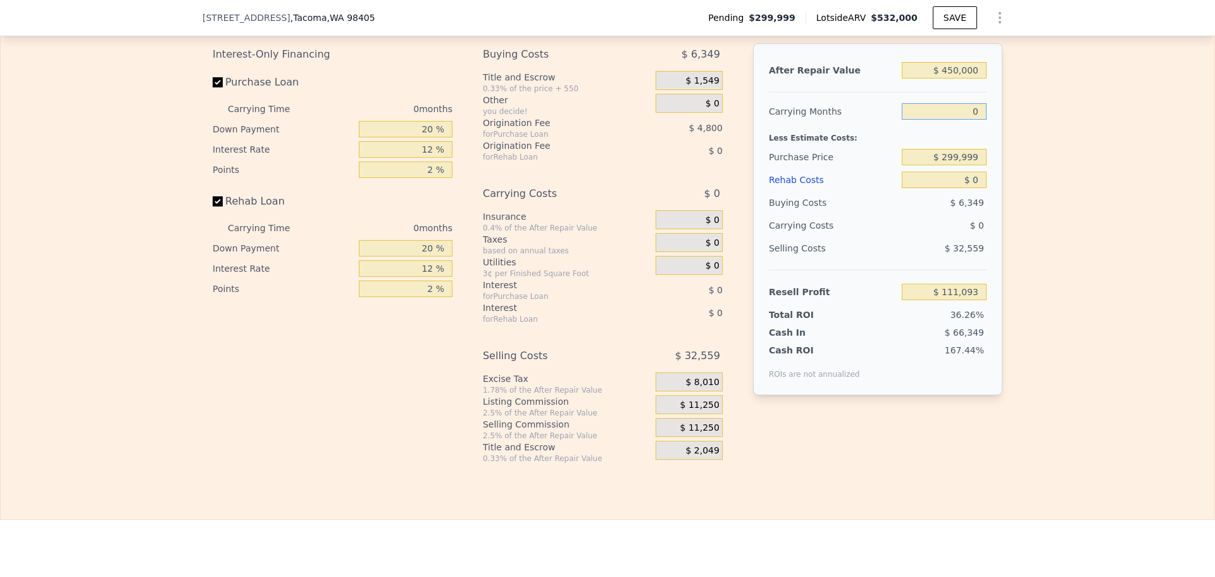
type input "5"
type input "$ 95,899"
type input "5"
click at [974, 165] on input "$ 299,999" at bounding box center [944, 157] width 85 height 16
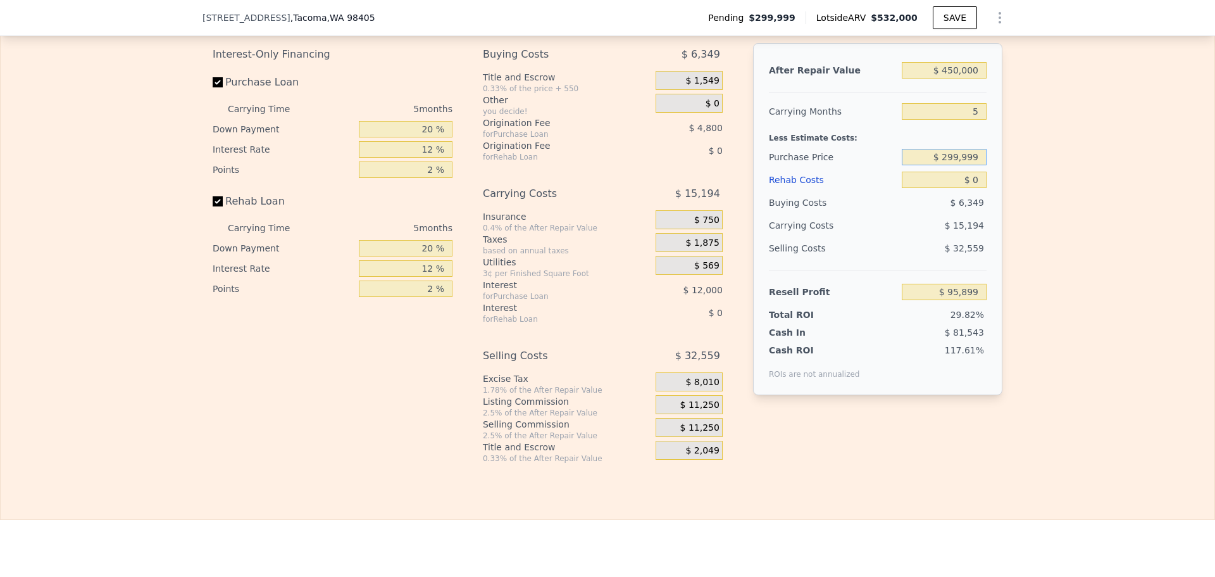
click at [974, 165] on input "$ 299,999" at bounding box center [944, 157] width 85 height 16
type input "$ 280,000"
click at [954, 230] on span "$ 15,194" at bounding box center [964, 225] width 39 height 10
type input "$ 117,085"
click at [965, 188] on input "$ 0" at bounding box center [944, 180] width 85 height 16
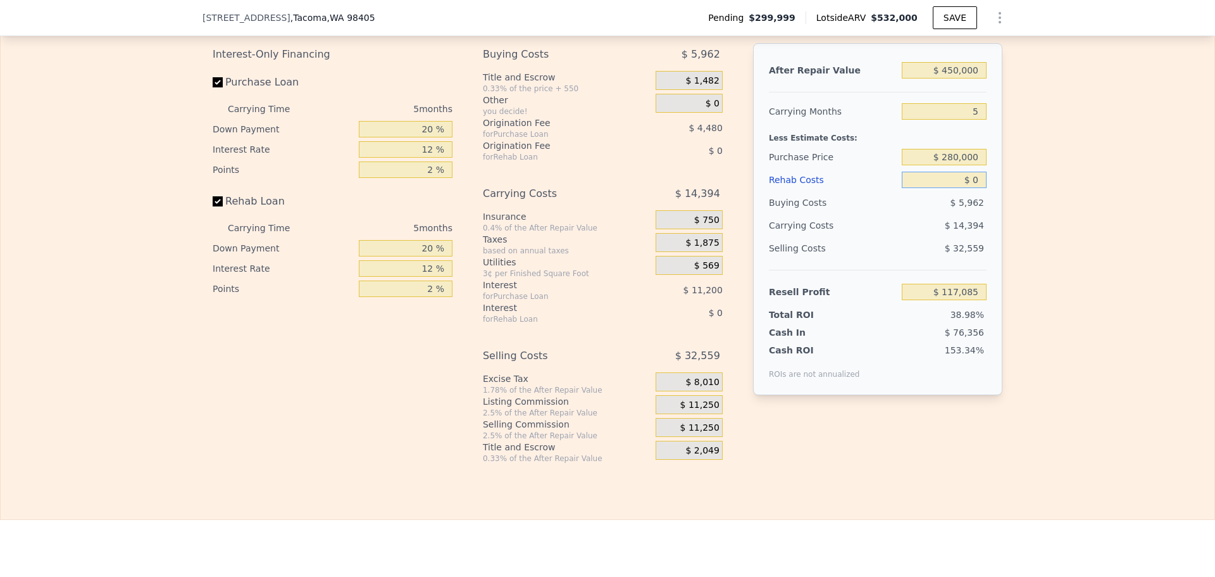
click at [965, 188] on input "$ 0" at bounding box center [944, 180] width 85 height 16
type input "$ 8"
type input "$ 117,077"
type input "$ 80"
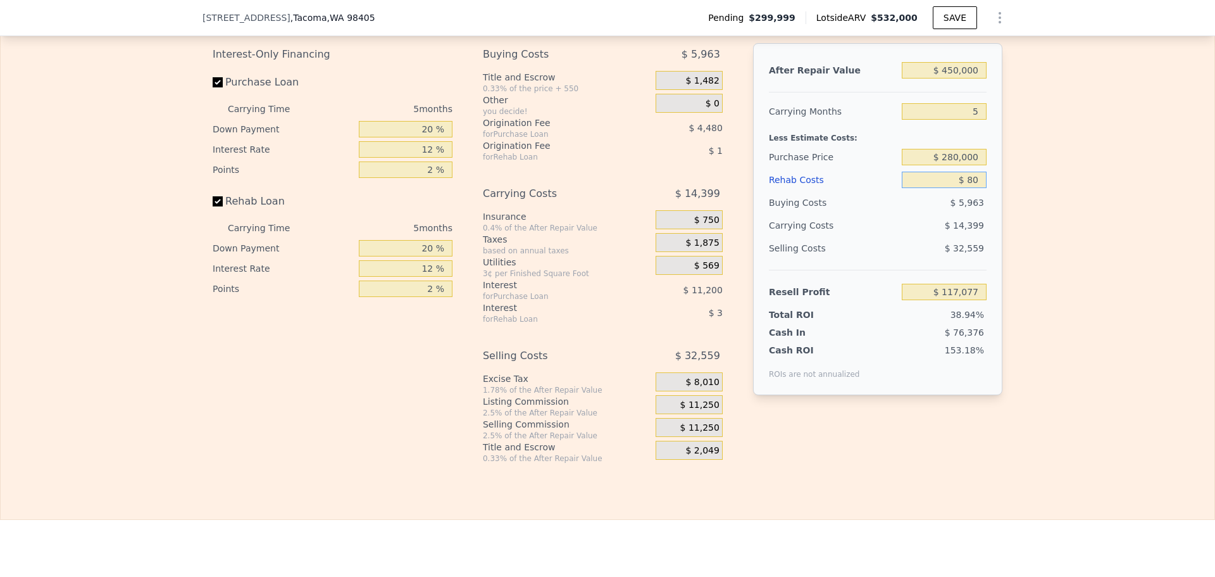
type input "$ 116,999"
type input "$ 80,000"
type input "$ 32,605"
type input "$ 80,000"
click at [703, 411] on span "$ 11,250" at bounding box center [700, 404] width 39 height 11
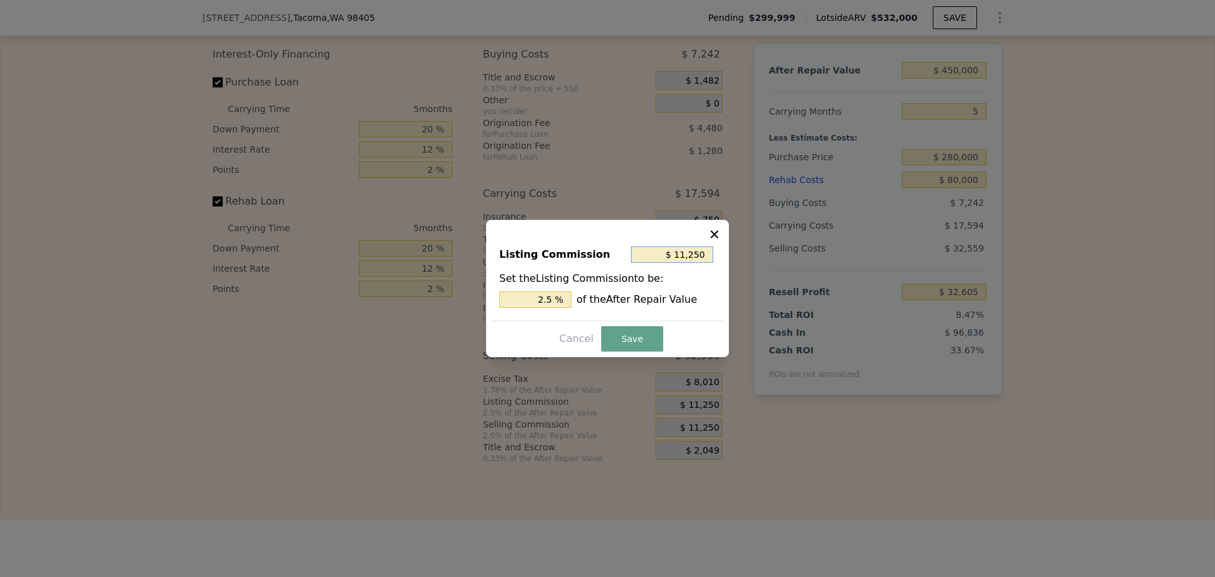
click at [700, 249] on input "$ 11,250" at bounding box center [672, 254] width 82 height 16
type input "$ 1"
type input "0.000 %"
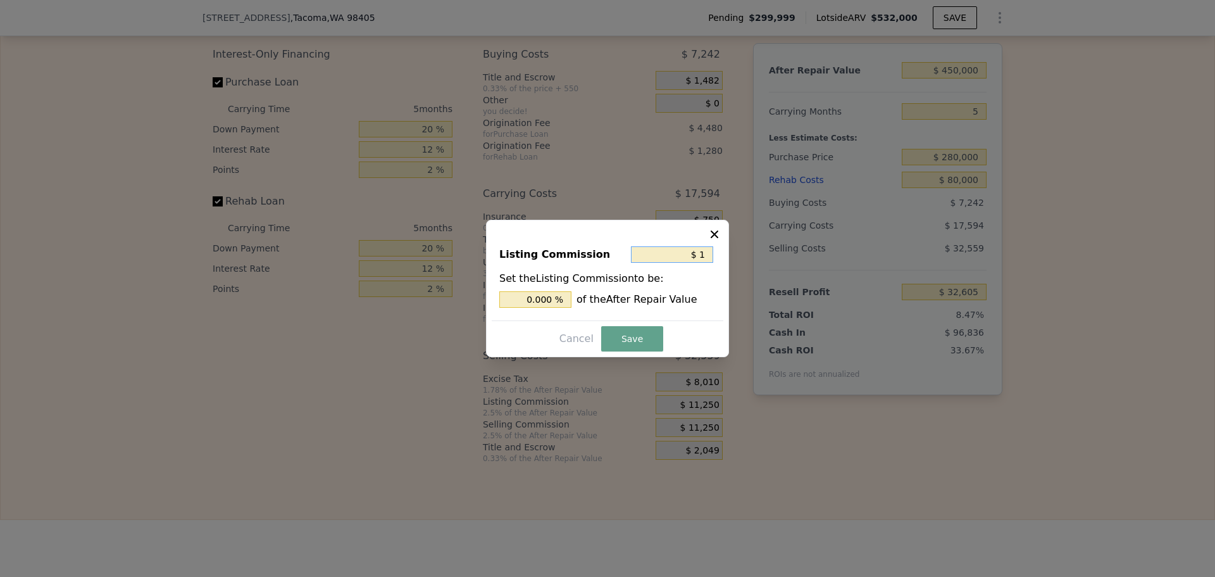
type input "$ 10"
type input "0.002 %"
type input "$ 100"
type input "0.022 %"
type input "$ 1,000"
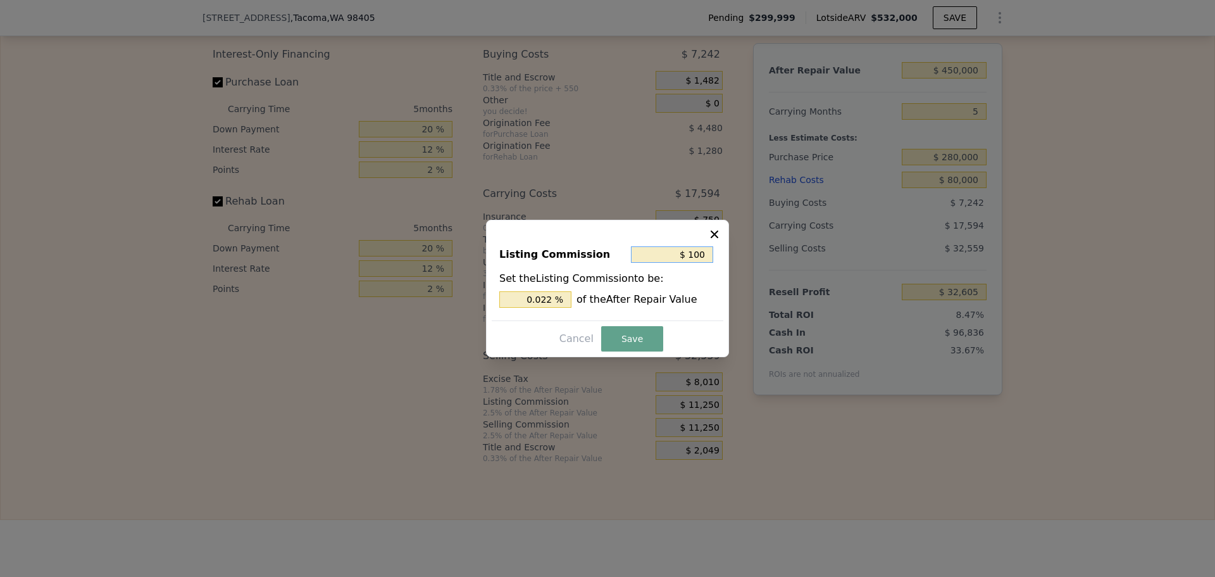
type input "0.222 %"
type input "$ 1,000"
click at [623, 344] on button "Save" at bounding box center [632, 338] width 62 height 25
type input "$ 42,855"
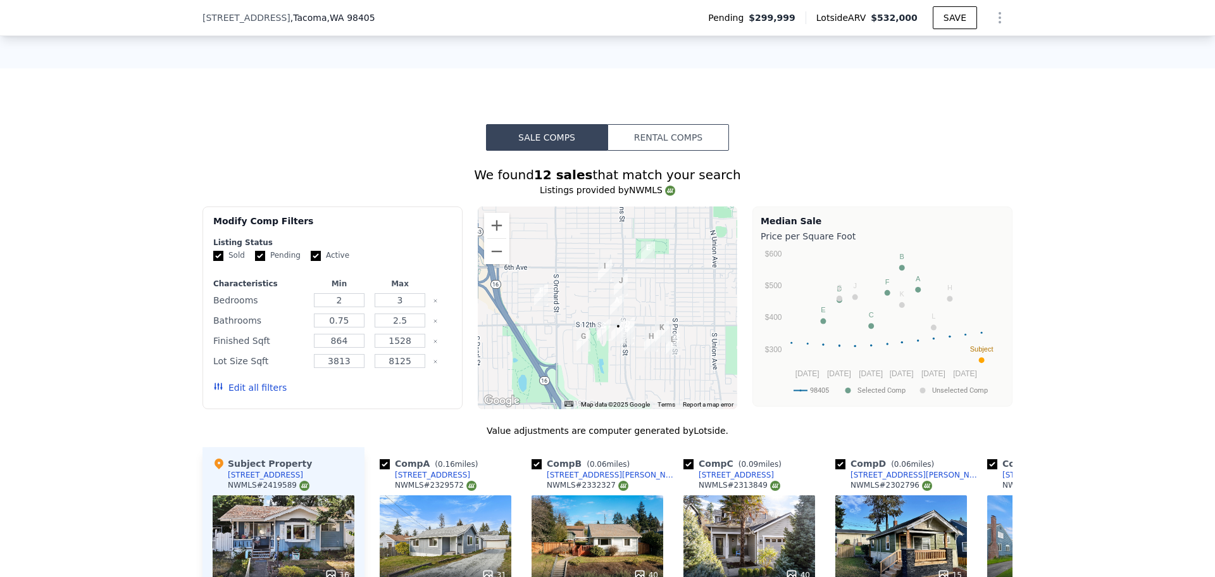
scroll to position [1051, 0]
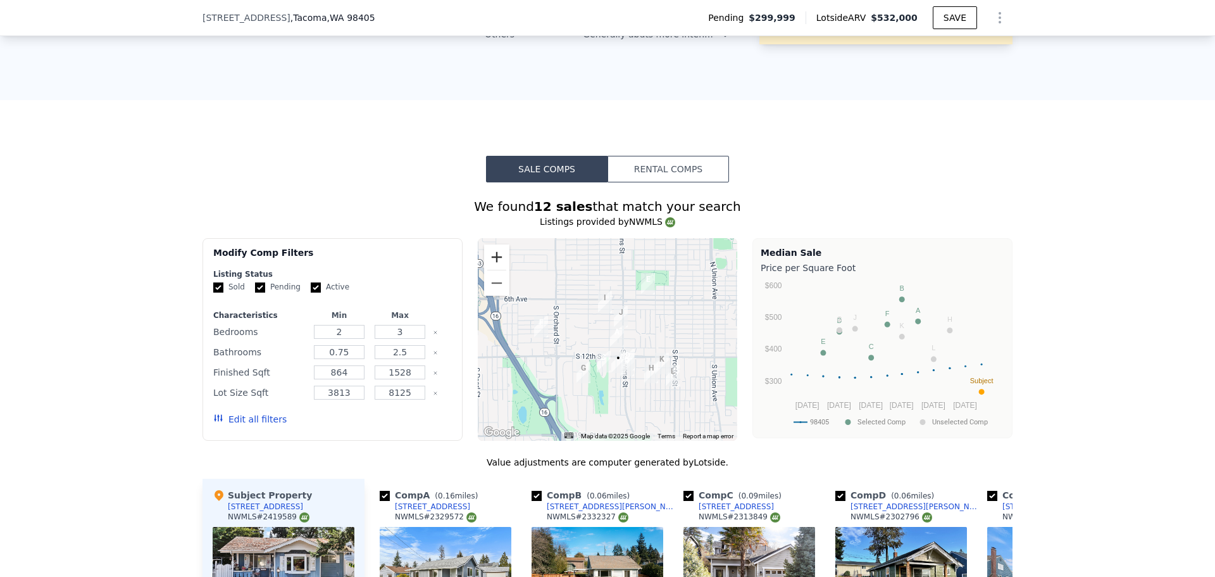
click at [498, 258] on button "Zoom in" at bounding box center [496, 256] width 25 height 25
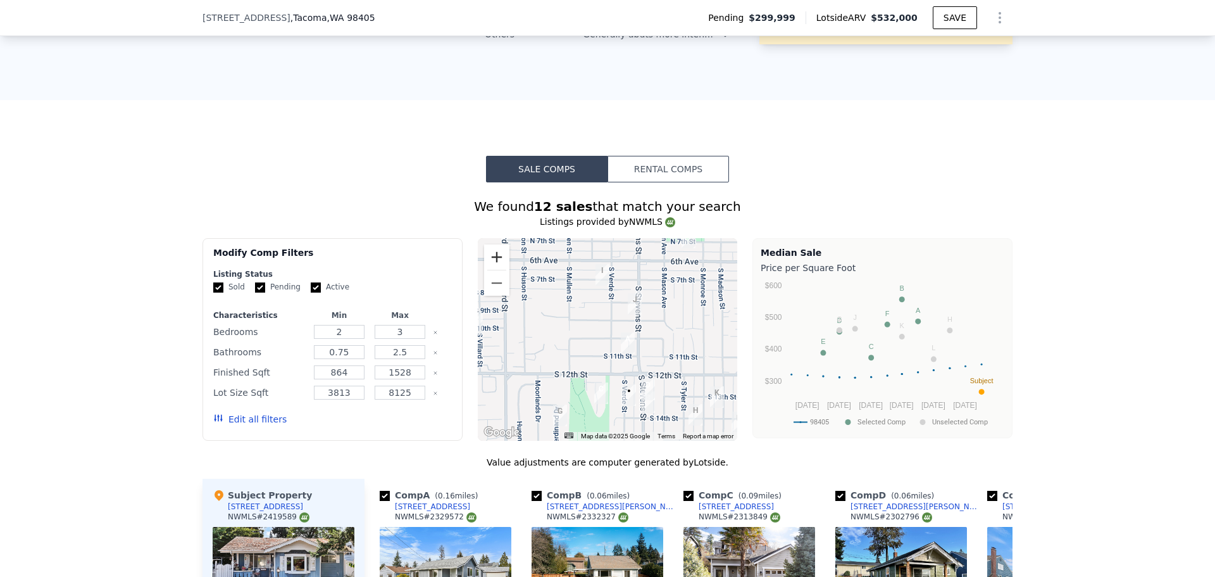
click at [493, 263] on div "Sale Comps Rental Comps We found 12 sales that match your search Listings provi…" at bounding box center [607, 532] width 1215 height 864
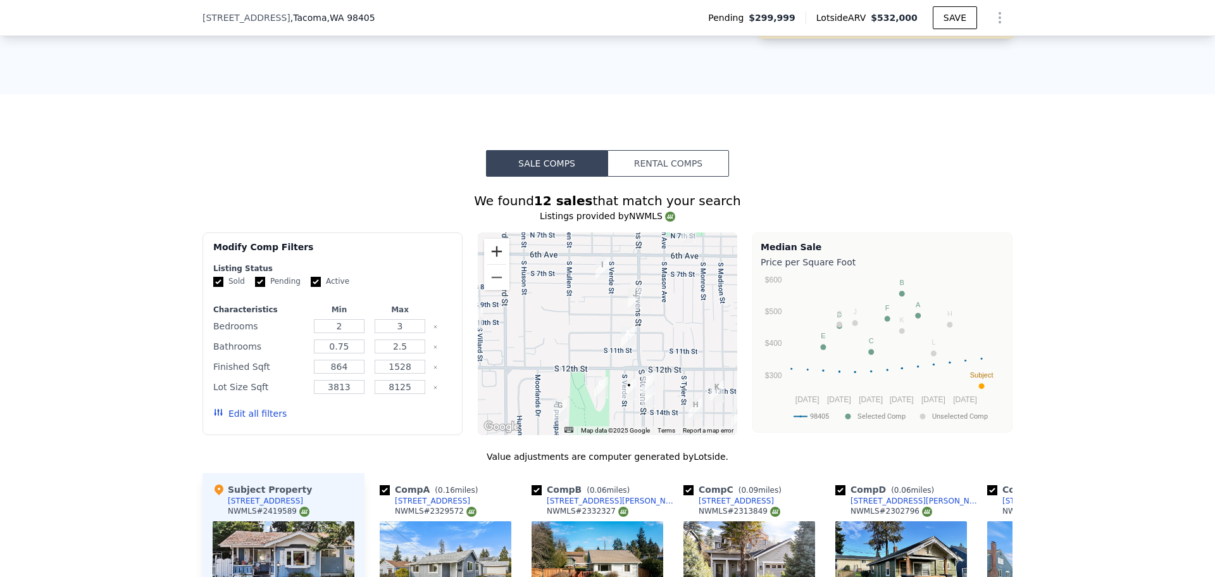
scroll to position [1262, 0]
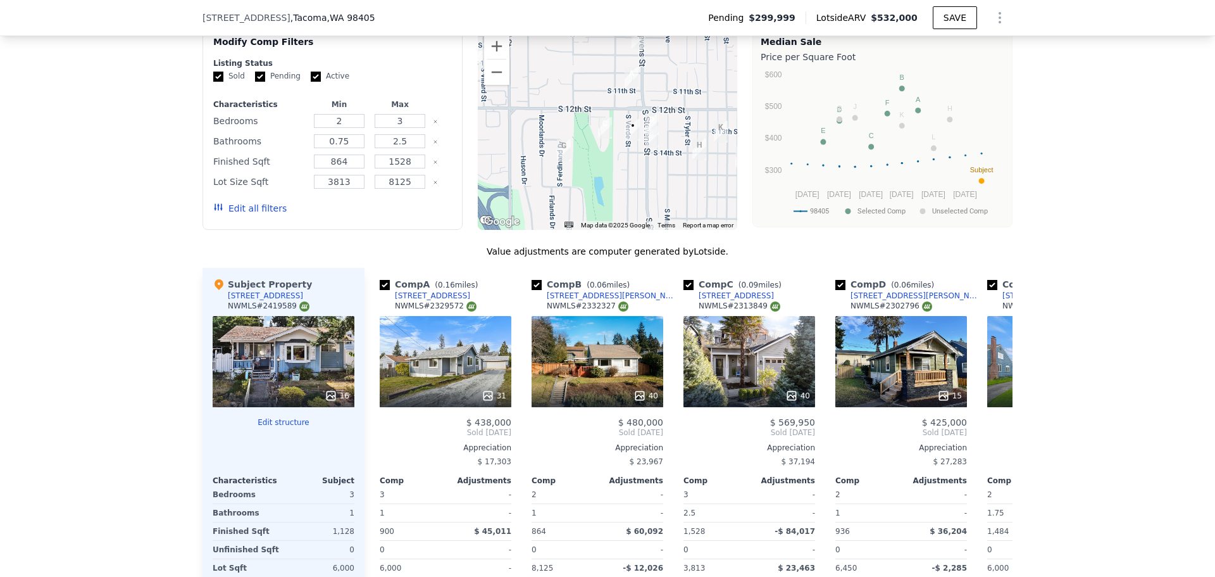
drag, startPoint x: 558, startPoint y: 134, endPoint x: 560, endPoint y: 121, distance: 13.4
click at [560, 121] on div at bounding box center [608, 128] width 260 height 203
click at [615, 367] on div "40" at bounding box center [598, 361] width 132 height 91
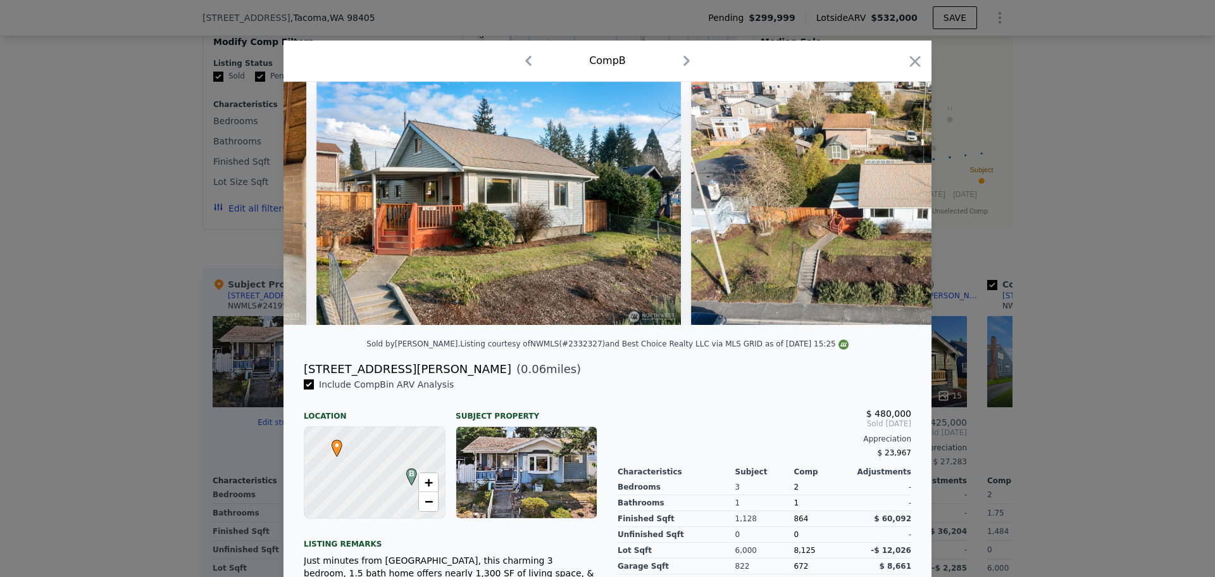
scroll to position [0, 13651]
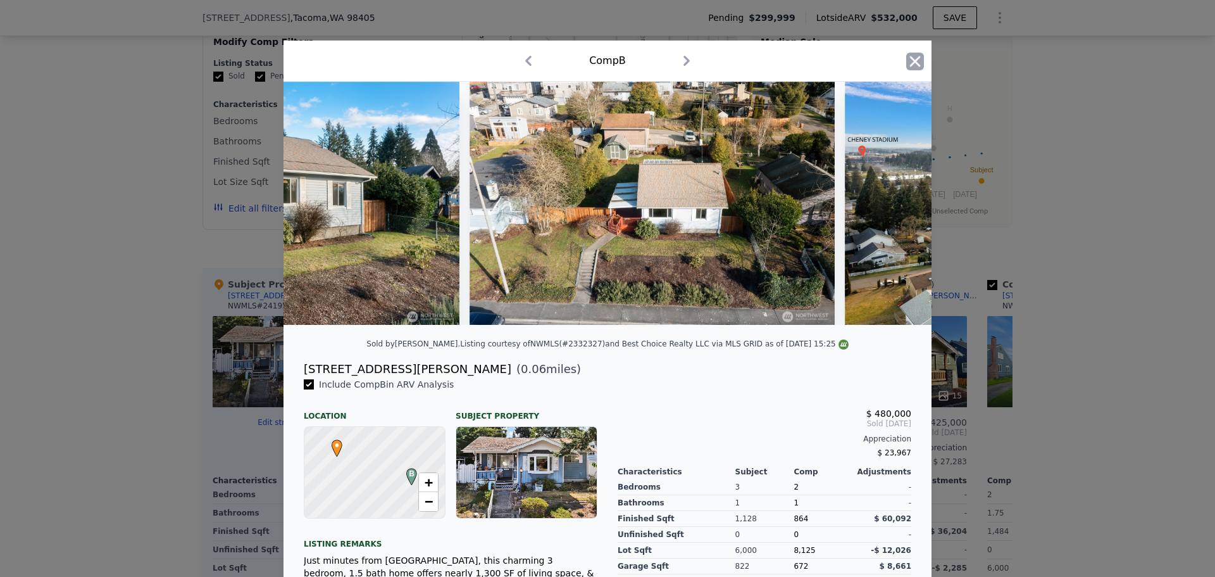
click at [910, 58] on icon "button" at bounding box center [916, 62] width 18 height 18
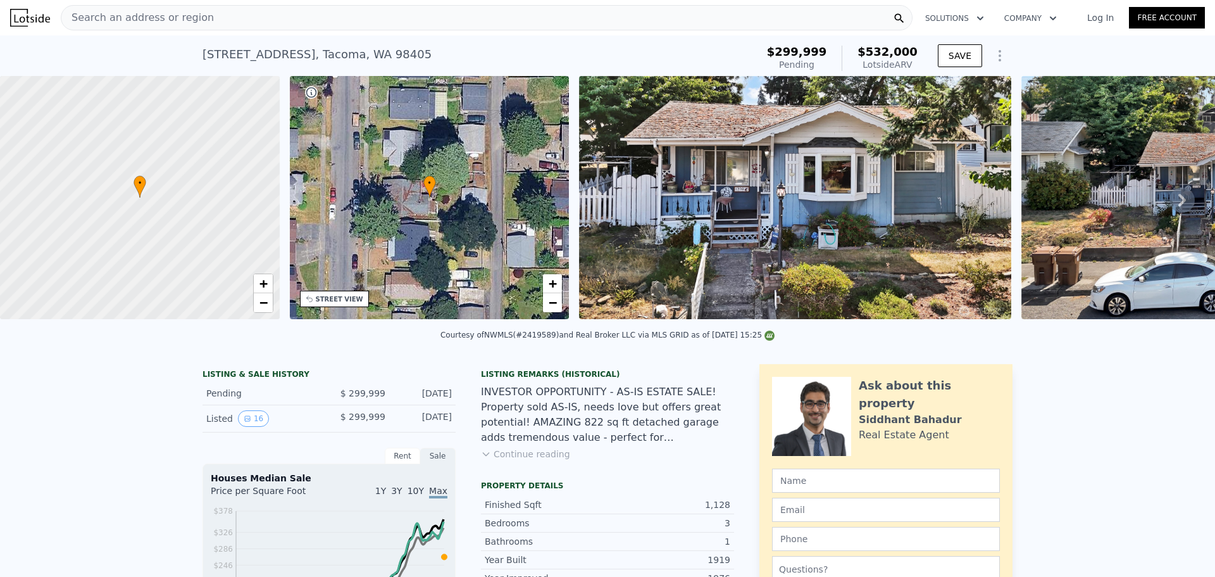
click at [542, 285] on div "• + −" at bounding box center [430, 197] width 280 height 243
click at [556, 284] on span "+" at bounding box center [553, 283] width 8 height 16
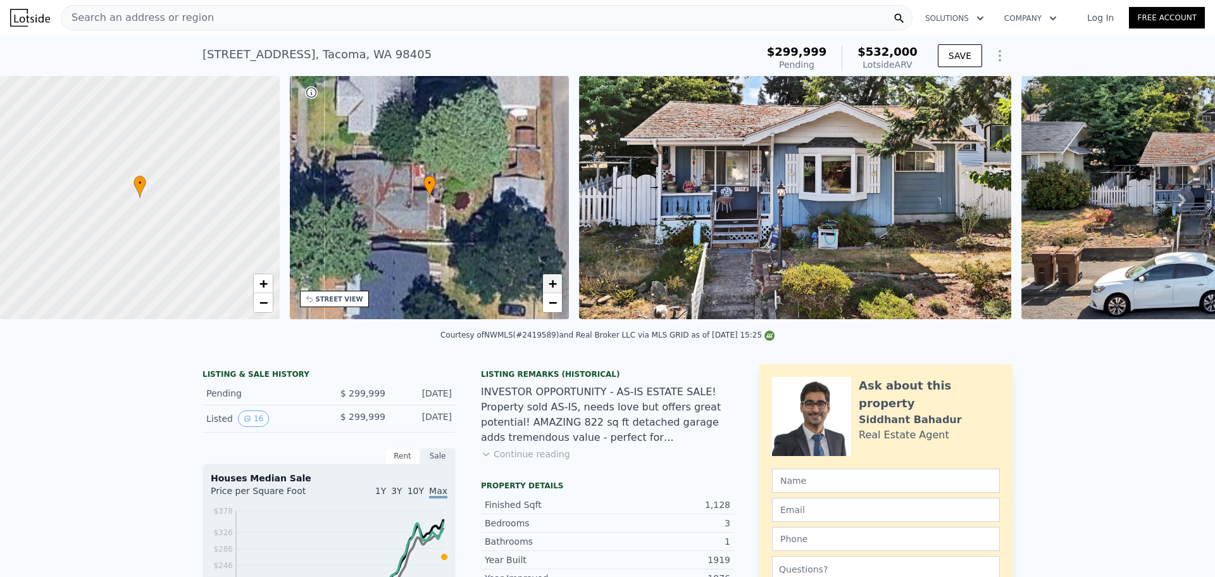
click at [556, 284] on span "+" at bounding box center [553, 283] width 8 height 16
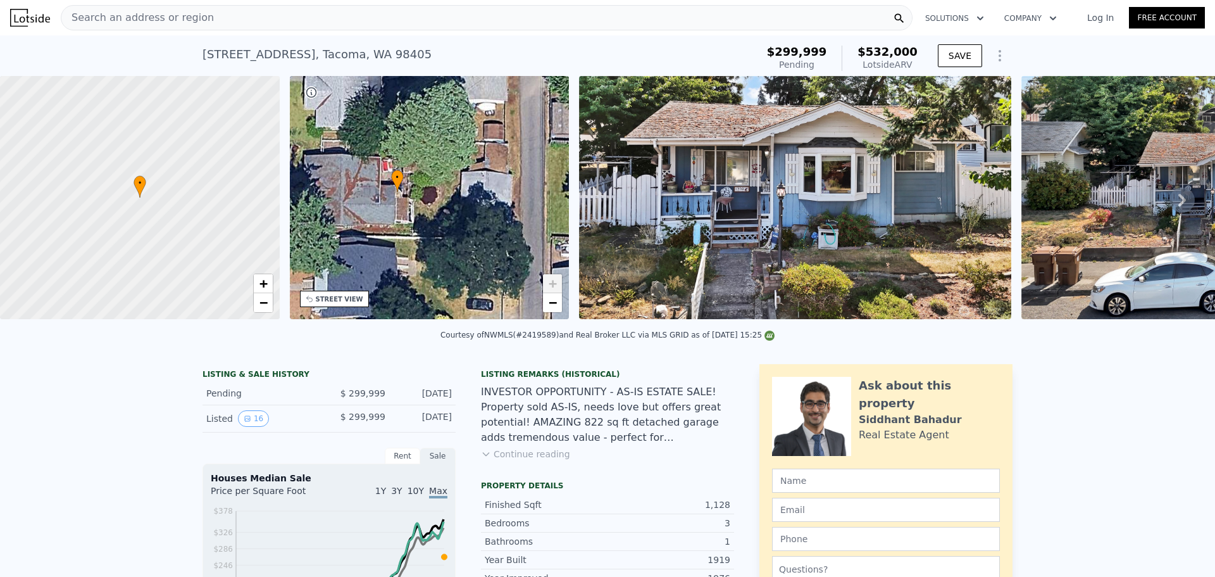
drag, startPoint x: 506, startPoint y: 230, endPoint x: 449, endPoint y: 220, distance: 57.8
click at [449, 220] on div "• + −" at bounding box center [430, 197] width 280 height 243
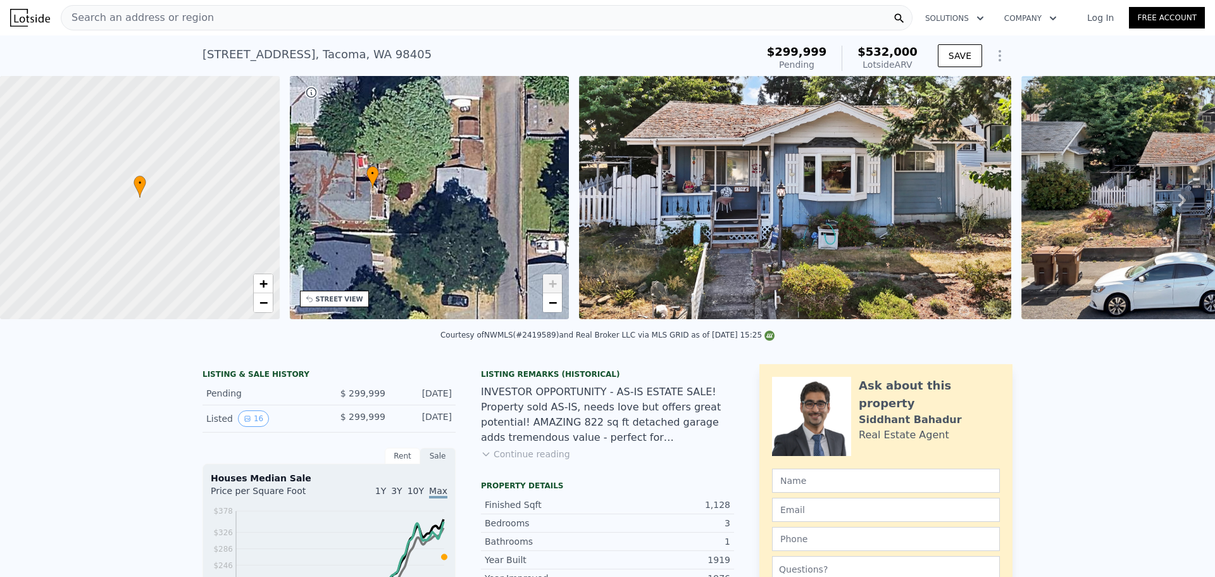
click at [554, 282] on span "+" at bounding box center [553, 283] width 8 height 16
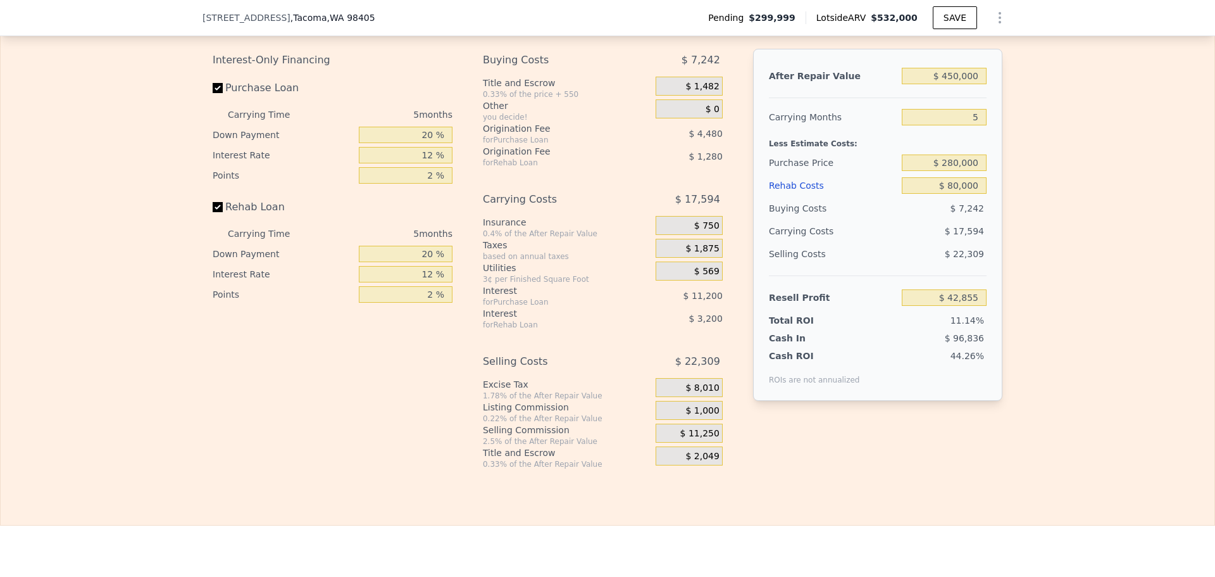
scroll to position [2106, 0]
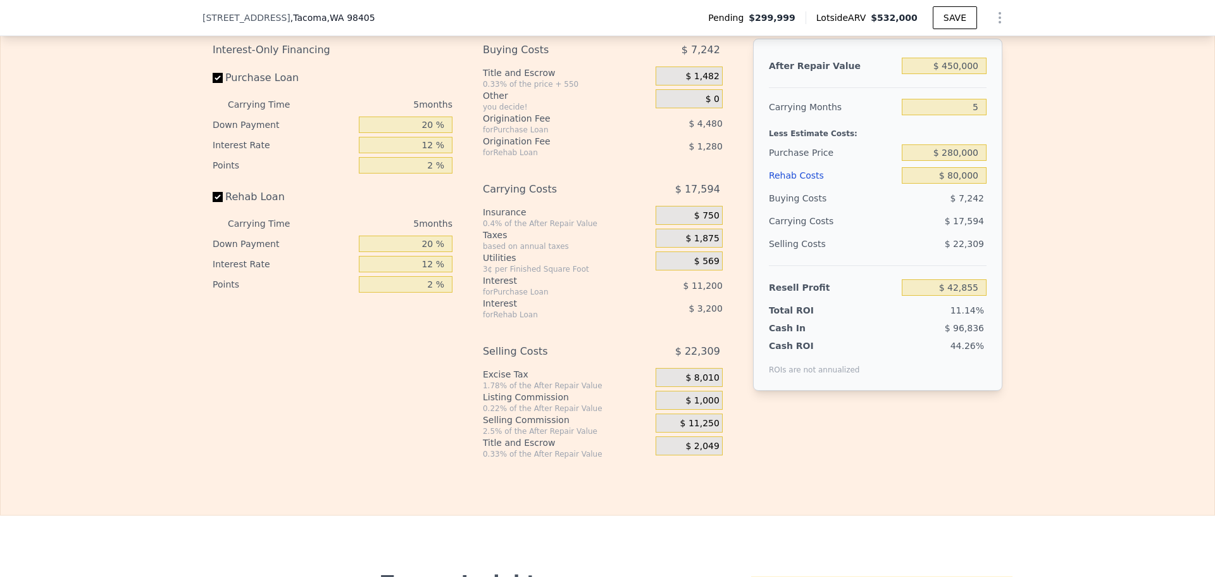
click at [1104, 225] on div "Edit the assumptions in yellow boxes. Input profit to calculate an offer price.…" at bounding box center [608, 223] width 1214 height 471
drag, startPoint x: 1104, startPoint y: 225, endPoint x: 1056, endPoint y: 140, distance: 97.5
click at [1056, 140] on div "Edit the assumptions in yellow boxes. Input profit to calculate an offer price.…" at bounding box center [608, 223] width 1214 height 471
click at [1124, 135] on div "Edit the assumptions in yellow boxes. Input profit to calculate an offer price.…" at bounding box center [608, 223] width 1214 height 471
drag, startPoint x: 1124, startPoint y: 135, endPoint x: 1129, endPoint y: 62, distance: 73.0
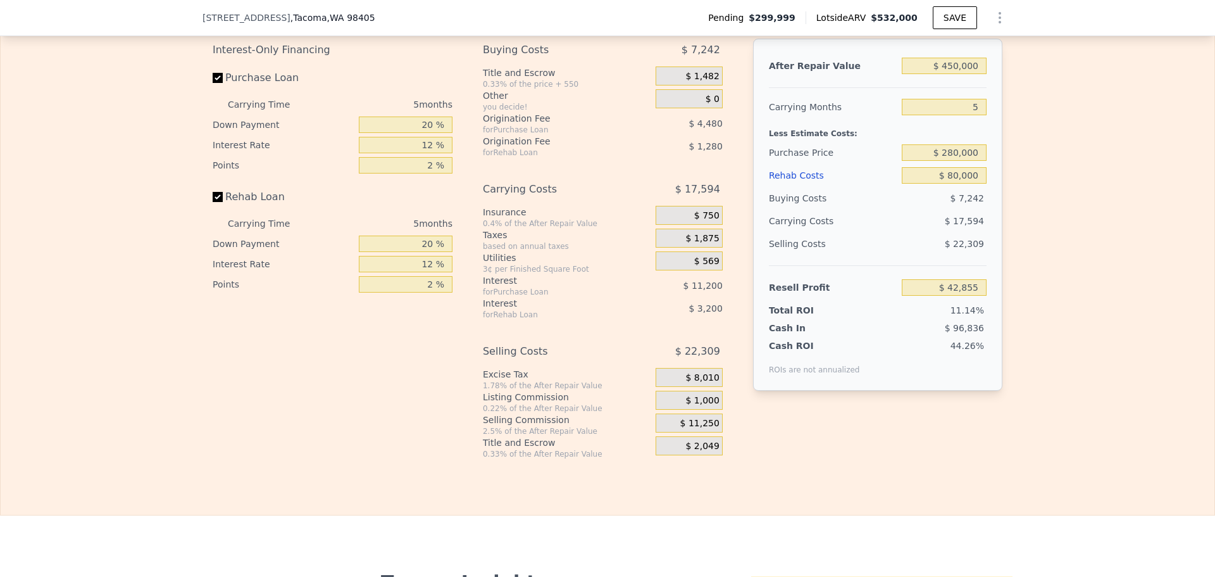
click at [1129, 62] on div "Edit the assumptions in yellow boxes. Input profit to calculate an offer price.…" at bounding box center [608, 223] width 1214 height 471
click at [382, 479] on div "Rehab Resell Rental Edit the assumptions in yellow boxes. Input profit to calcu…" at bounding box center [607, 210] width 1215 height 610
drag, startPoint x: 382, startPoint y: 479, endPoint x: 332, endPoint y: 472, distance: 51.0
click at [332, 459] on div "Interest-Only Financing Purchase Loan Carrying Time 5 months Down Payment 20 % …" at bounding box center [338, 249] width 250 height 420
click at [418, 173] on input "2 %" at bounding box center [406, 165] width 94 height 16
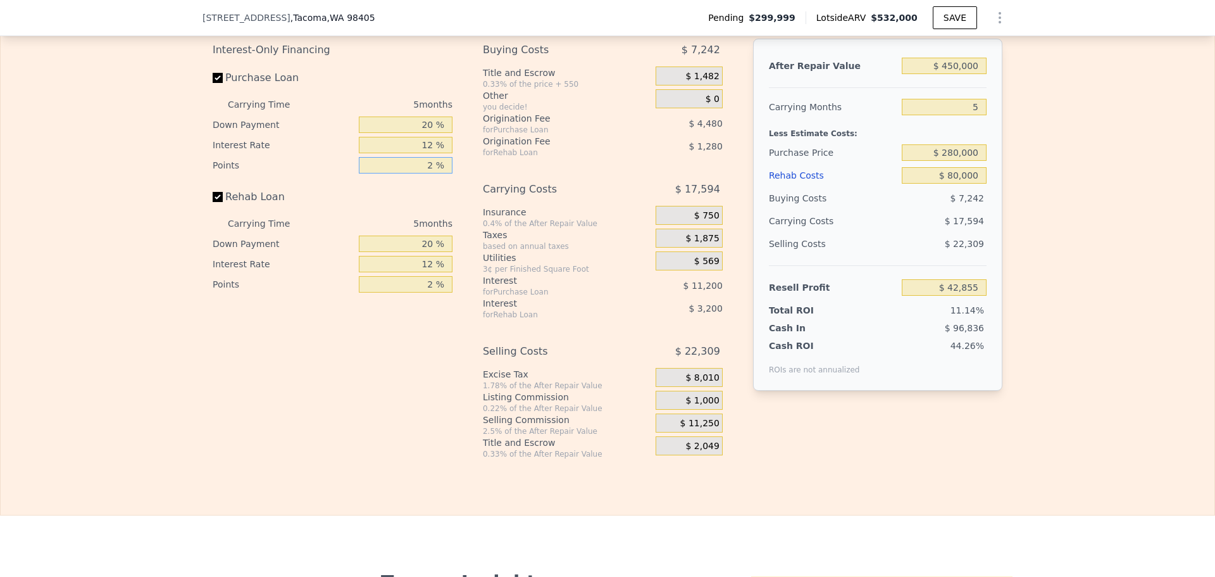
click at [418, 173] on input "2 %" at bounding box center [406, 165] width 94 height 16
type input "1 %"
type input "$ 45,095"
type input "1 %"
click at [418, 133] on input "20 %" at bounding box center [406, 124] width 94 height 16
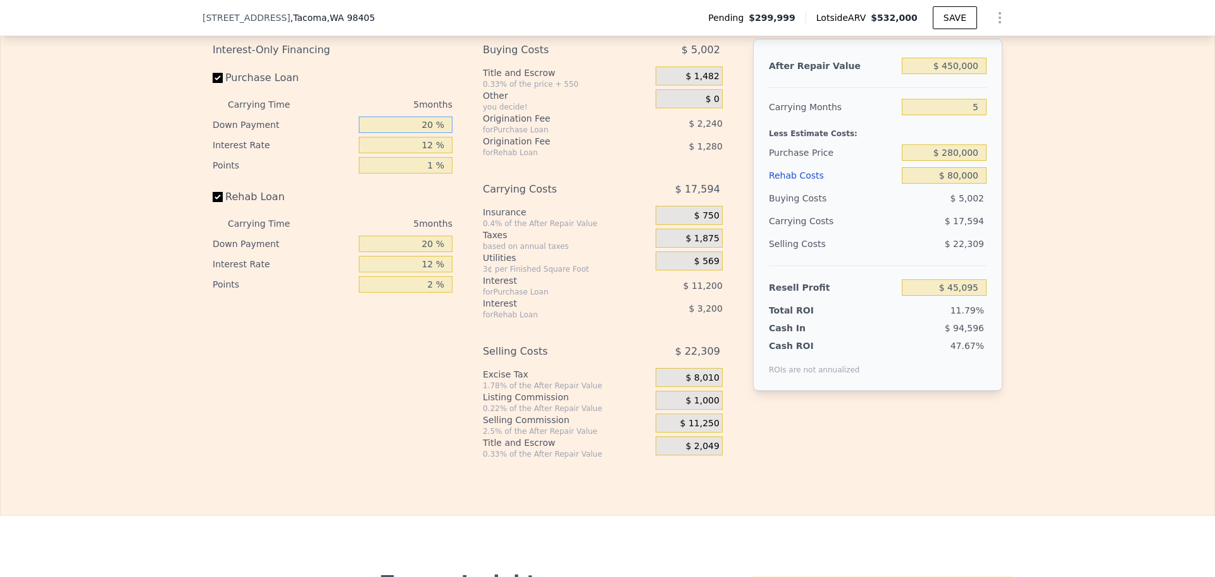
click at [418, 133] on input "20 %" at bounding box center [406, 124] width 94 height 16
type input "0 %"
type input "$ 41,735"
type input "0 %"
click at [424, 153] on input "12 %" at bounding box center [406, 145] width 94 height 16
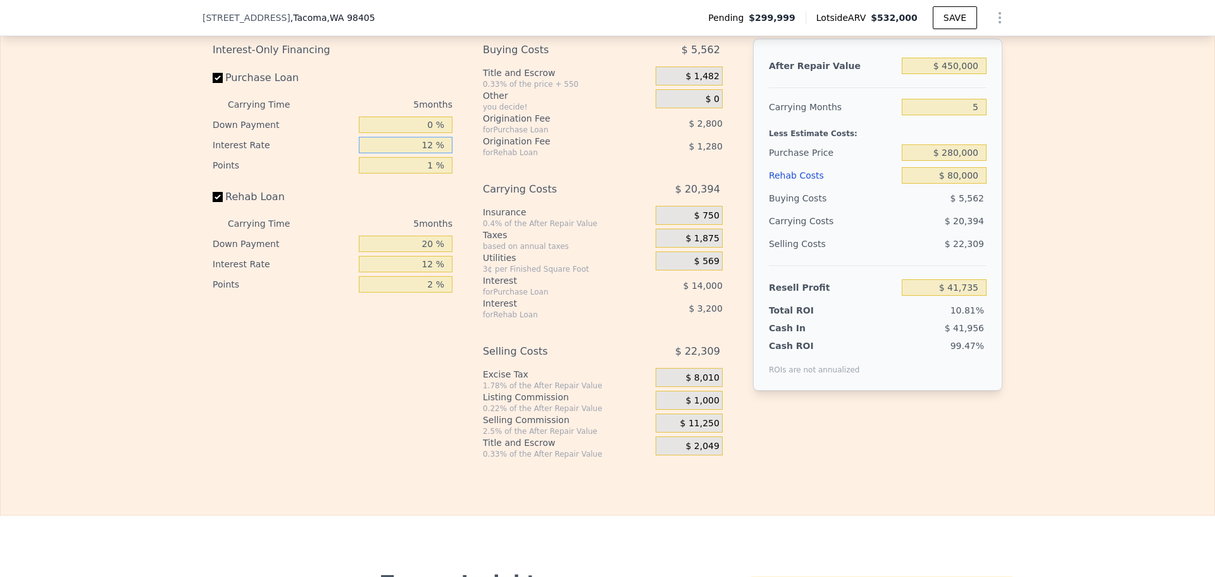
click at [424, 153] on input "12 %" at bounding box center [406, 145] width 94 height 16
type input "1 %"
type input "$ 54,570"
type input "10 %"
type input "$ 44,070"
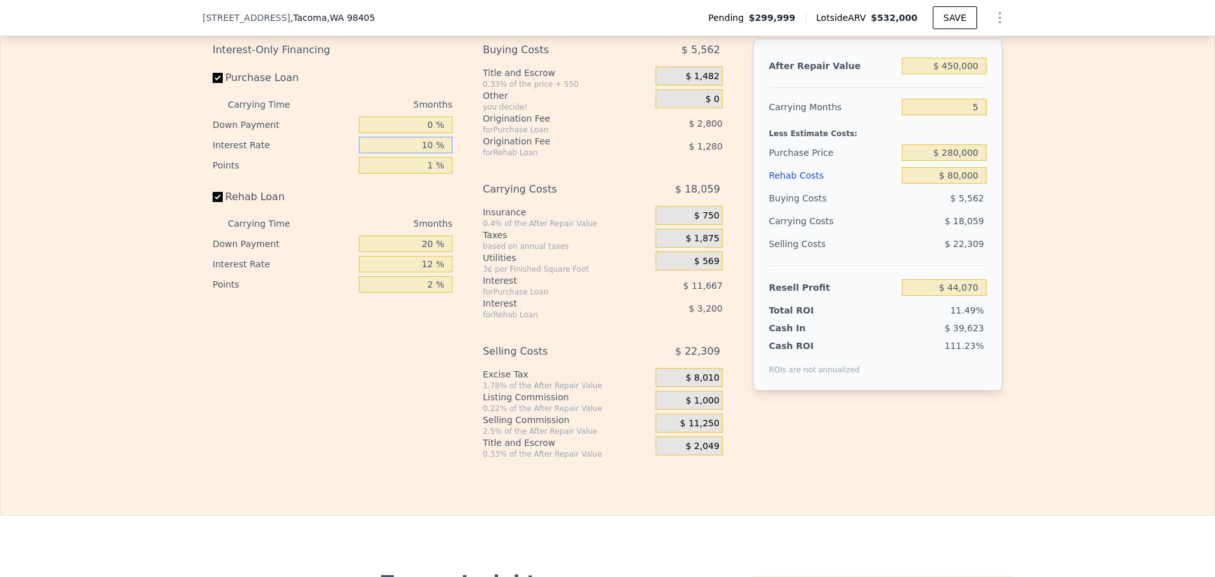
type input "10 %"
click at [417, 292] on input "2 %" at bounding box center [406, 284] width 94 height 16
type input "1 %"
type input "$ 44,710"
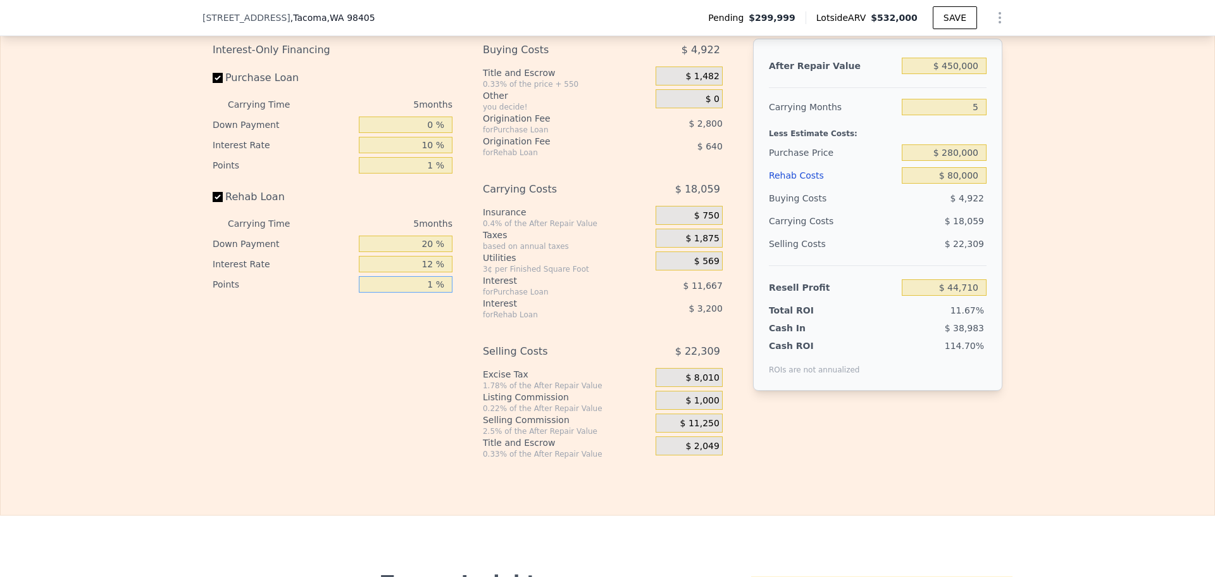
type input "1 %"
click at [421, 272] on input "12 %" at bounding box center [406, 264] width 94 height 16
click at [423, 254] on div "20 %" at bounding box center [406, 244] width 94 height 20
click at [424, 252] on input "20 %" at bounding box center [406, 243] width 94 height 16
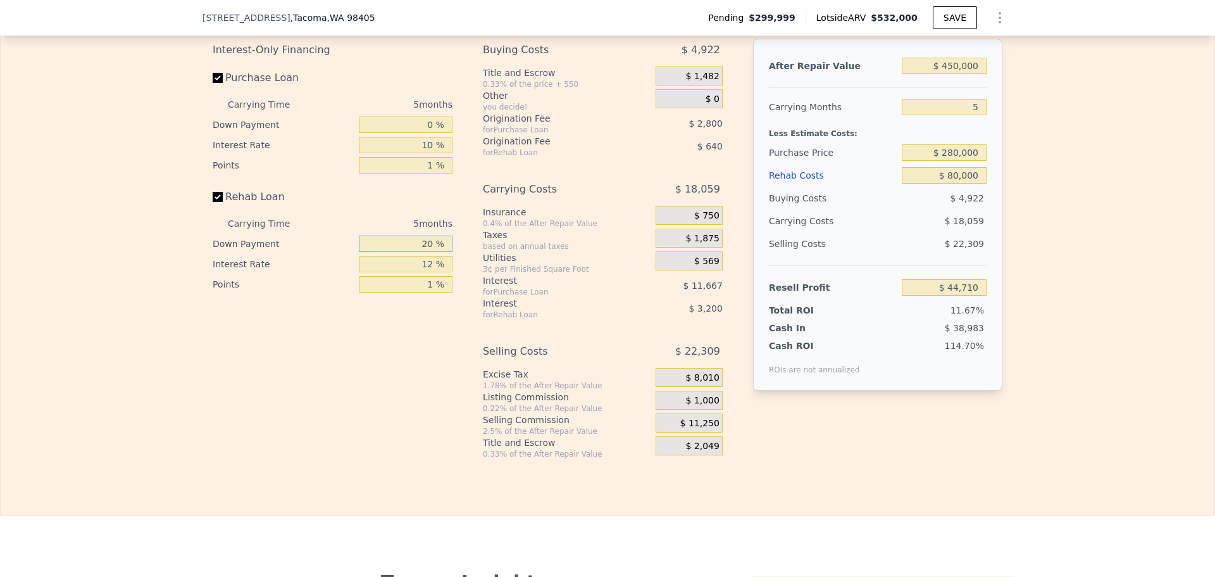
click at [424, 252] on input "20 %" at bounding box center [406, 243] width 94 height 16
type input "0 %"
type input "$ 43,750"
type input "0 %"
click at [421, 272] on input "12 %" at bounding box center [406, 264] width 94 height 16
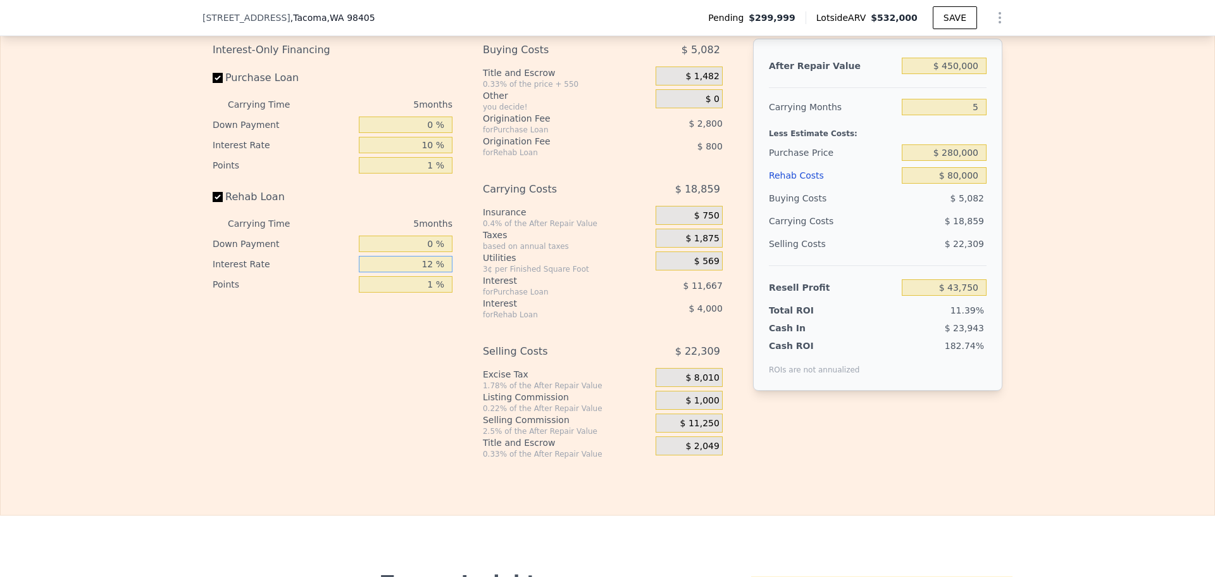
click at [421, 272] on input "12 %" at bounding box center [406, 264] width 94 height 16
type input "1 %"
type input "$ 47,415"
type input "10 %"
type input "$ 44,415"
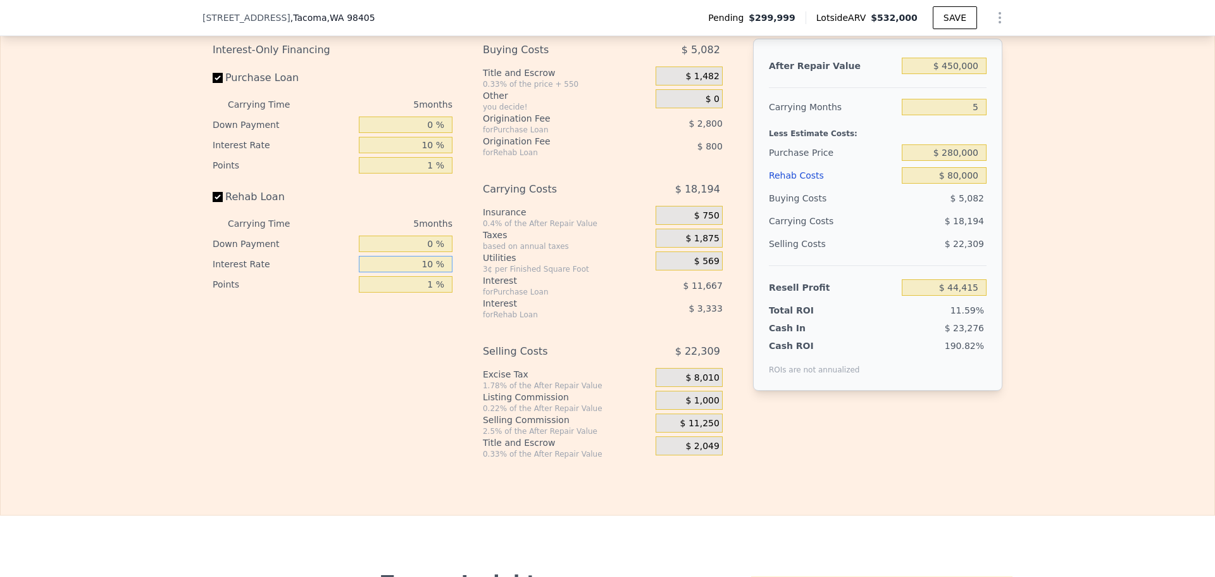
type input "10 %"
click at [961, 459] on div "Interest-Only Financing Purchase Loan Carrying Time 5 months Down Payment 0 % I…" at bounding box center [608, 249] width 790 height 420
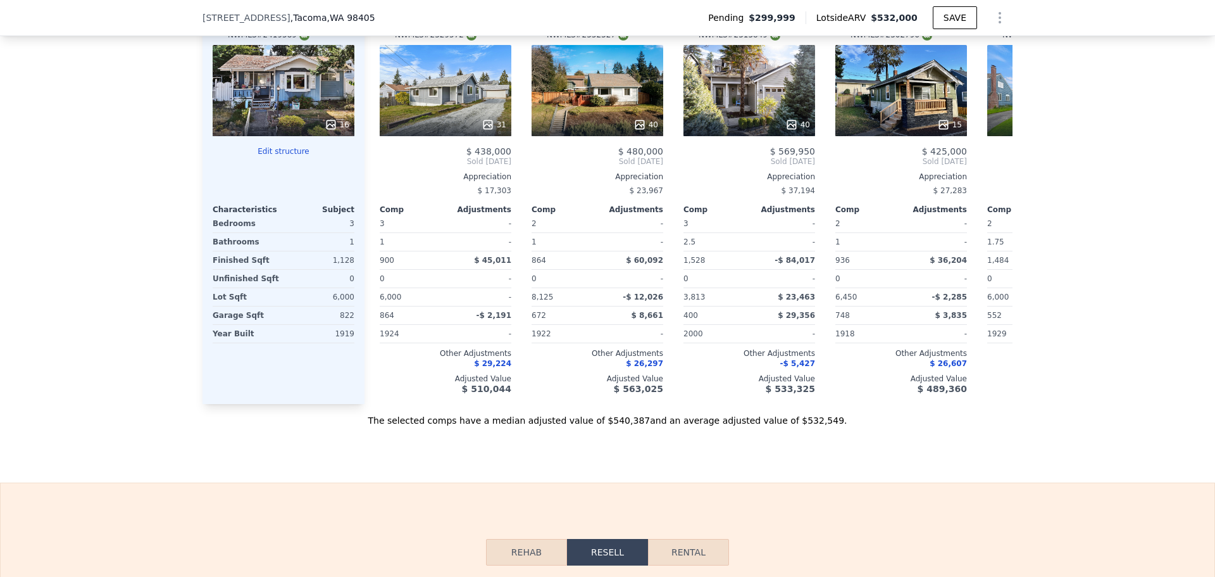
scroll to position [1543, 0]
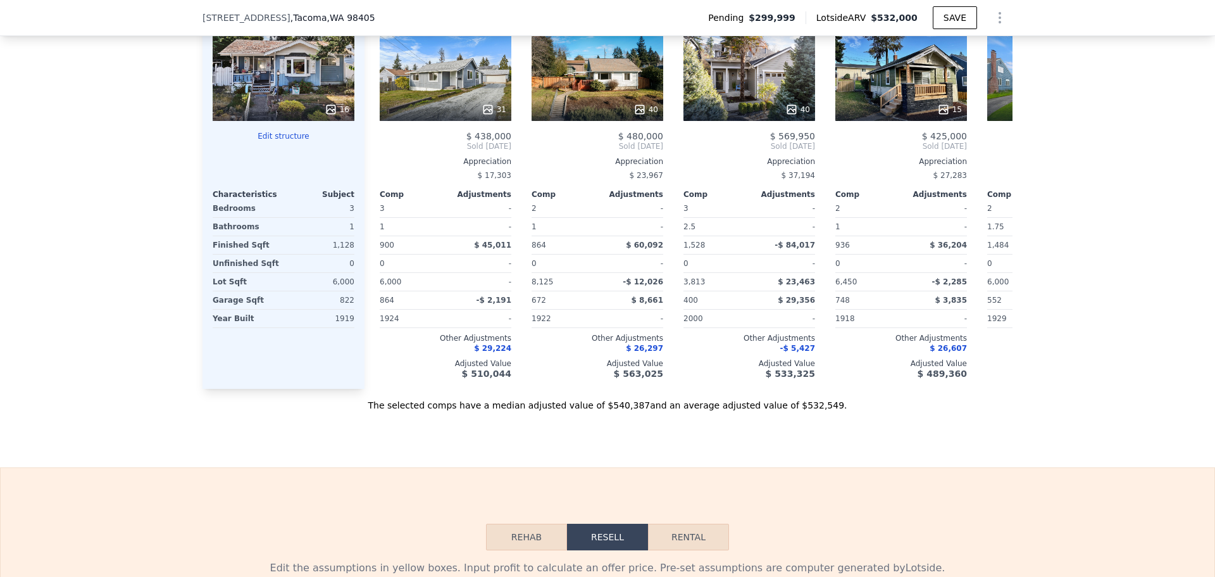
click at [1075, 467] on div "Sale Comps Rental Comps We found 12 sales that match your search Listings provi…" at bounding box center [607, 35] width 1215 height 864
drag, startPoint x: 1074, startPoint y: 474, endPoint x: 931, endPoint y: 498, distance: 145.7
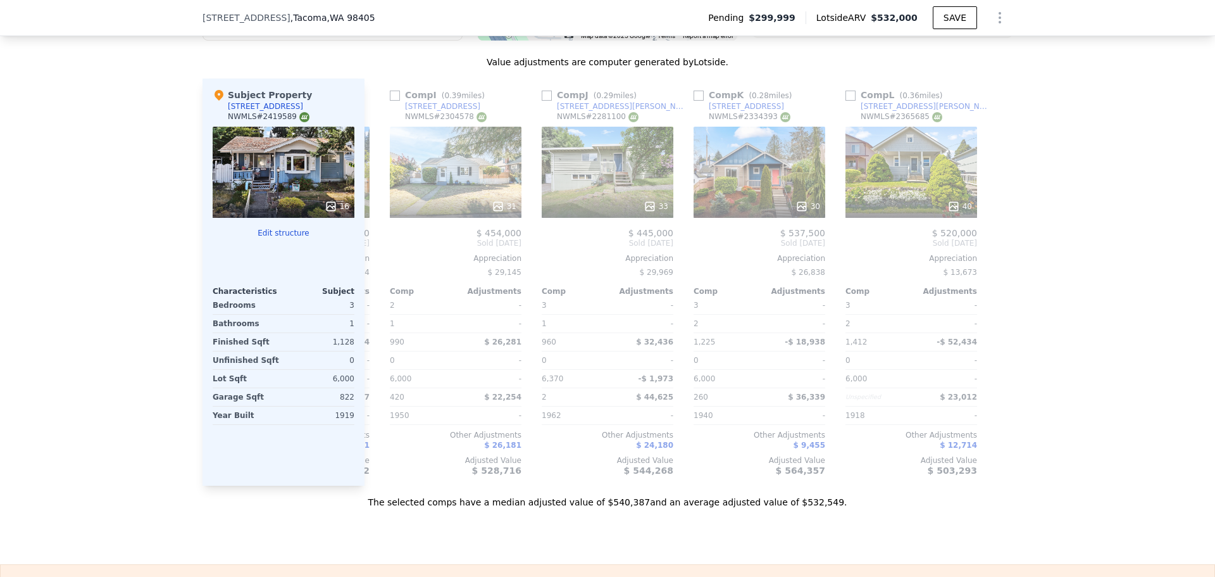
scroll to position [0, 0]
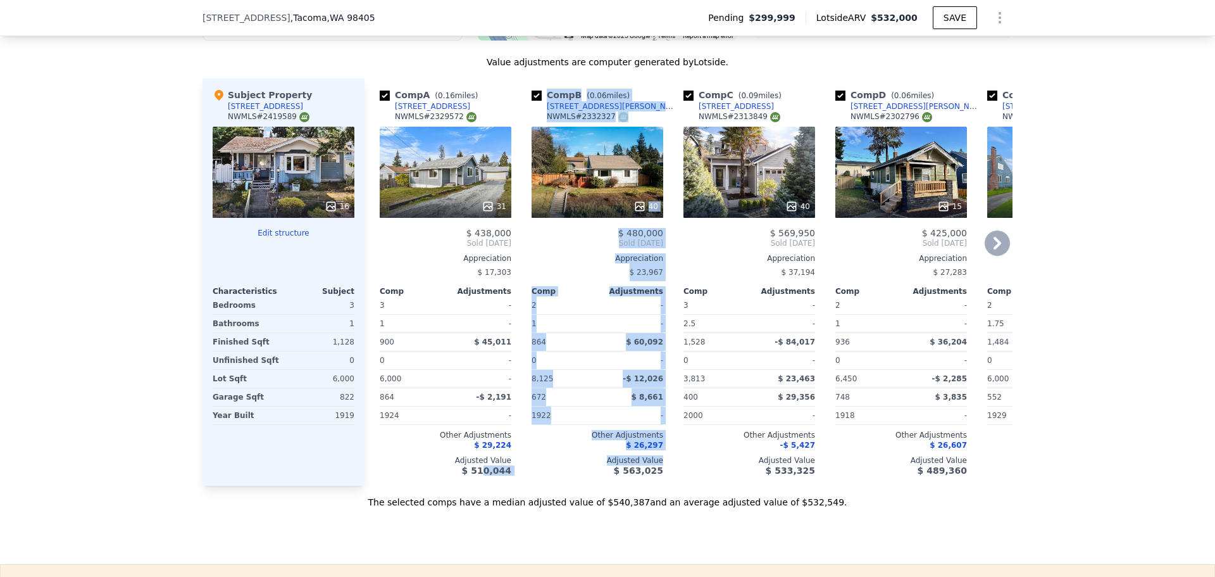
drag, startPoint x: 485, startPoint y: 493, endPoint x: 606, endPoint y: 489, distance: 121.0
click at [606, 486] on div "Comp A ( 0.16 miles) [STREET_ADDRESS] # 2329572 31 $ 438,000 Sold [DATE] Apprec…" at bounding box center [689, 281] width 648 height 407
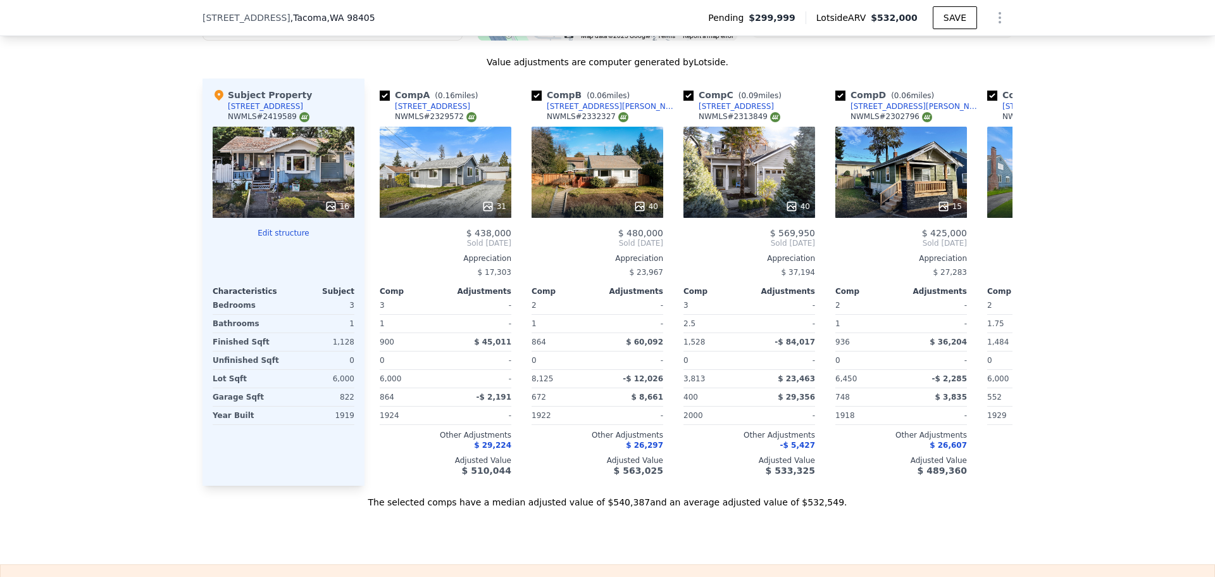
click at [508, 543] on div "Sale Comps Rental Comps We found 12 sales that match your search Listings provi…" at bounding box center [607, 132] width 1215 height 864
click at [262, 185] on div "16" at bounding box center [284, 172] width 142 height 91
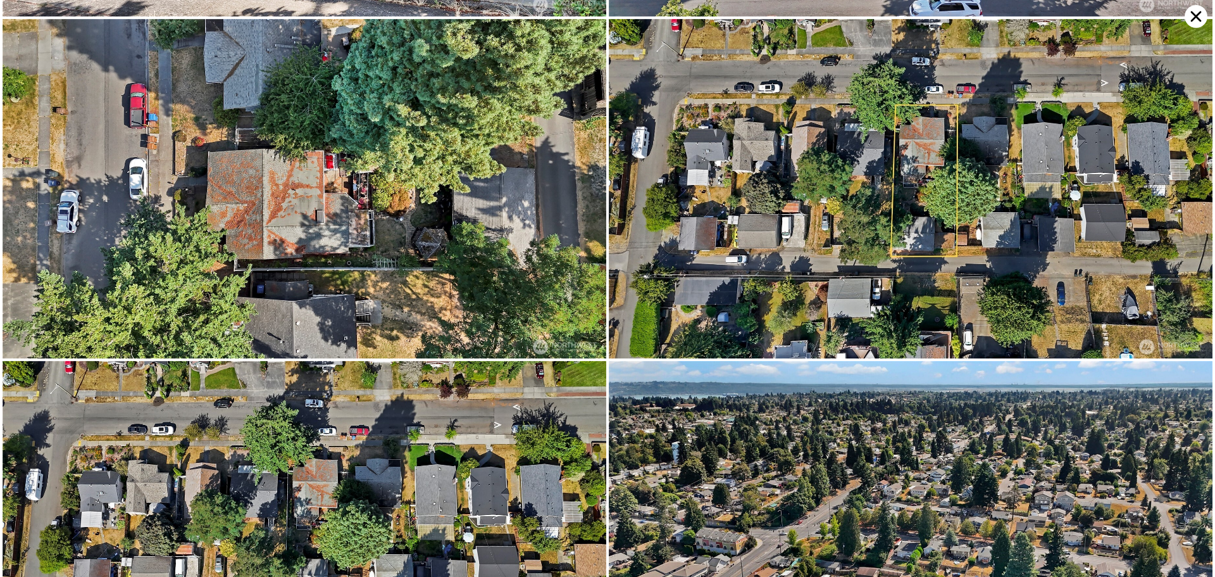
scroll to position [1357, 0]
